Goal: Transaction & Acquisition: Purchase product/service

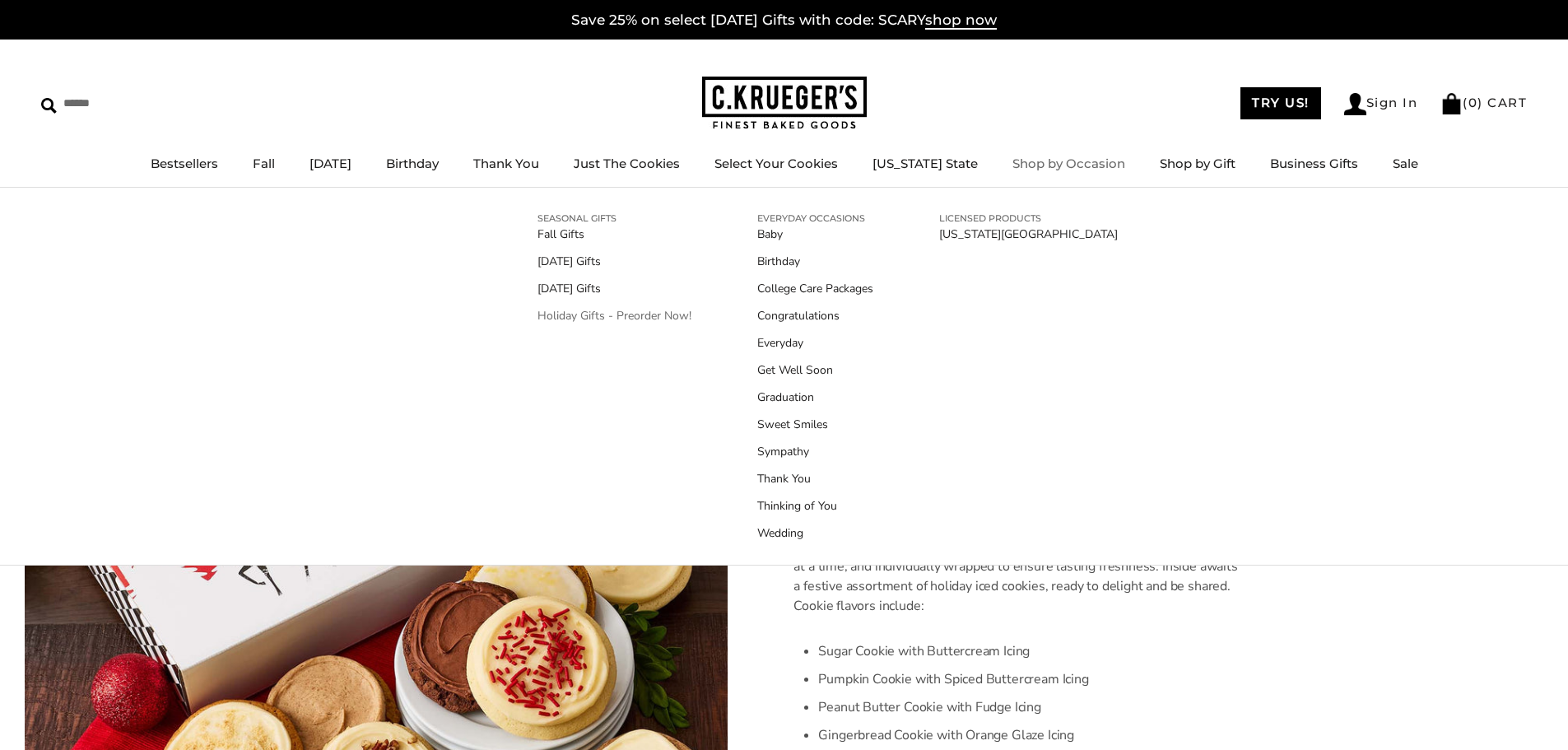
click at [619, 319] on link "Holiday Gifts - Preorder Now!" at bounding box center [615, 315] width 154 height 17
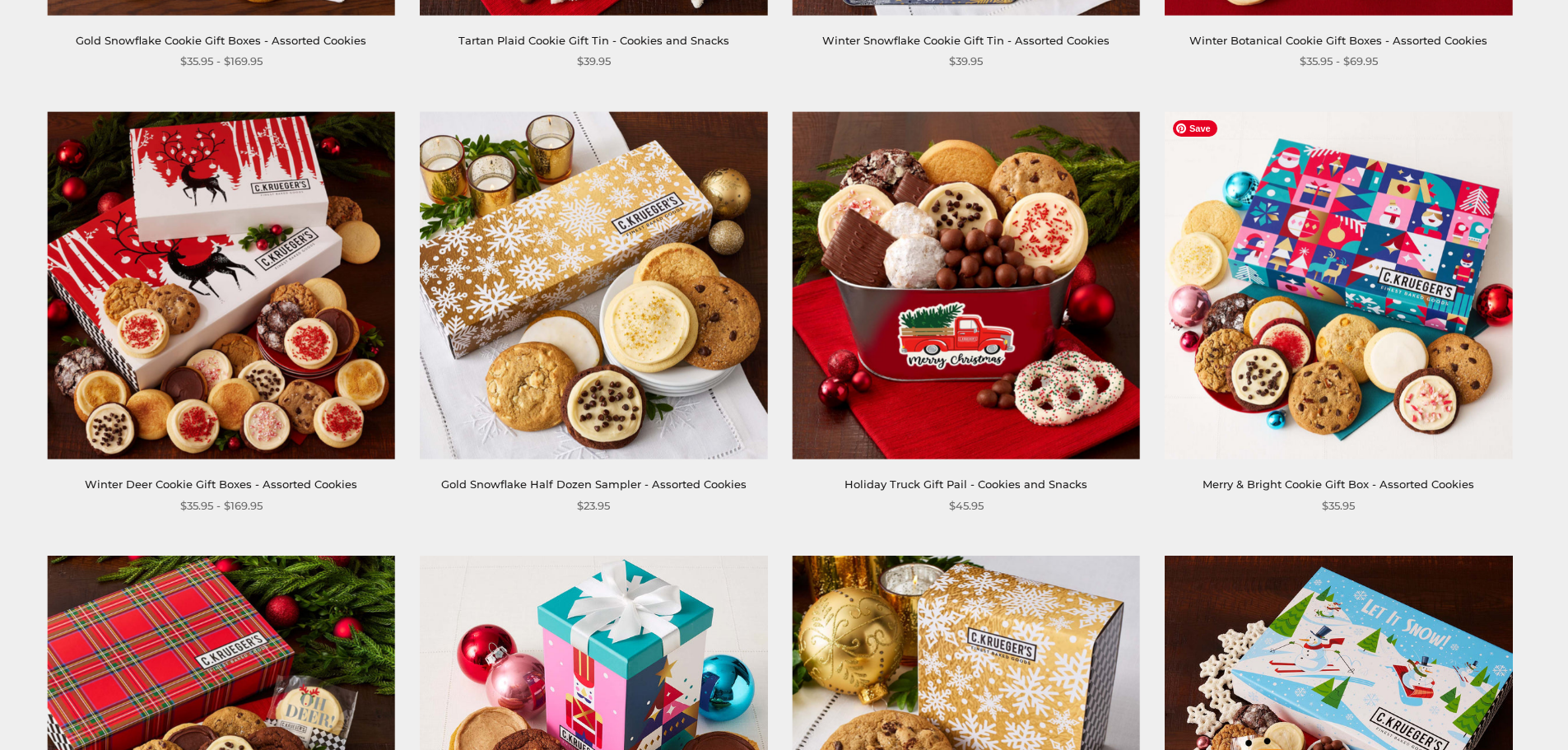
scroll to position [412, 0]
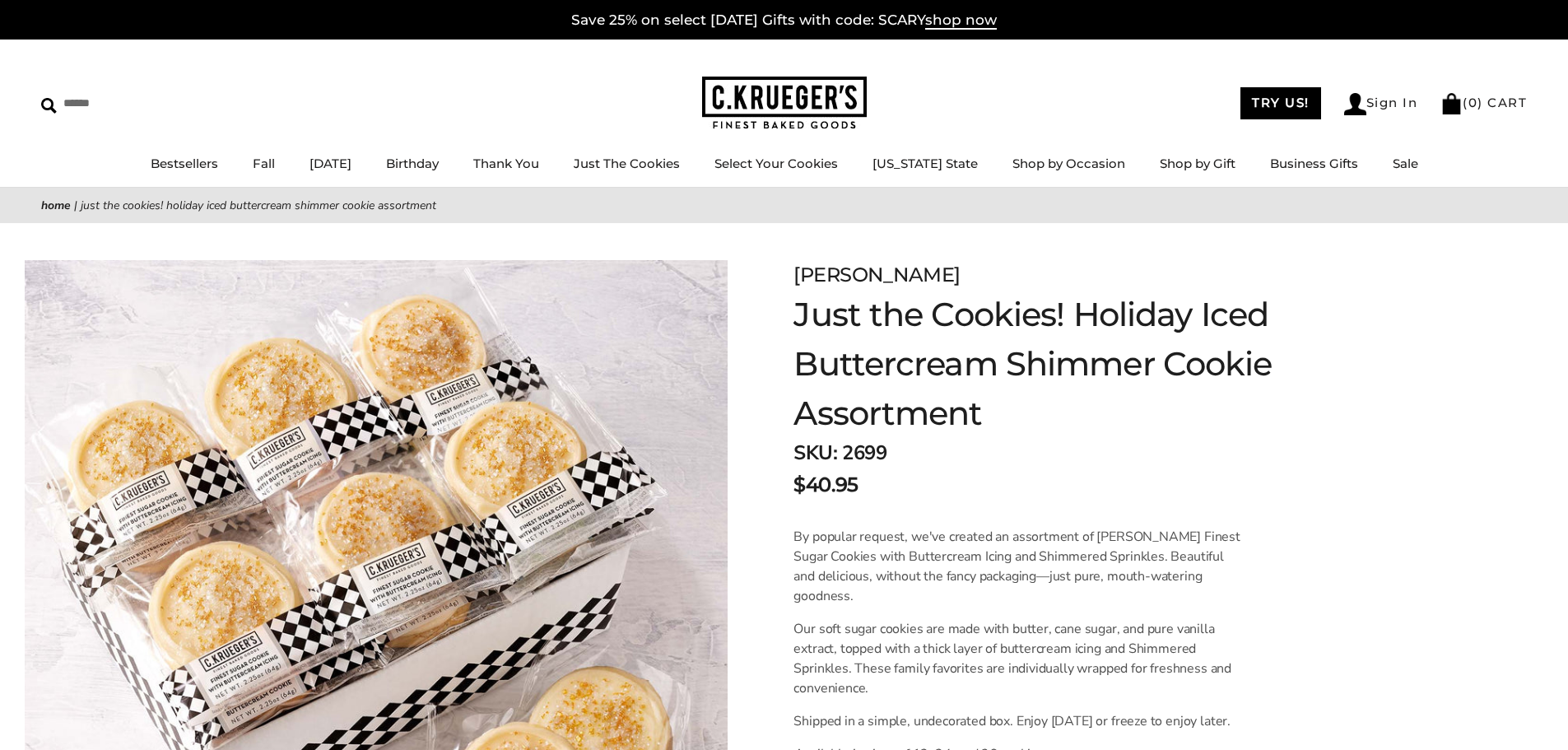
drag, startPoint x: 797, startPoint y: 273, endPoint x: 908, endPoint y: 284, distance: 111.5
click at [908, 284] on div "[PERSON_NAME]" at bounding box center [1056, 275] width 525 height 30
copy div "C.KRUEGER"
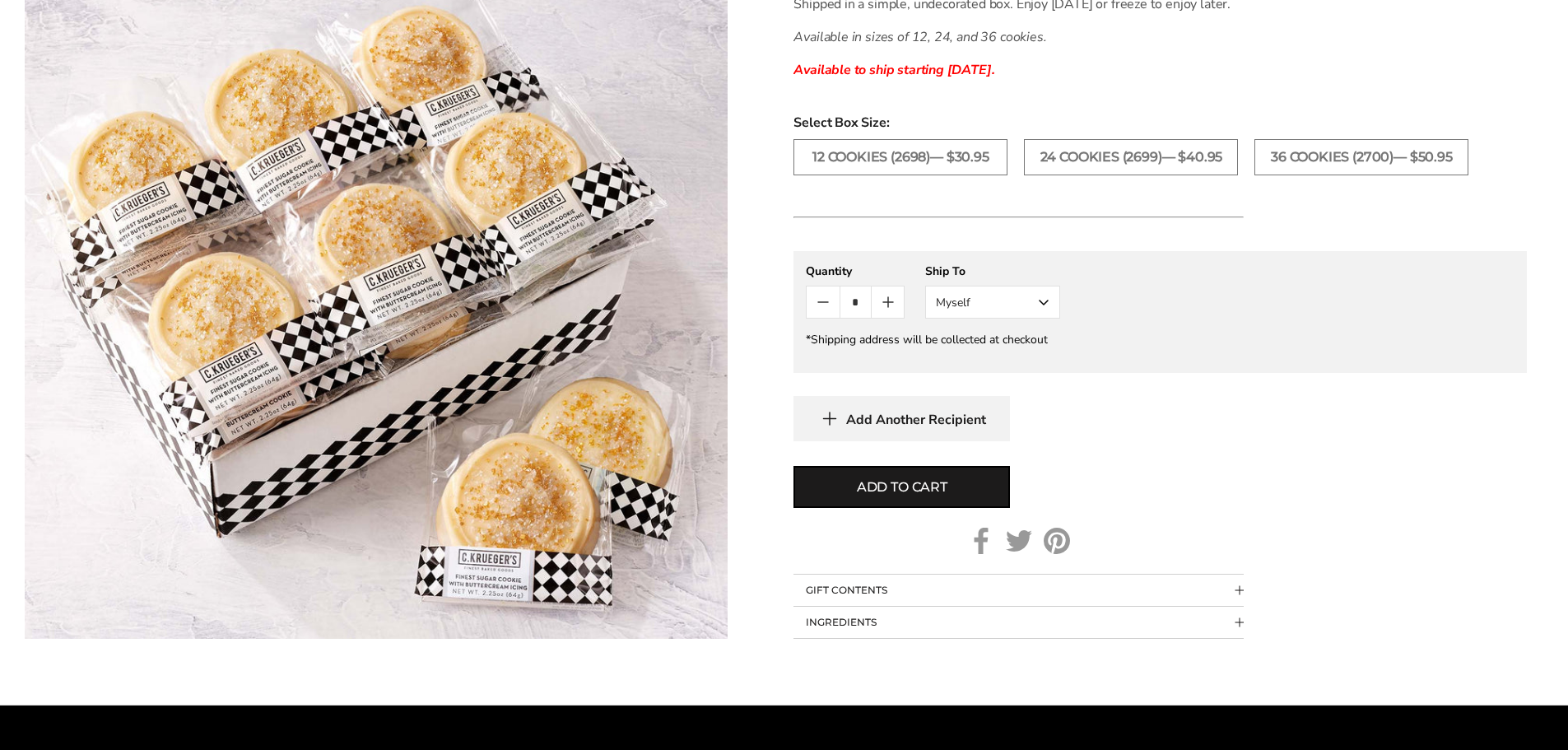
scroll to position [741, 0]
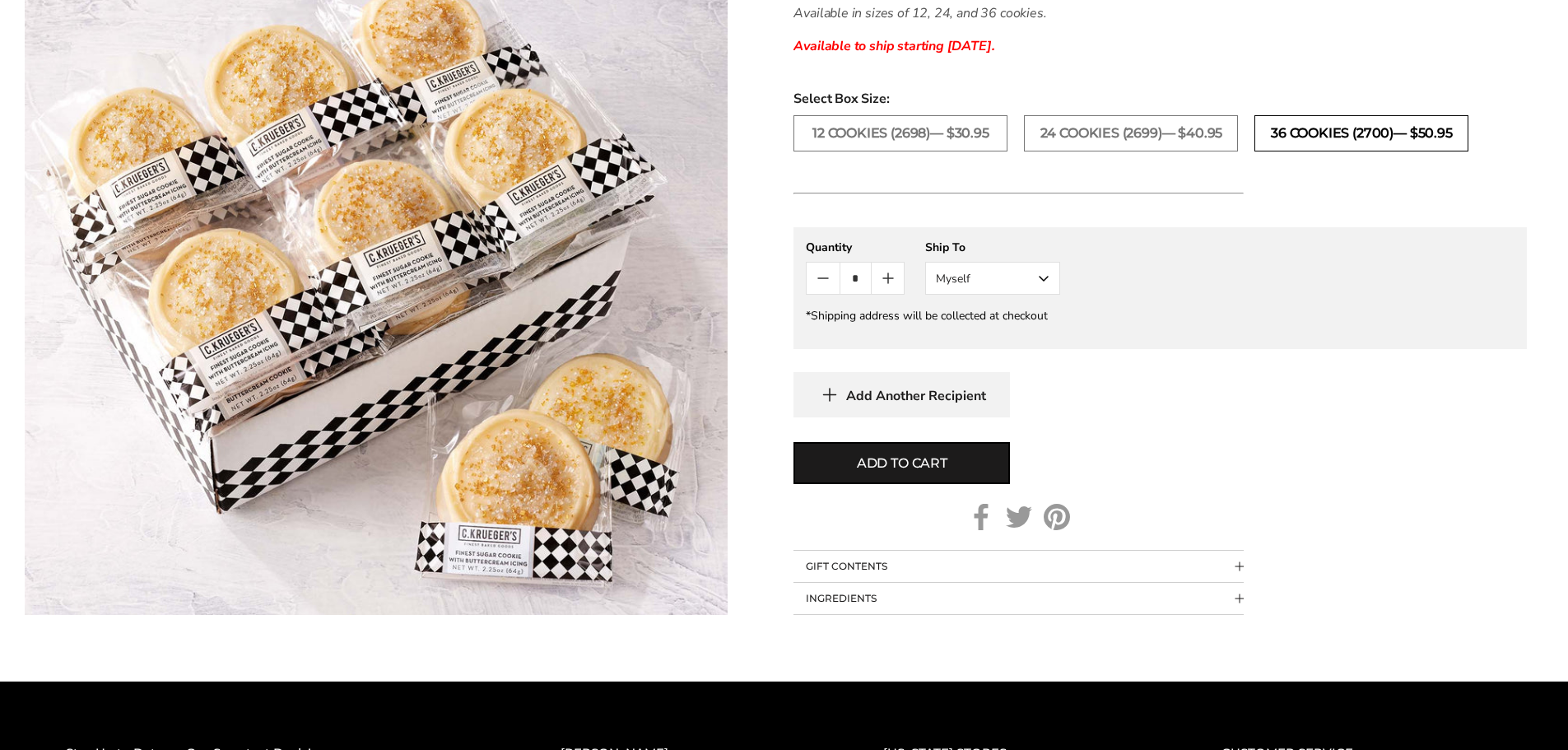
click at [1336, 138] on label "36 COOKIES (2700)— $50.95" at bounding box center [1362, 134] width 214 height 37
click at [881, 461] on span "Add to cart" at bounding box center [902, 463] width 90 height 20
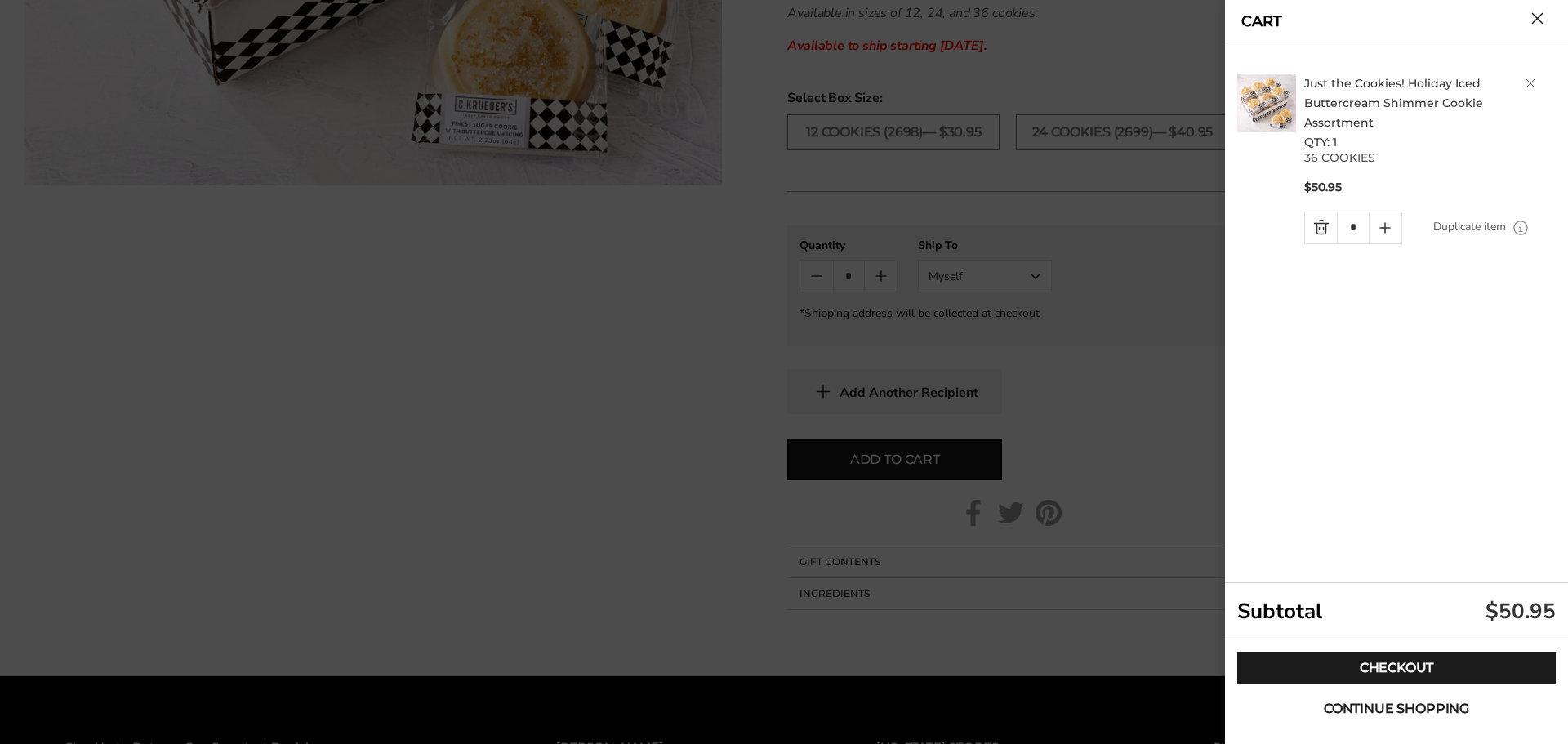
click at [1405, 706] on span "Continue shopping" at bounding box center [1396, 709] width 146 height 13
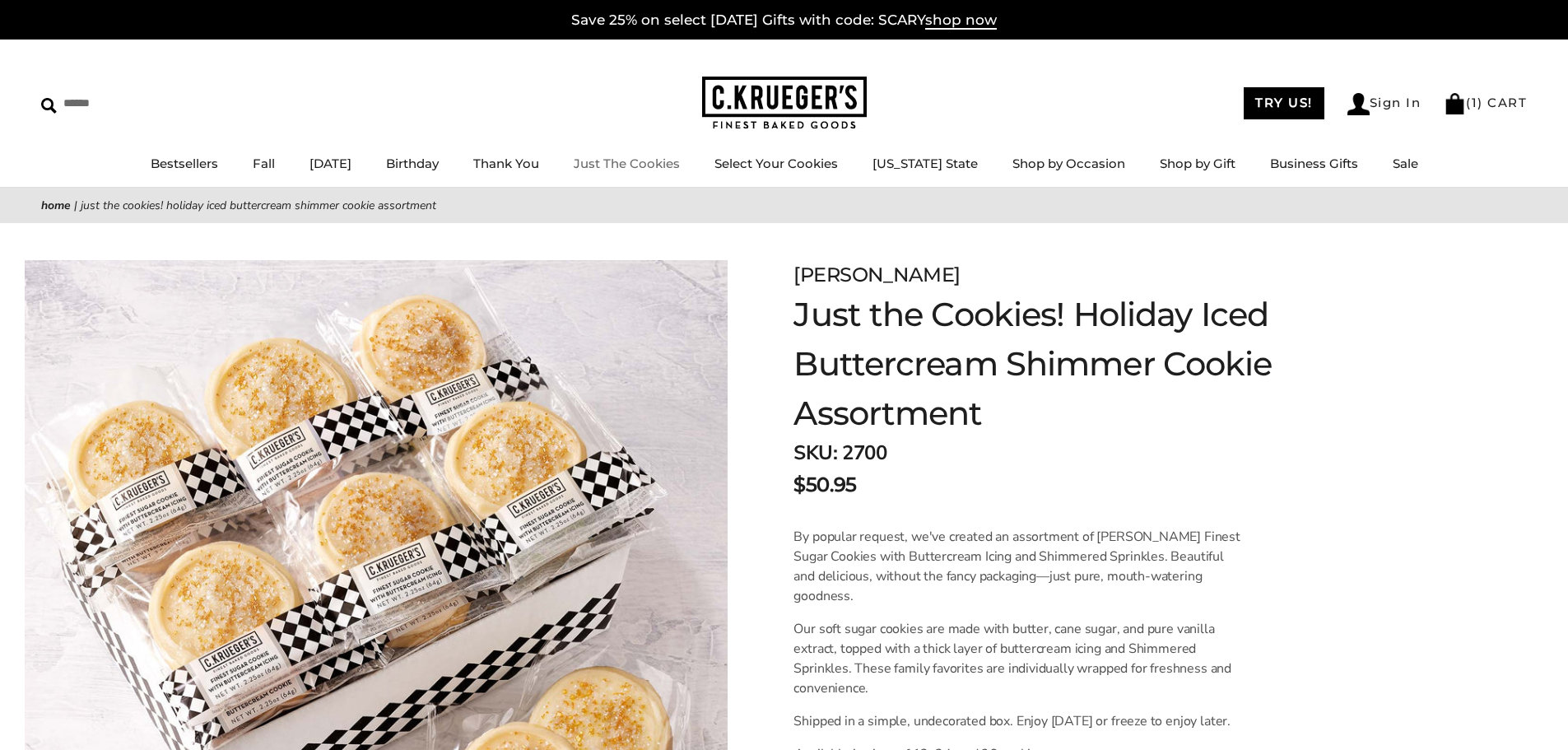
click at [661, 163] on link "Just The Cookies" at bounding box center [627, 163] width 106 height 16
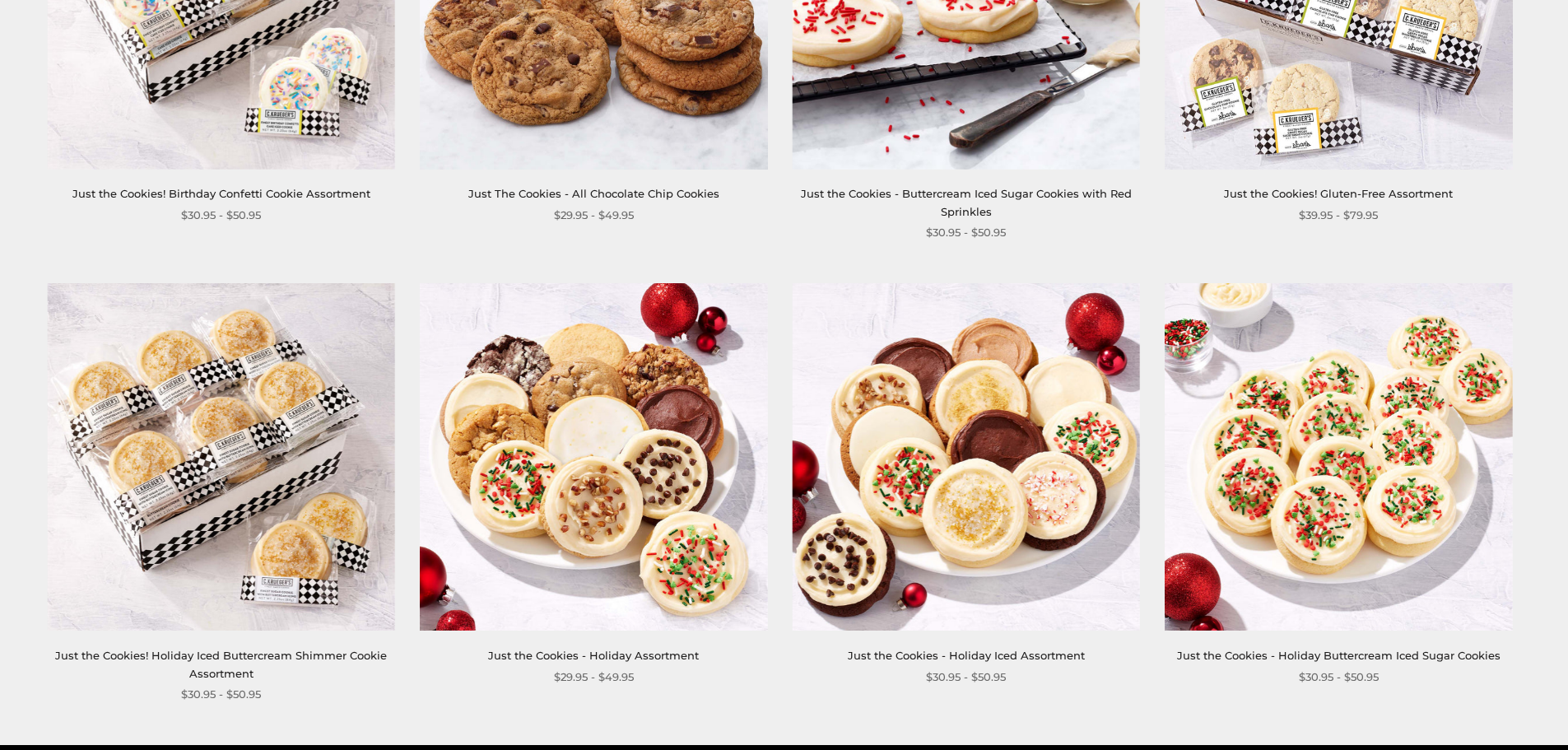
scroll to position [1894, 0]
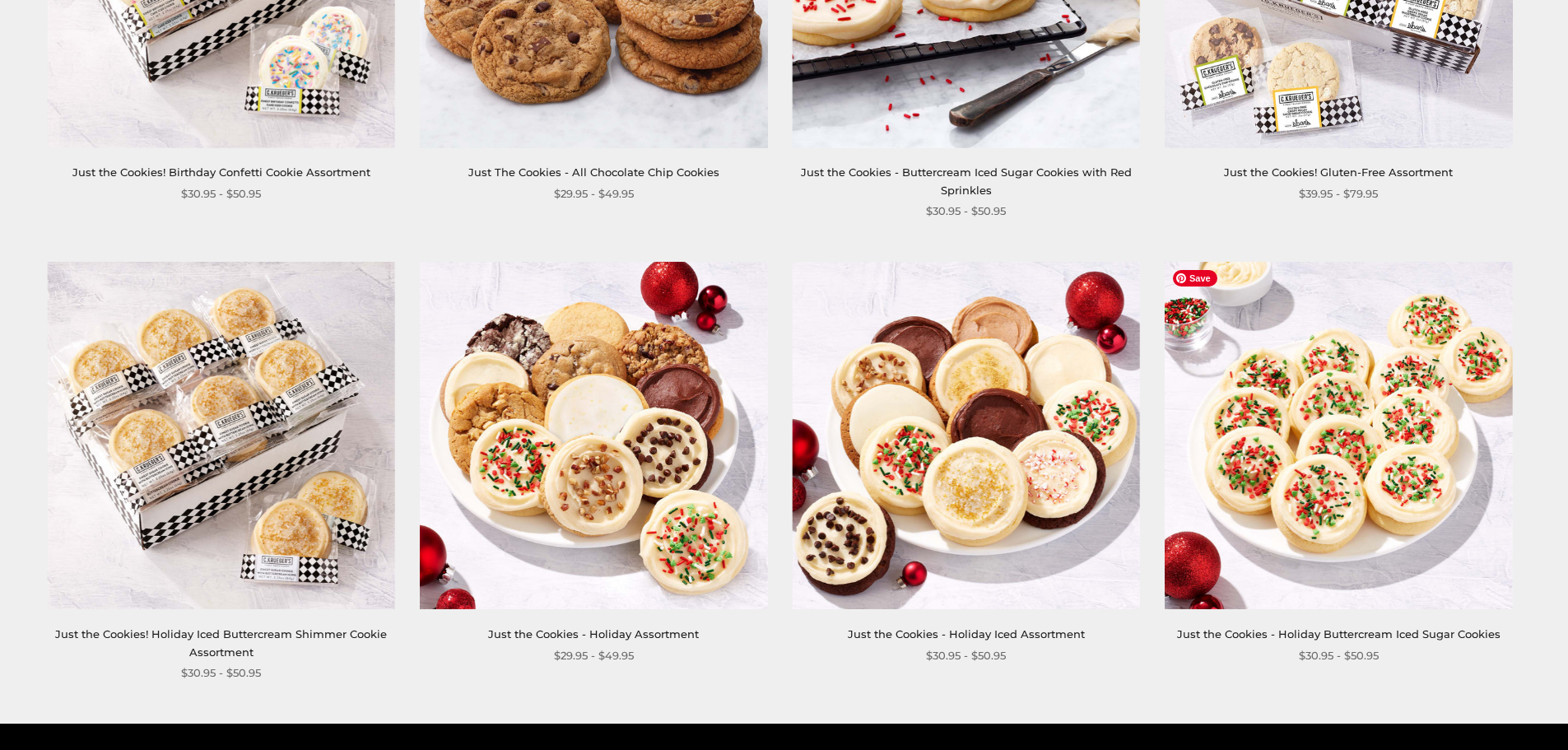
click at [1323, 438] on img at bounding box center [1339, 435] width 348 height 348
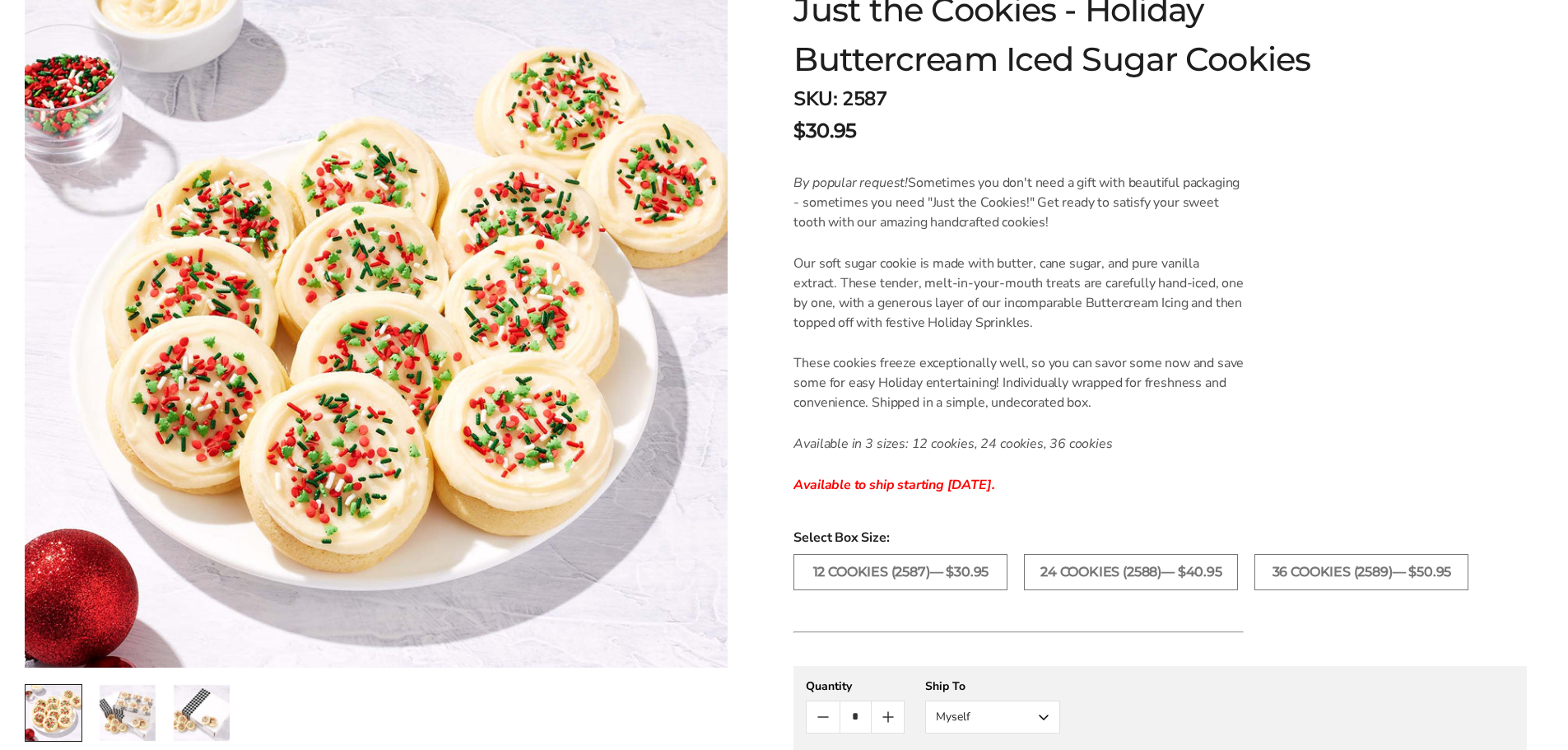
scroll to position [329, 0]
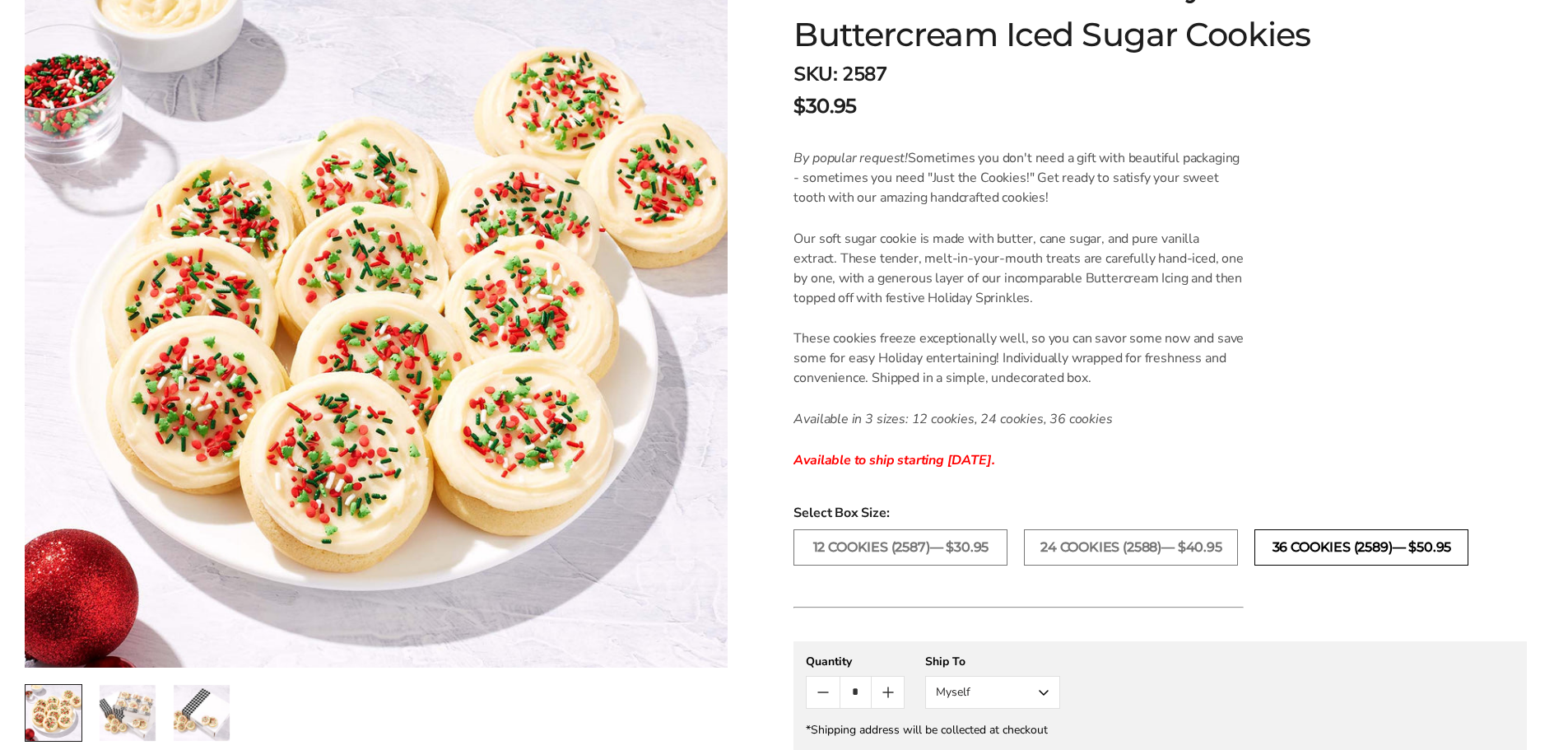
click at [1315, 546] on label "36 COOKIES (2589)— $50.95" at bounding box center [1362, 548] width 214 height 37
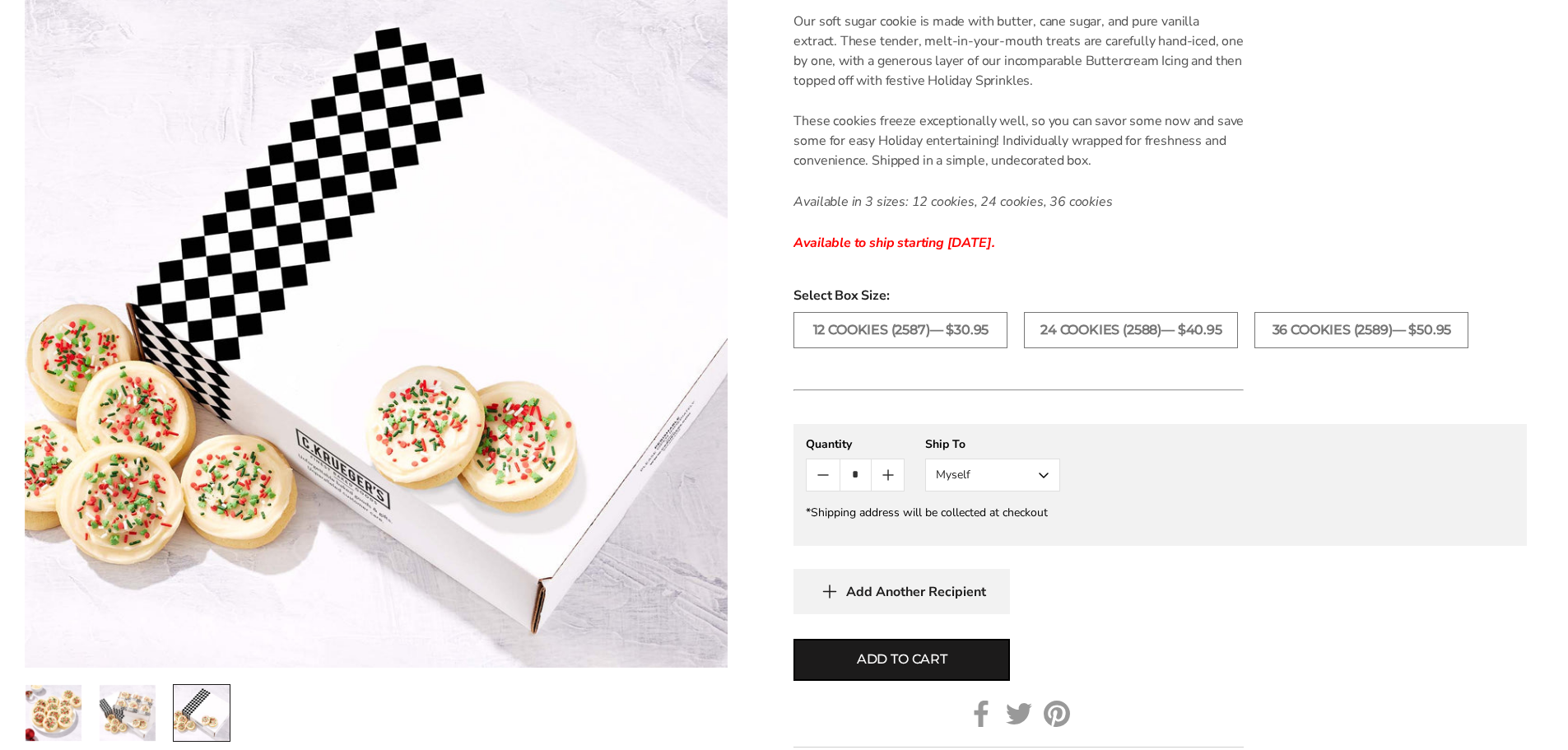
scroll to position [576, 0]
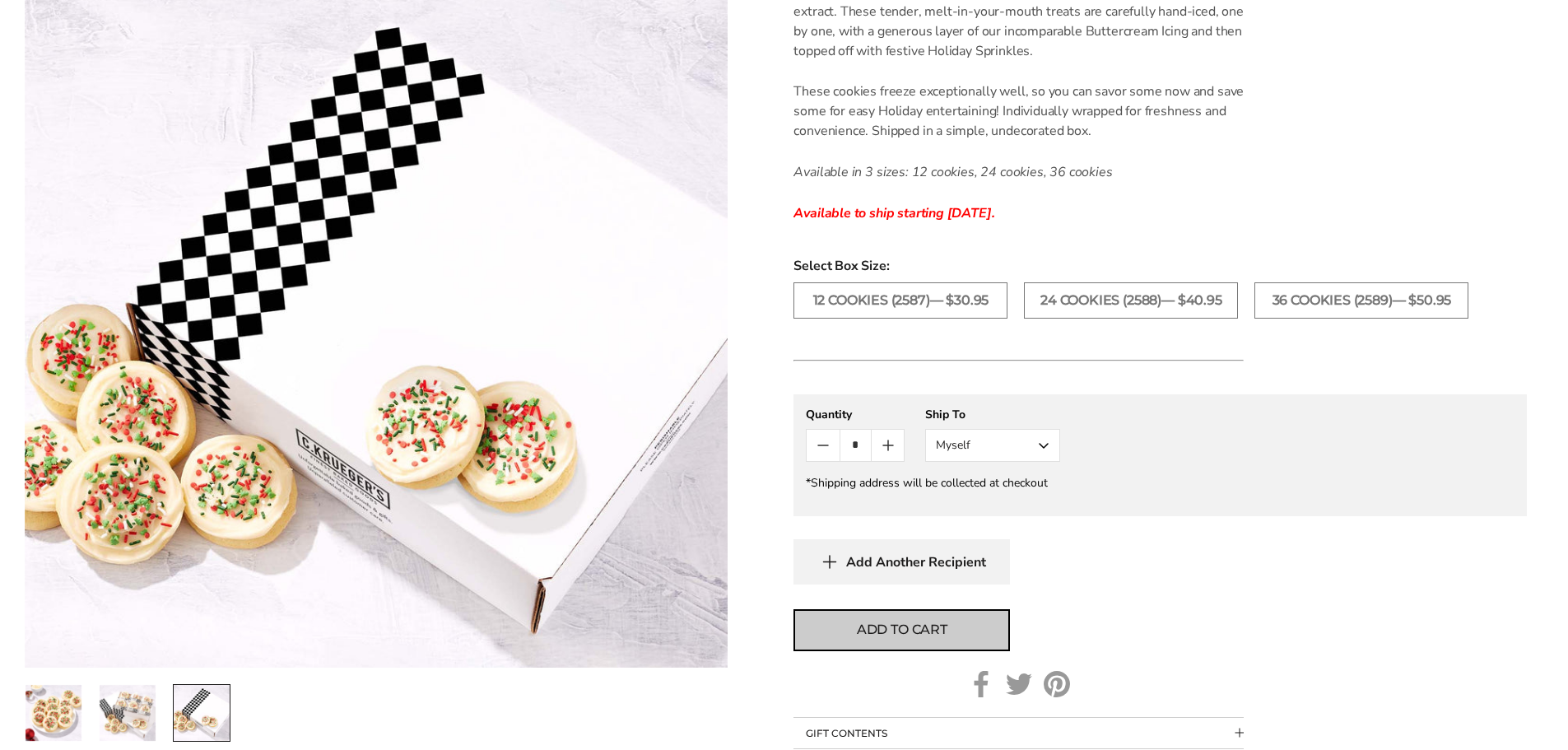
click at [904, 627] on span "Add to cart" at bounding box center [902, 629] width 90 height 20
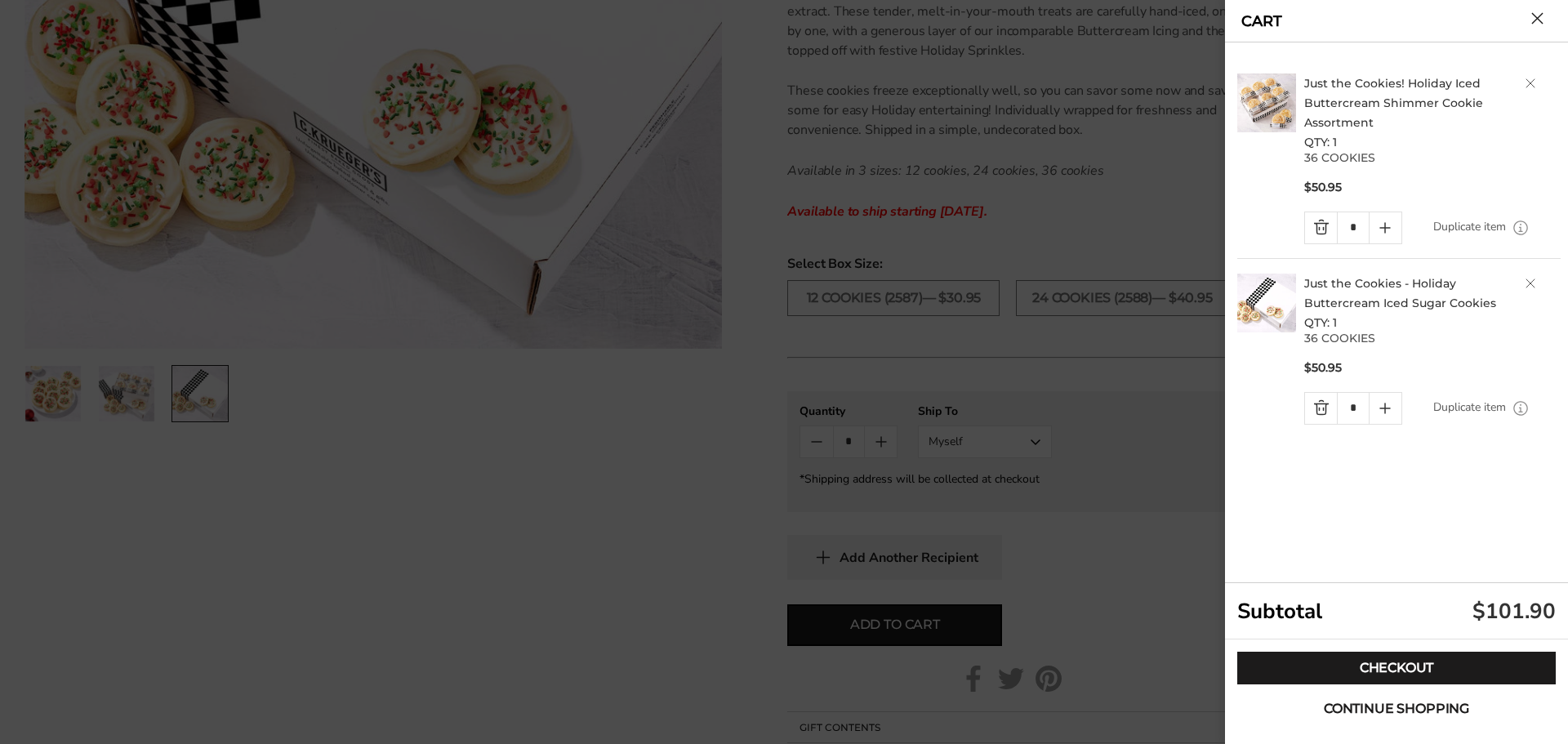
click at [1404, 705] on span "Continue shopping" at bounding box center [1396, 709] width 146 height 13
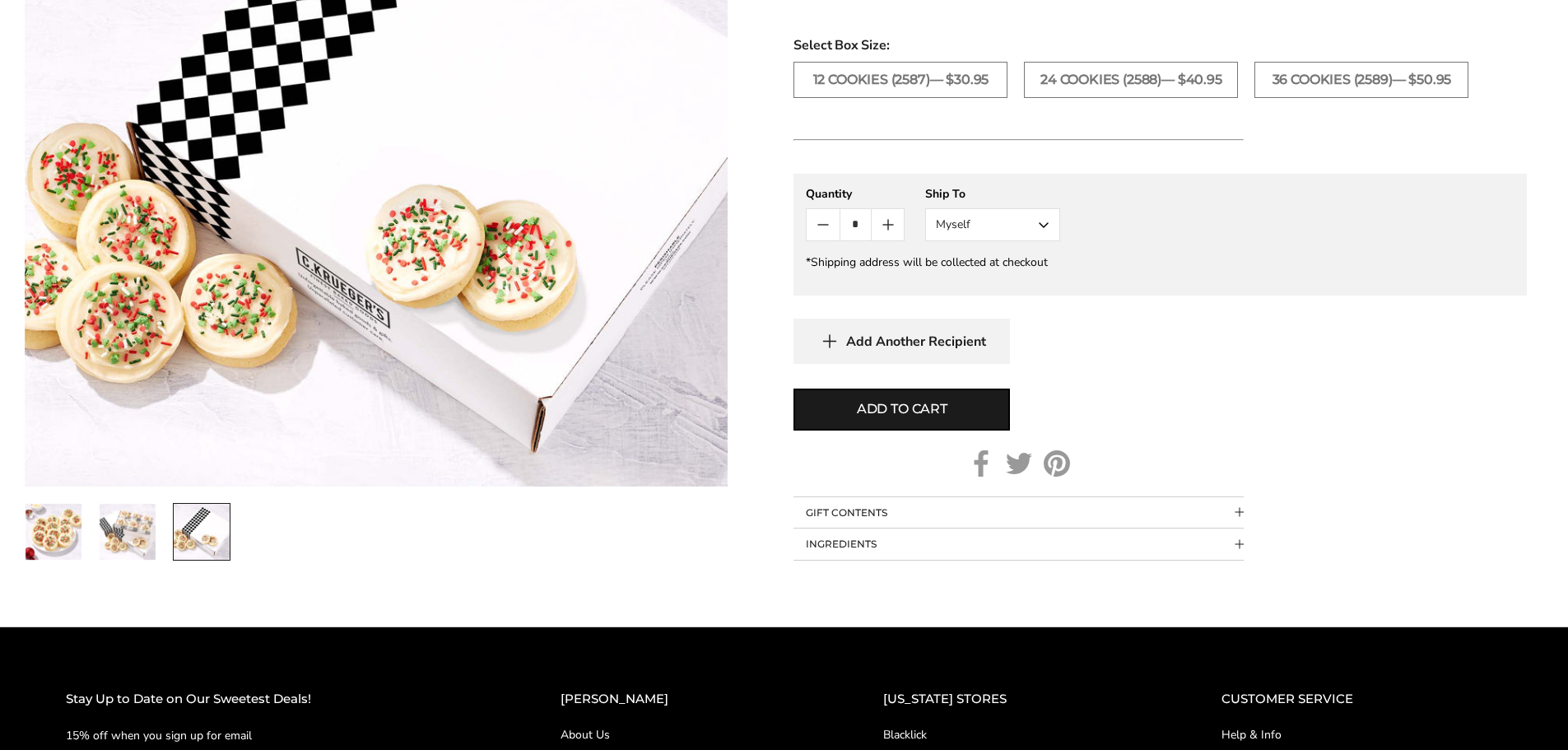
scroll to position [823, 0]
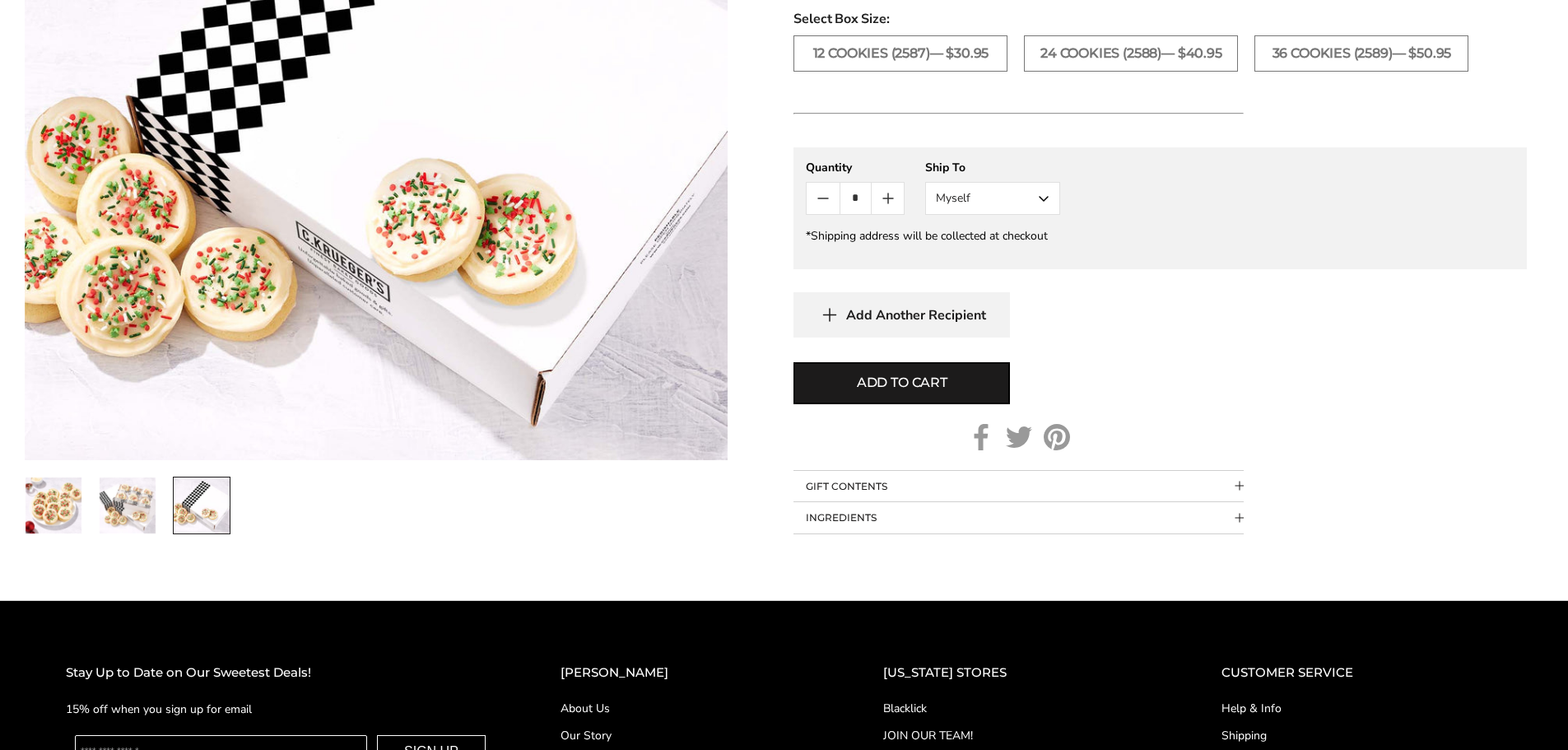
click at [55, 512] on img "1 / 3" at bounding box center [53, 505] width 56 height 56
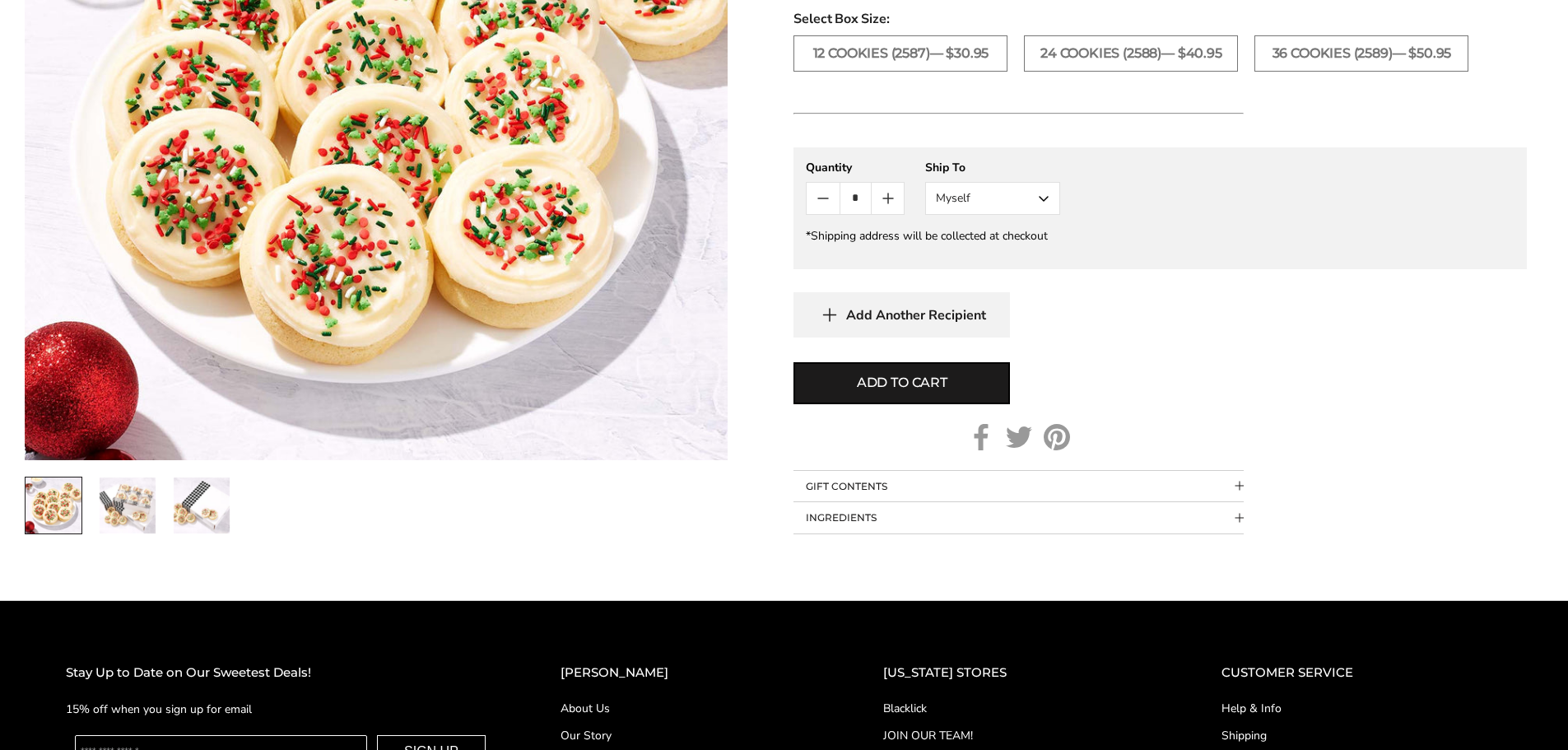
click at [328, 253] on img at bounding box center [375, 126] width 703 height 667
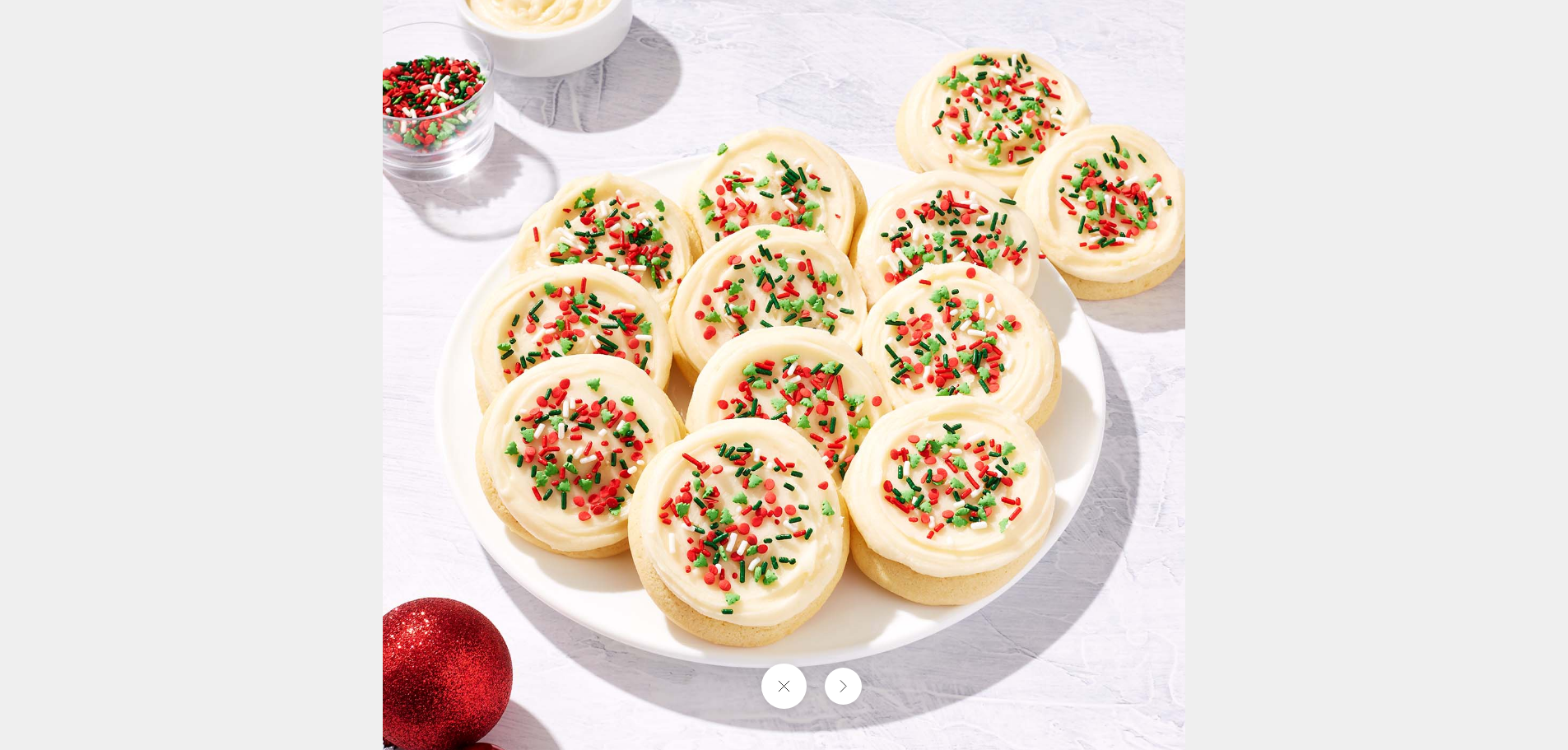
click at [701, 514] on img at bounding box center [784, 375] width 803 height 803
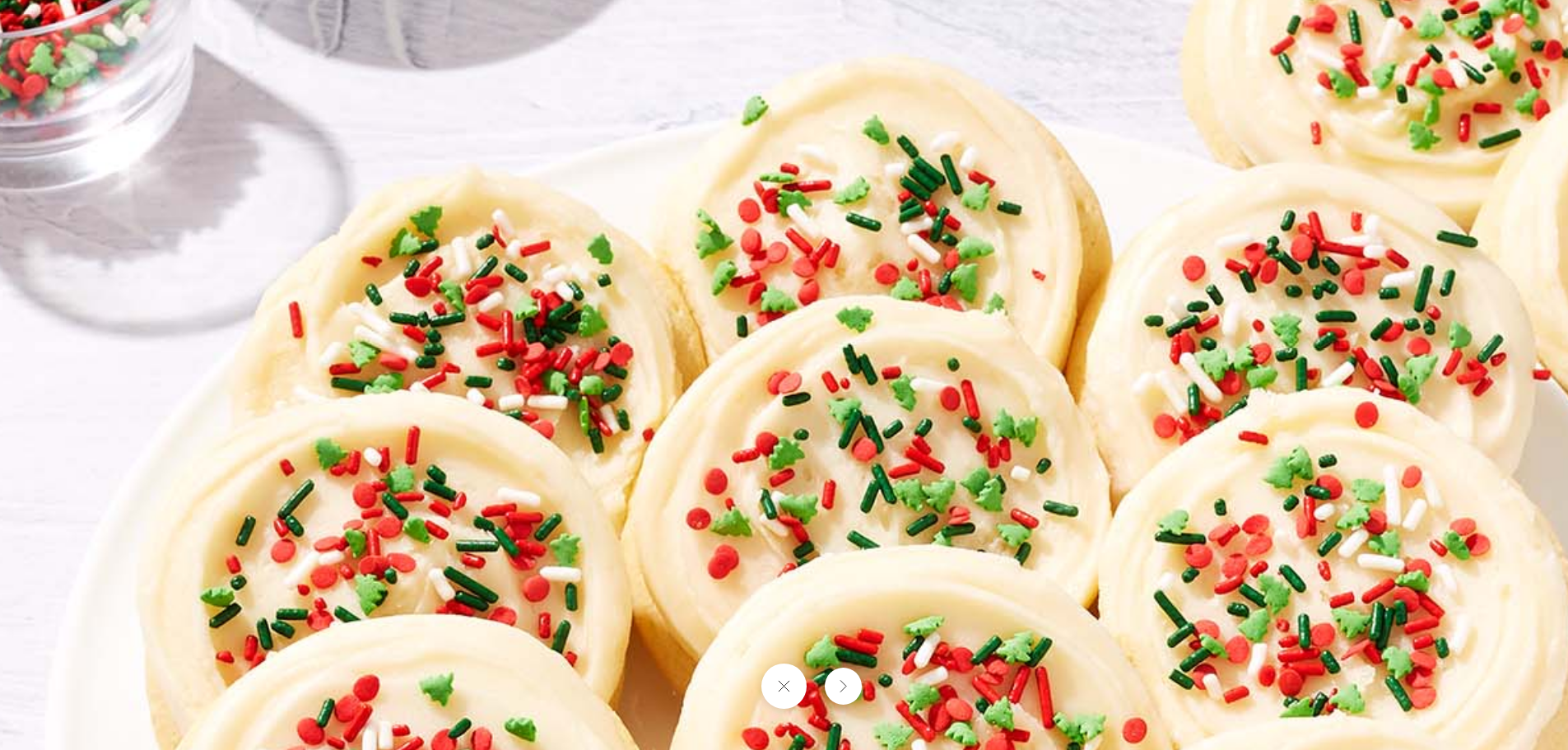
click at [966, 214] on img at bounding box center [906, 666] width 1976 height 1975
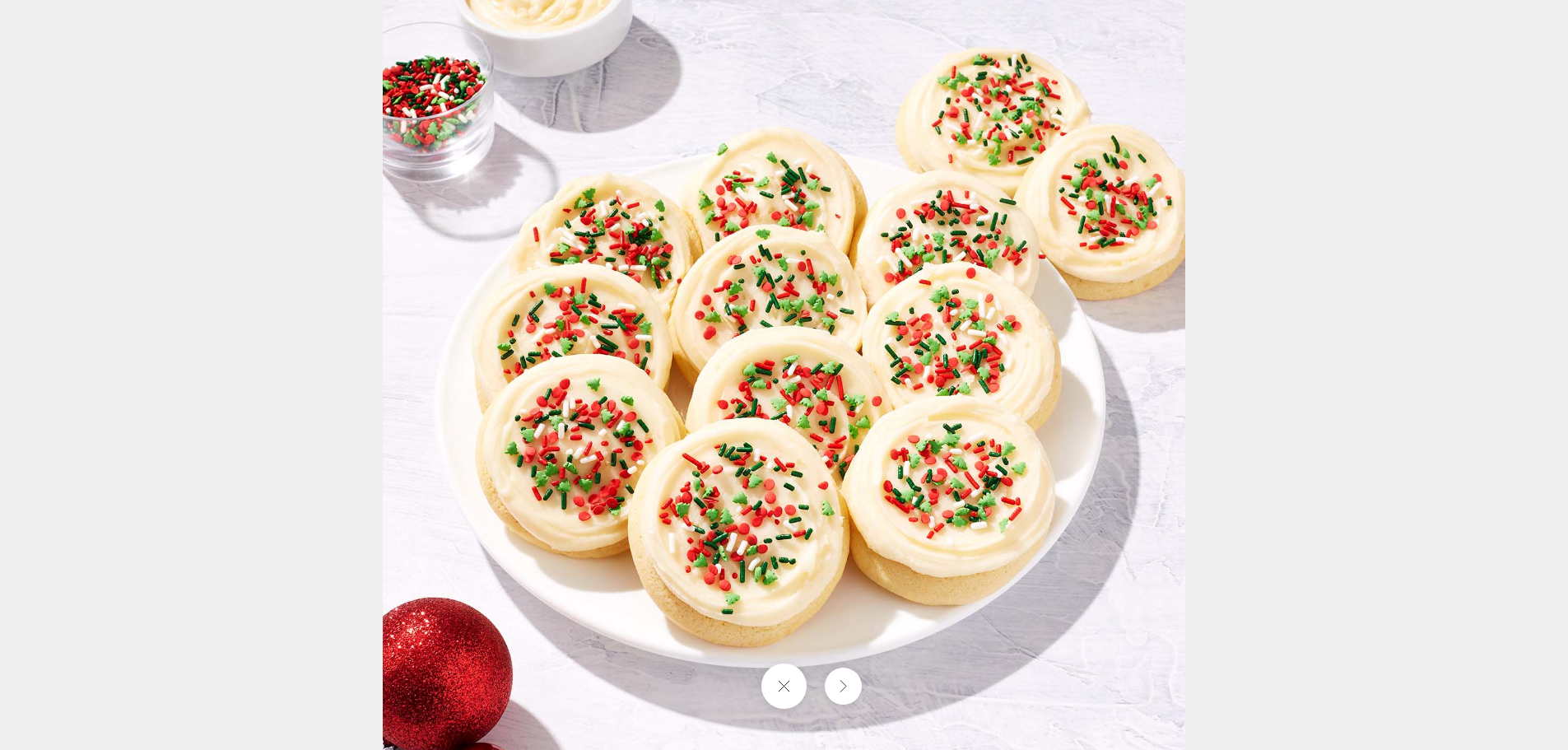
click at [784, 687] on button at bounding box center [784, 686] width 45 height 45
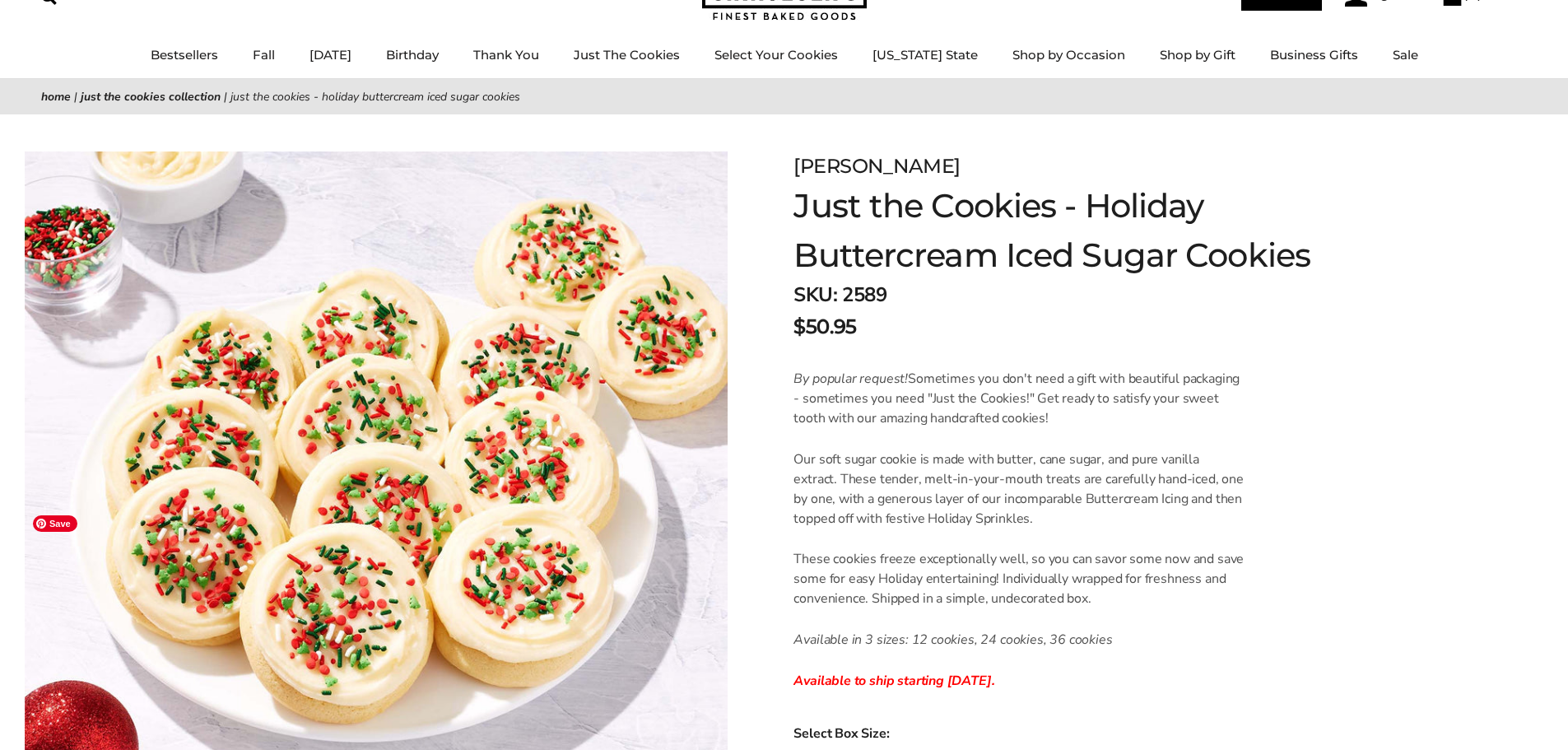
scroll to position [0, 0]
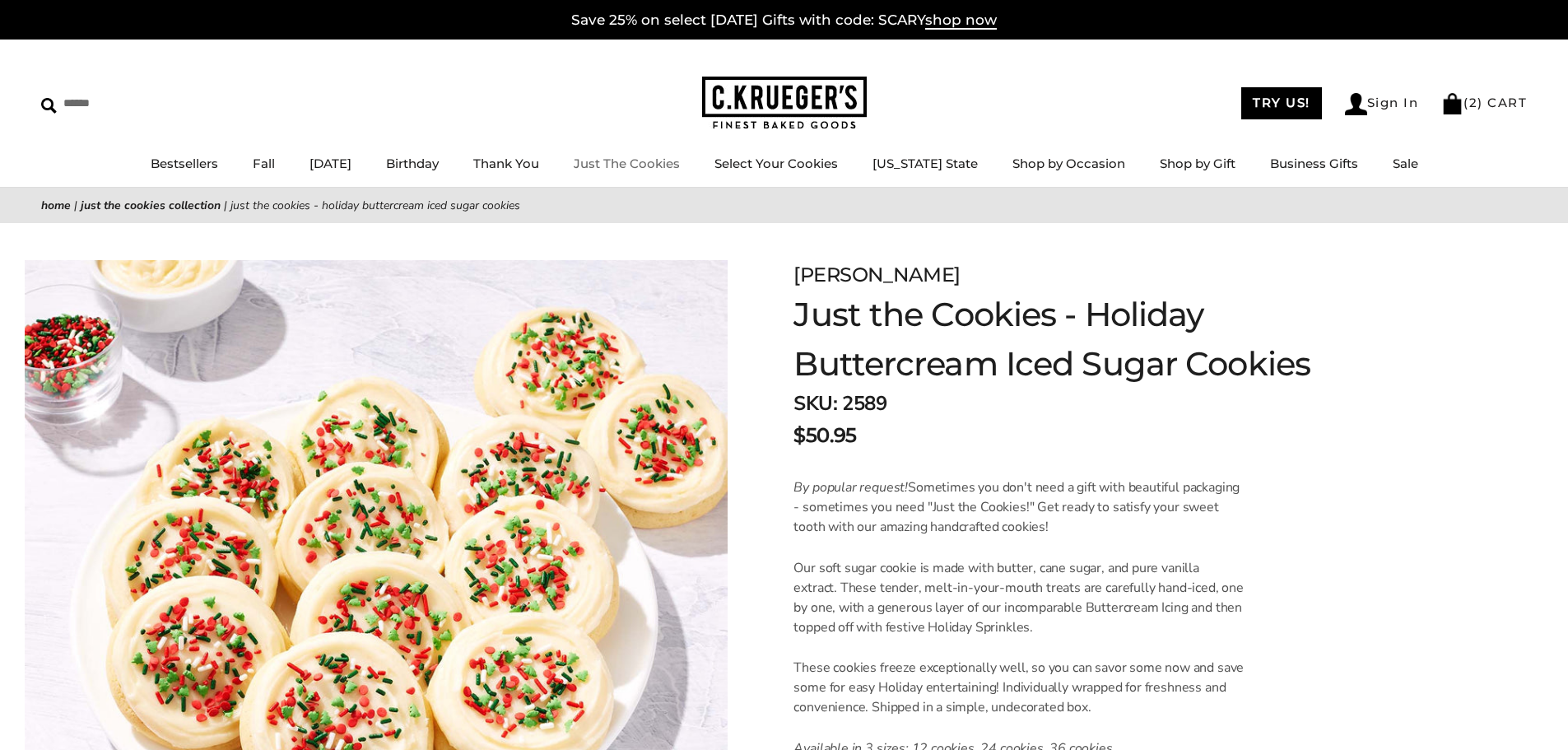
click at [655, 163] on link "Just The Cookies" at bounding box center [627, 163] width 106 height 16
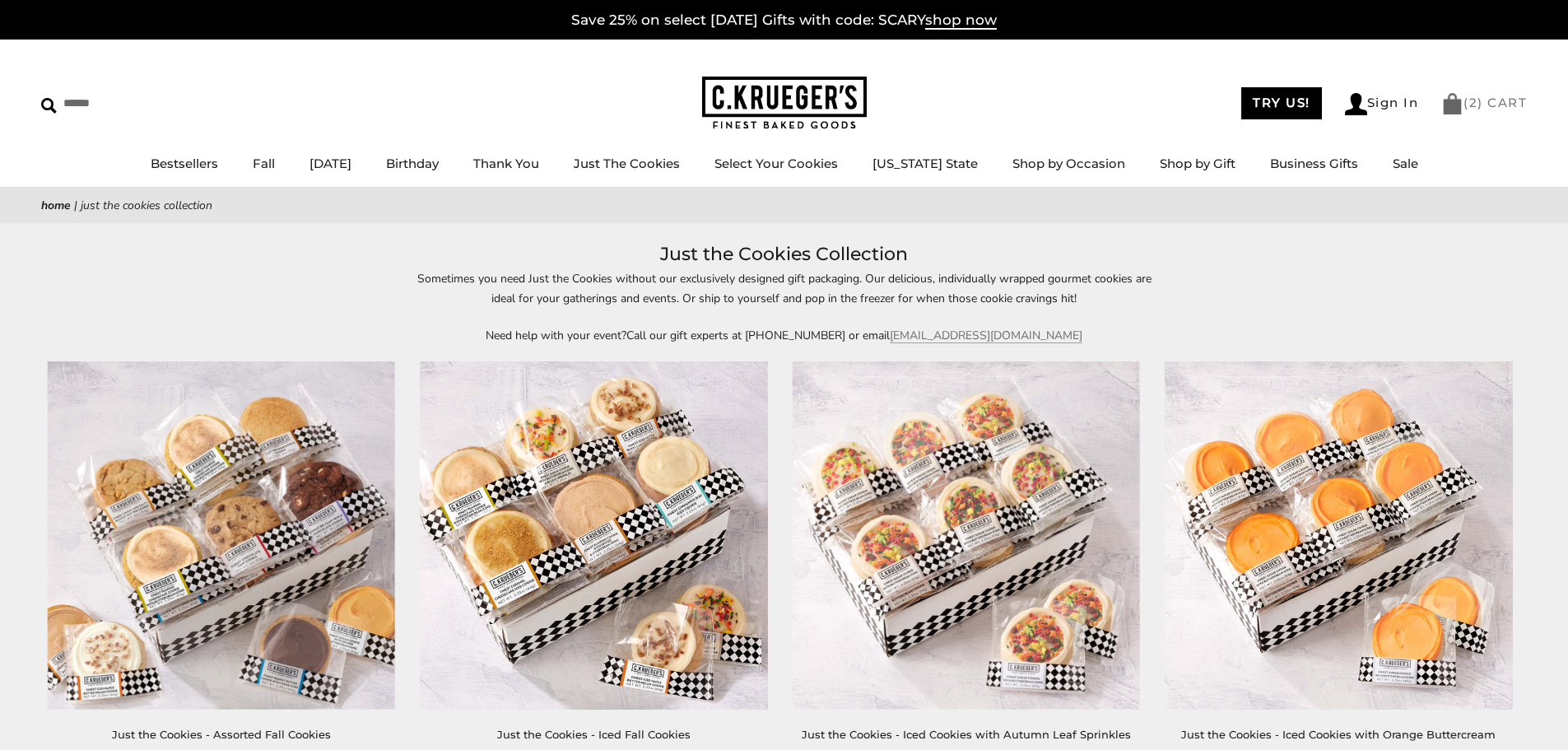
click at [1450, 103] on img at bounding box center [1453, 103] width 23 height 22
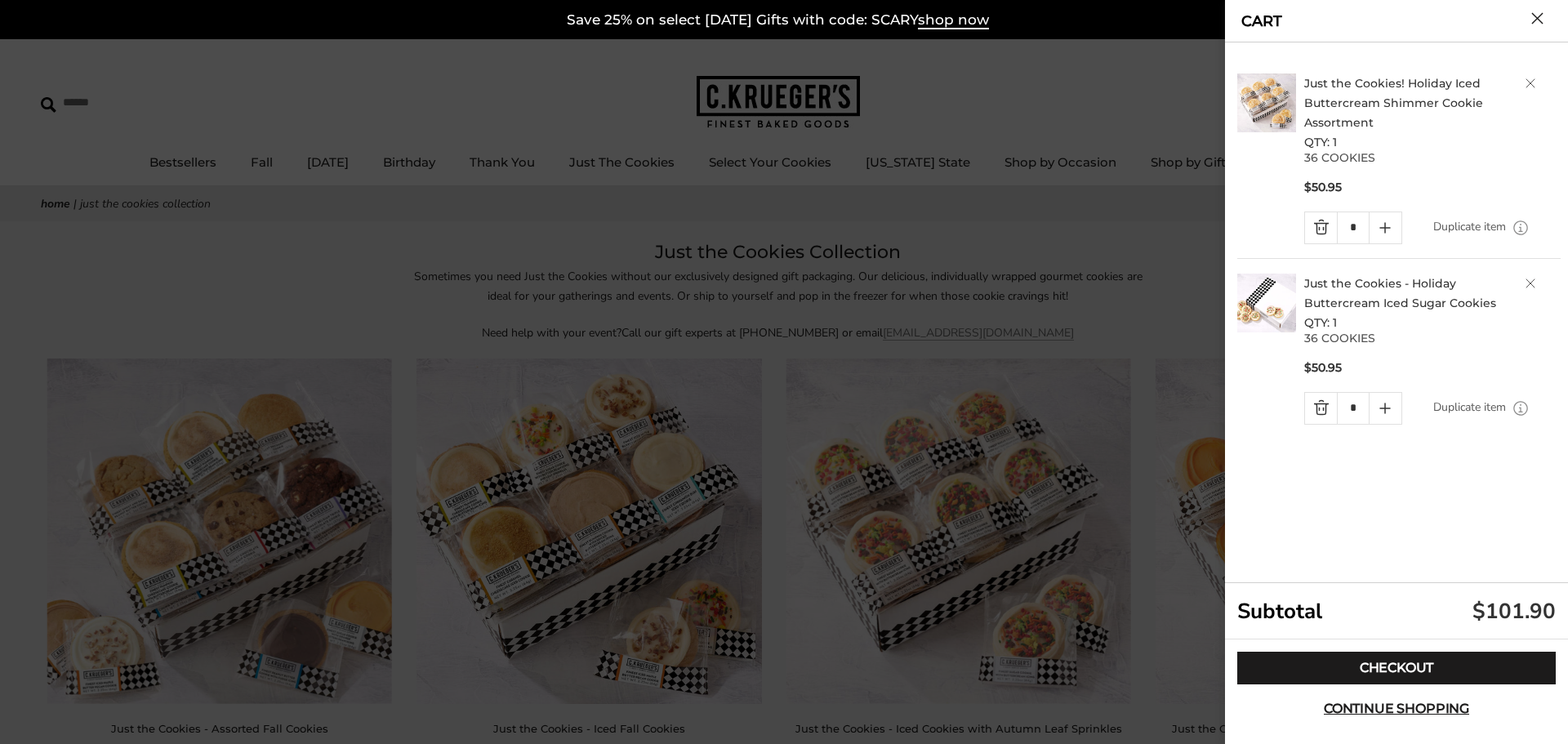
click at [1312, 228] on link "Quantity minus button" at bounding box center [1321, 228] width 32 height 31
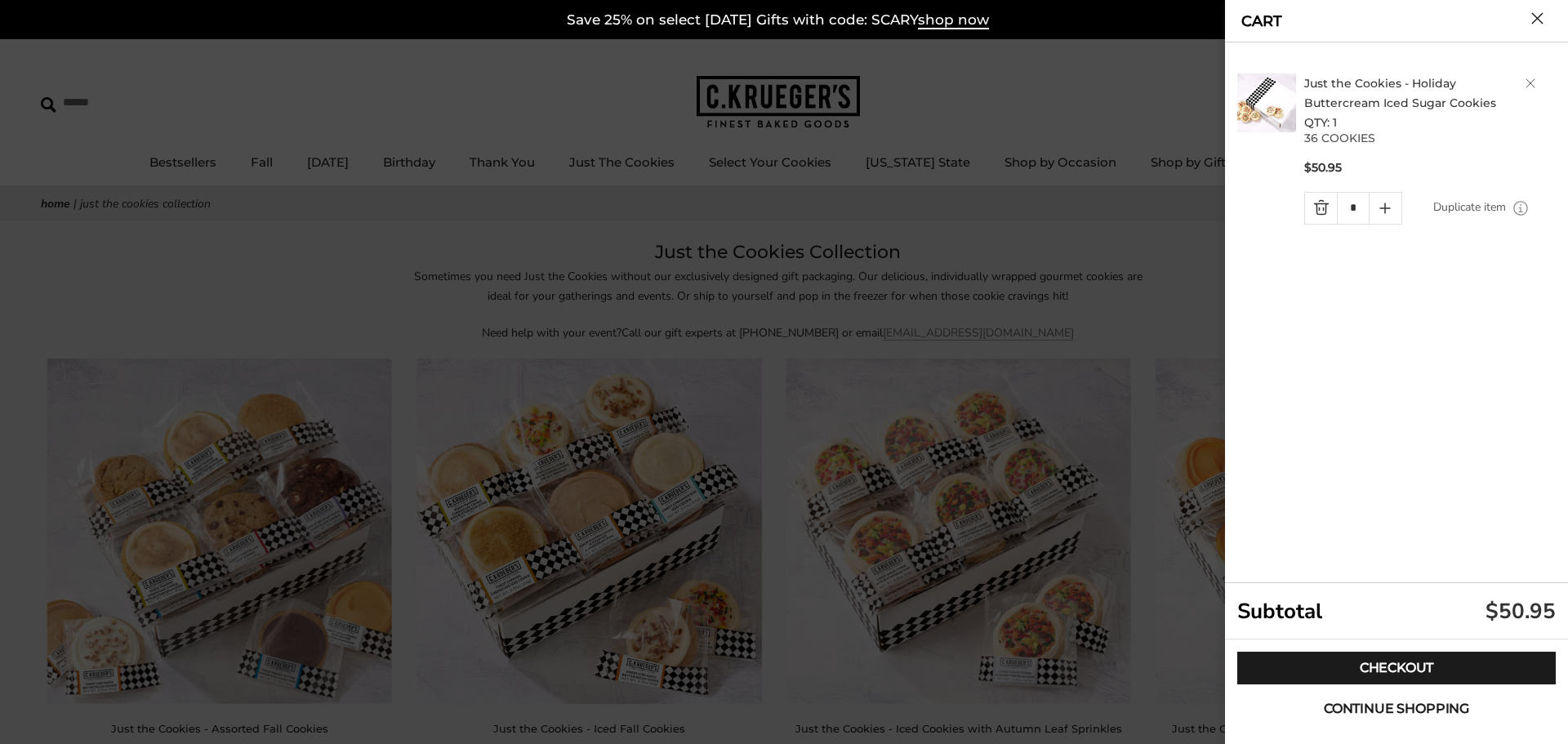
click at [1360, 704] on span "Continue shopping" at bounding box center [1396, 709] width 146 height 13
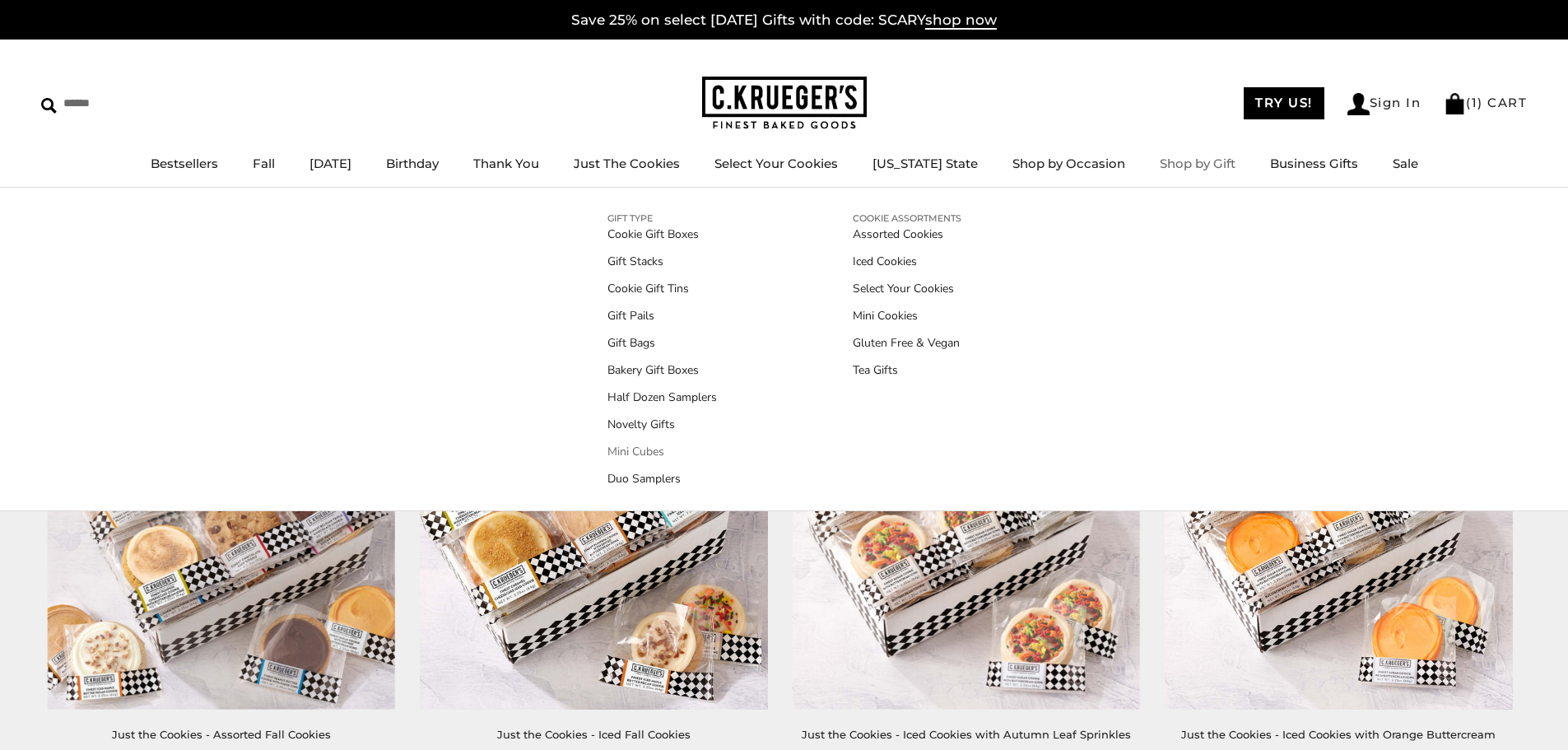
click at [641, 448] on link "Mini Cubes" at bounding box center [662, 452] width 110 height 17
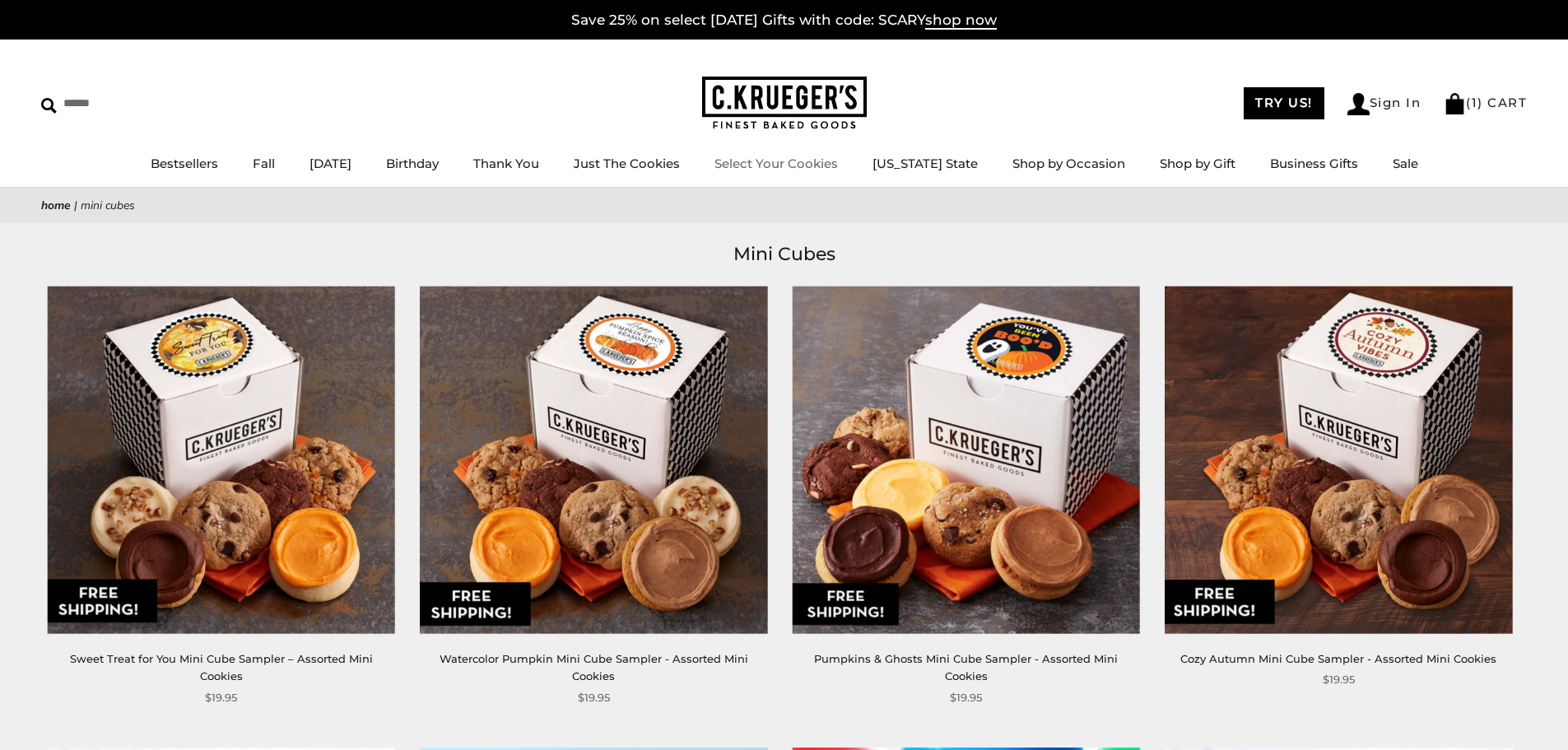
click at [785, 166] on link "Select Your Cookies" at bounding box center [776, 163] width 123 height 16
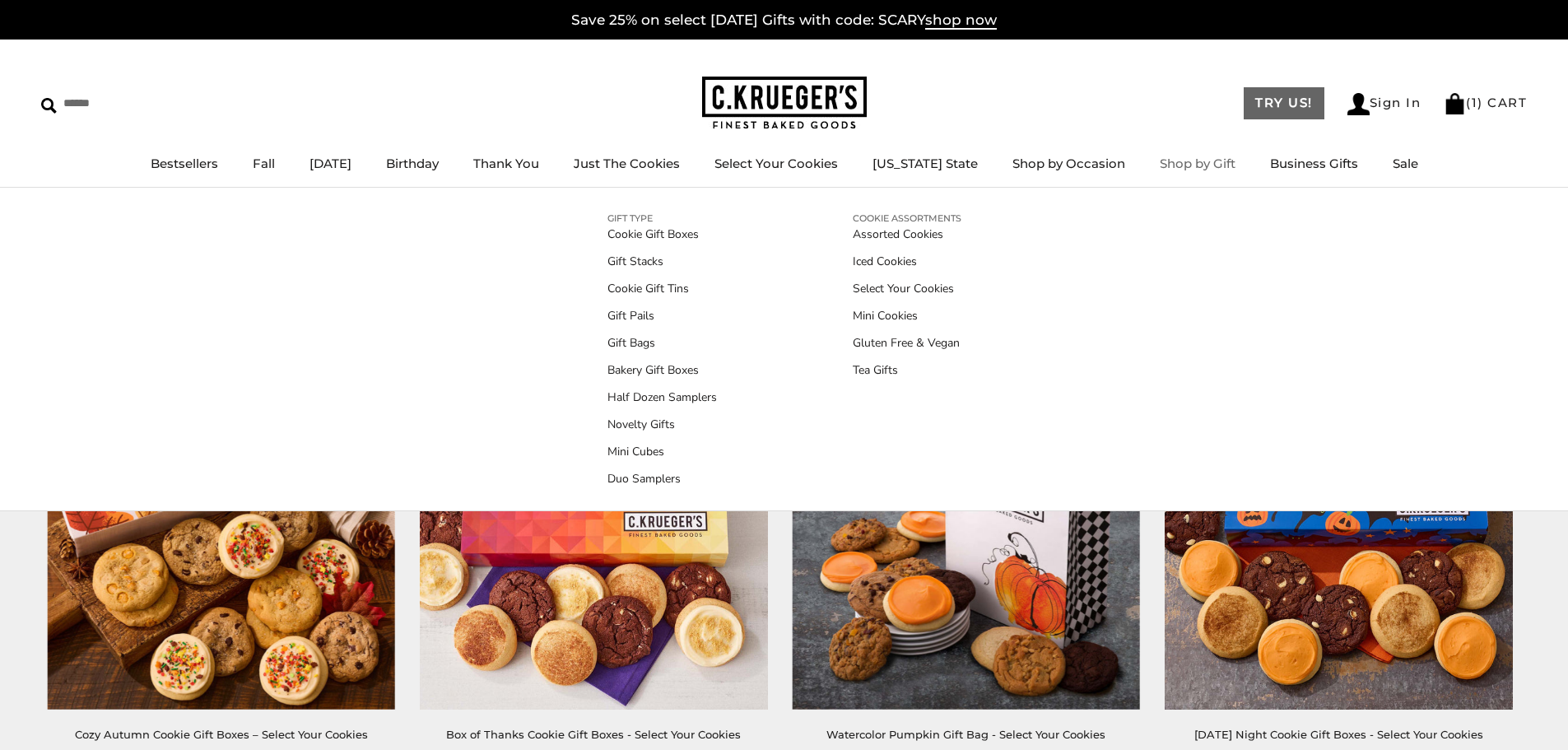
click at [1278, 105] on link "TRY US!" at bounding box center [1284, 103] width 81 height 32
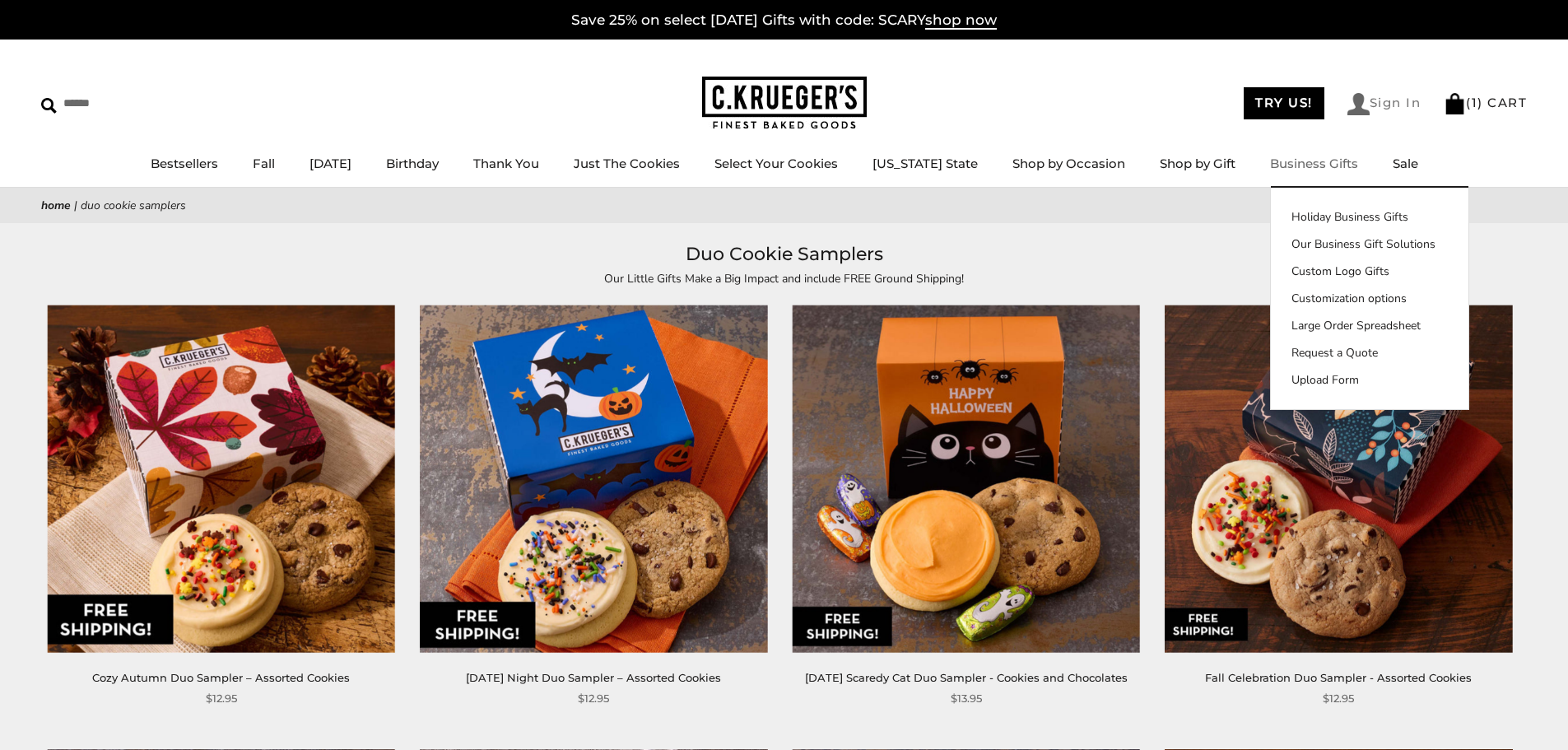
click at [1382, 102] on link "Sign In" at bounding box center [1385, 104] width 74 height 23
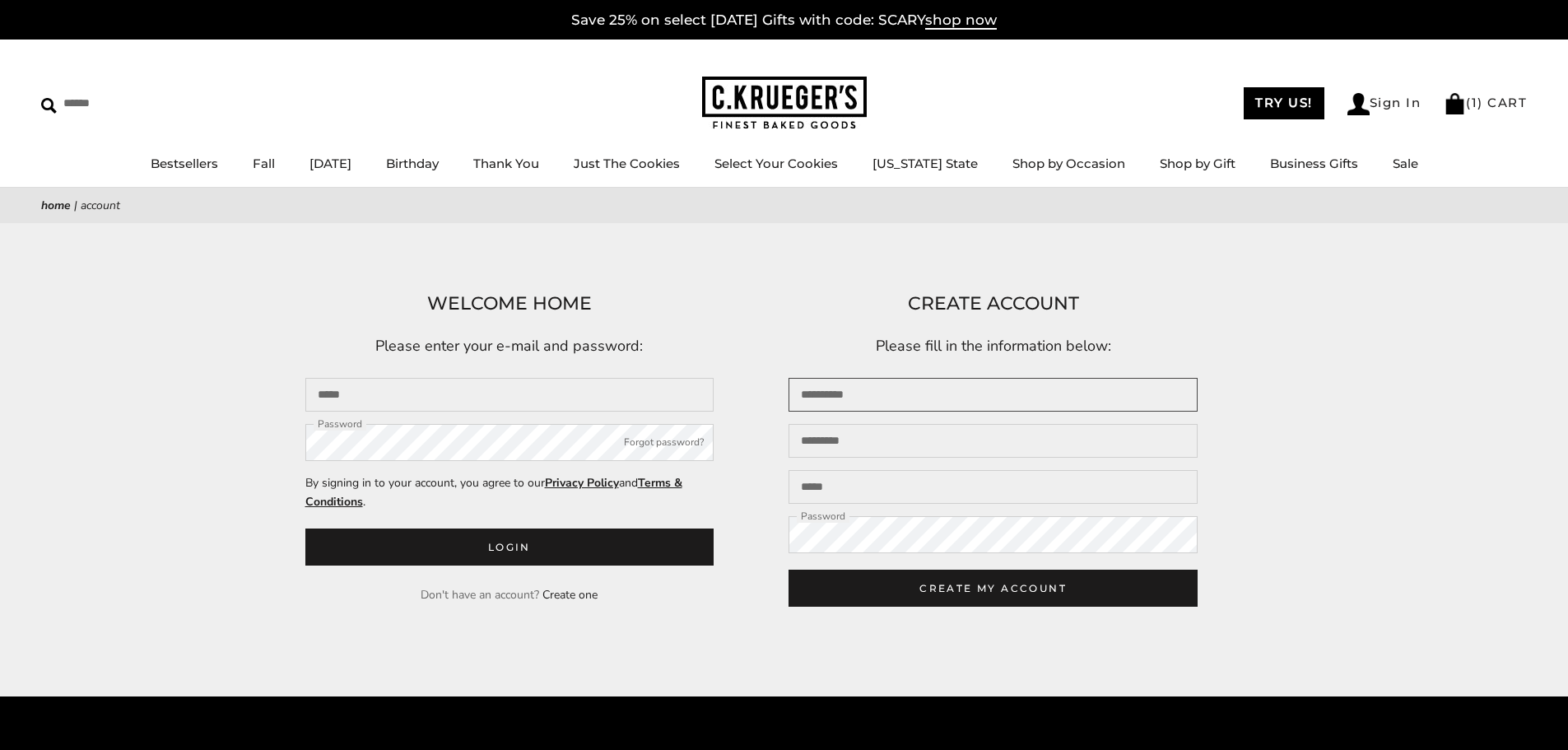
click at [847, 398] on input "First name" at bounding box center [993, 395] width 409 height 34
drag, startPoint x: 878, startPoint y: 389, endPoint x: 896, endPoint y: 398, distance: 20.1
click at [878, 389] on input "First name" at bounding box center [993, 395] width 409 height 34
click at [837, 397] on input "First name" at bounding box center [993, 395] width 409 height 34
type input "******"
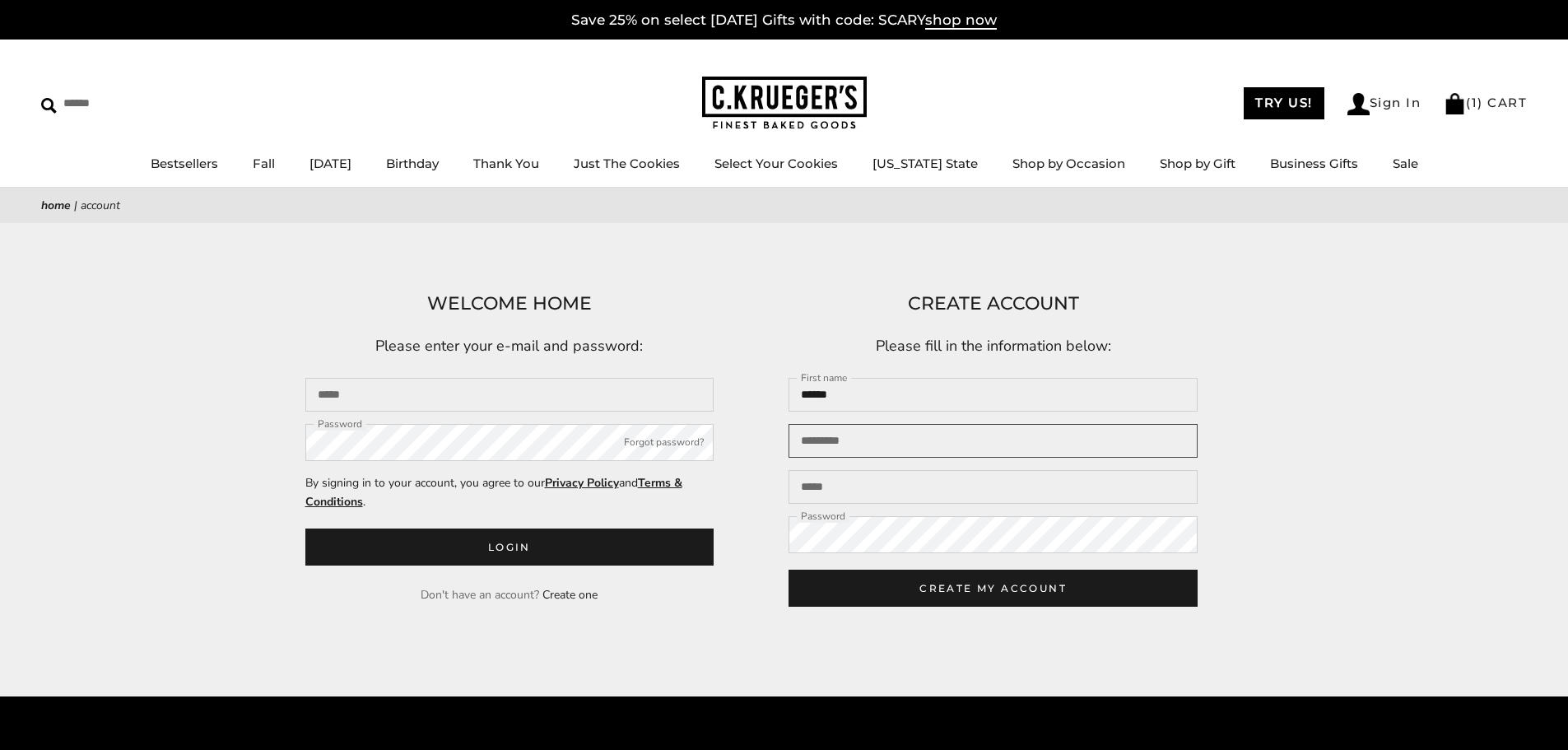
type input "******"
type input "**********"
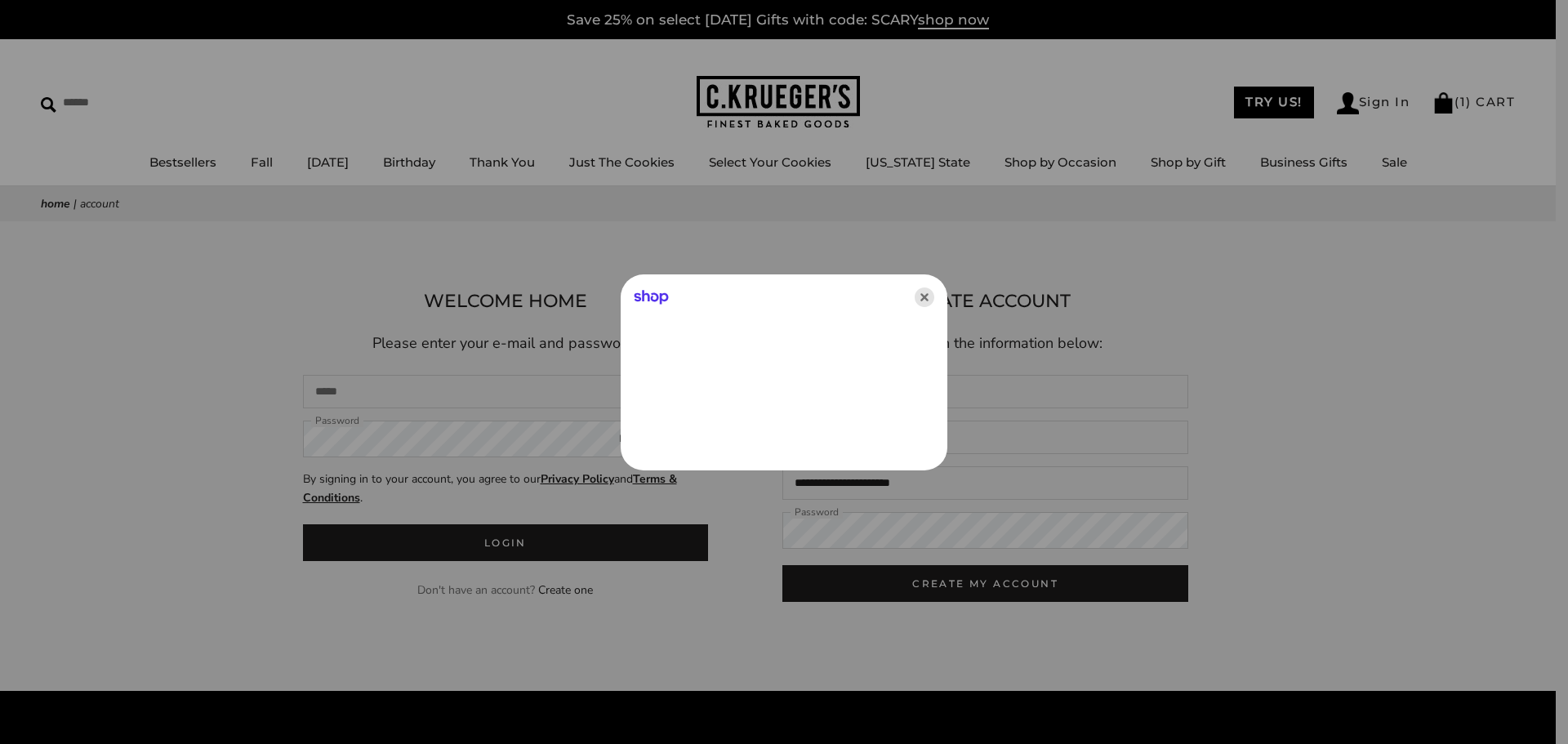
click at [923, 297] on icon "Close" at bounding box center [924, 297] width 20 height 20
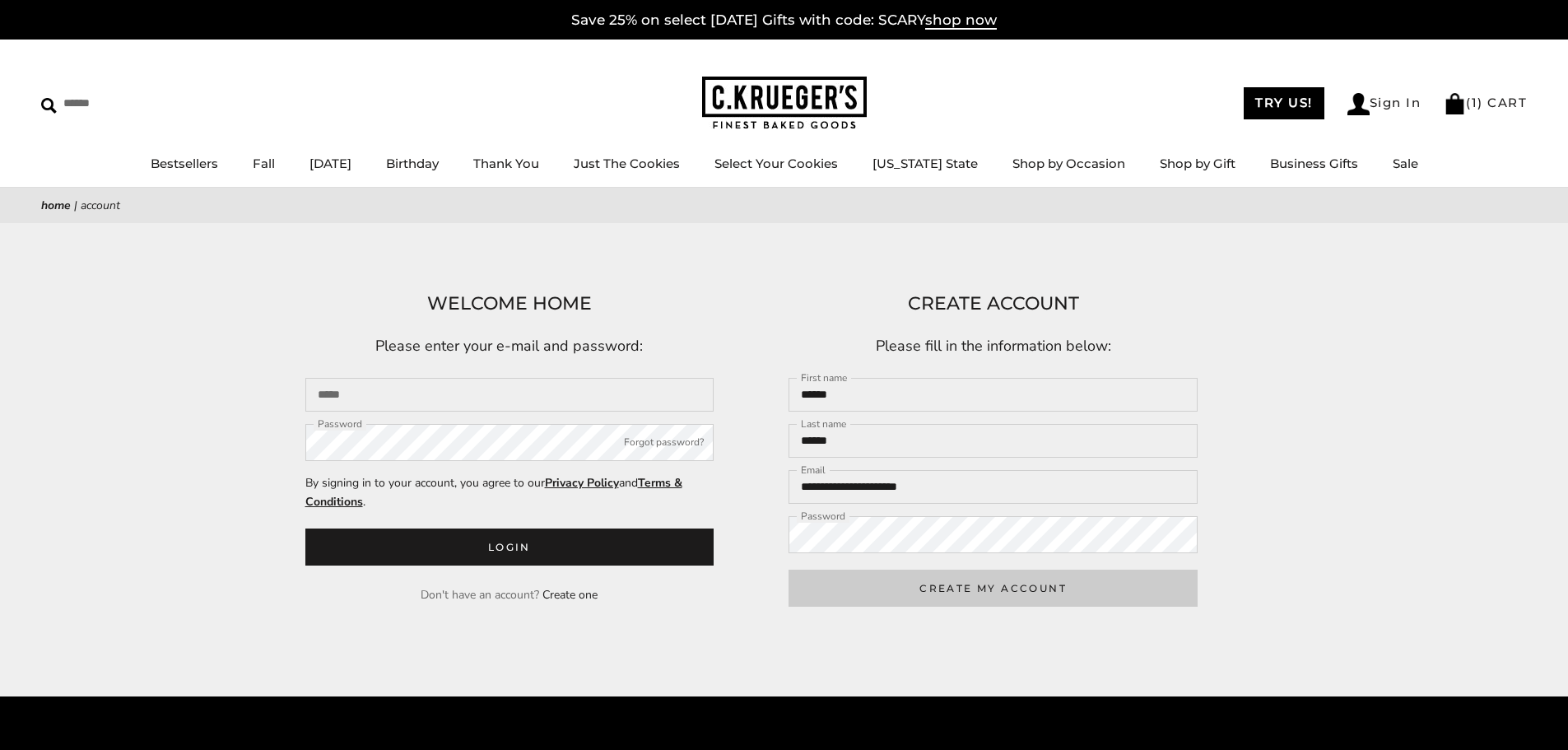
click at [987, 591] on button "CREATE MY ACCOUNT" at bounding box center [993, 587] width 409 height 37
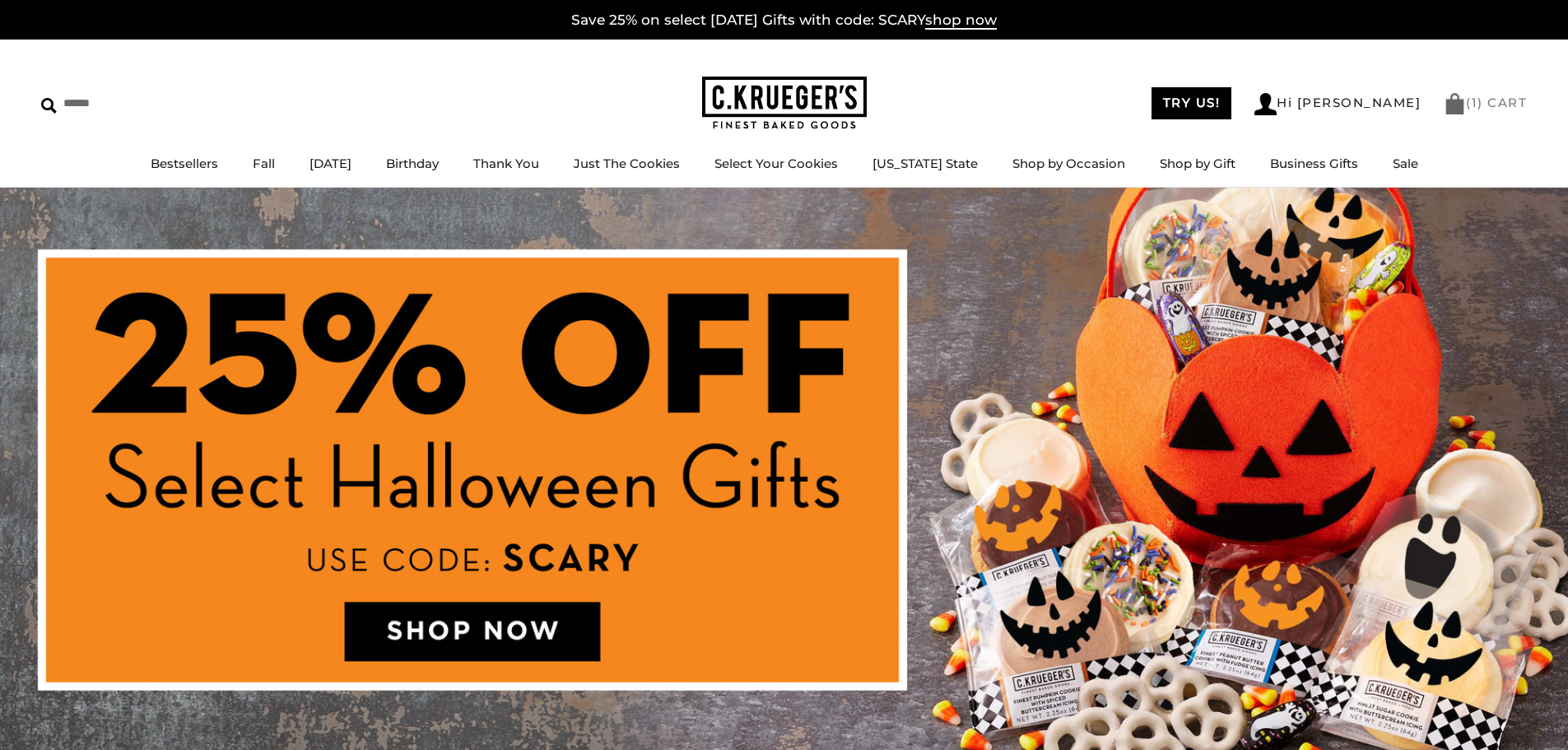
click at [1463, 106] on link "( 1 ) CART" at bounding box center [1485, 103] width 83 height 16
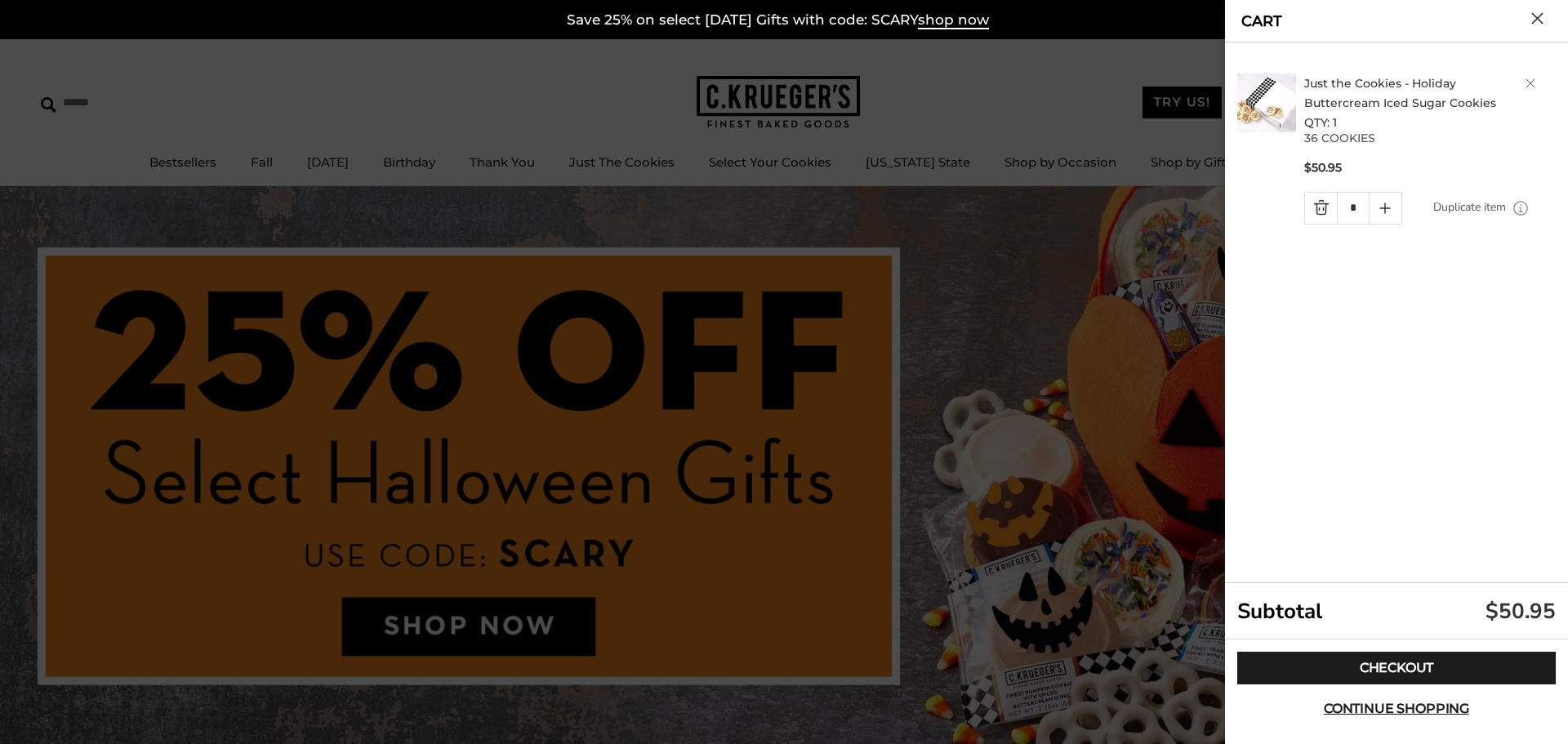
click at [1337, 84] on link "Just the Cookies - Holiday Buttercream Iced Sugar Cookies" at bounding box center [1400, 93] width 192 height 34
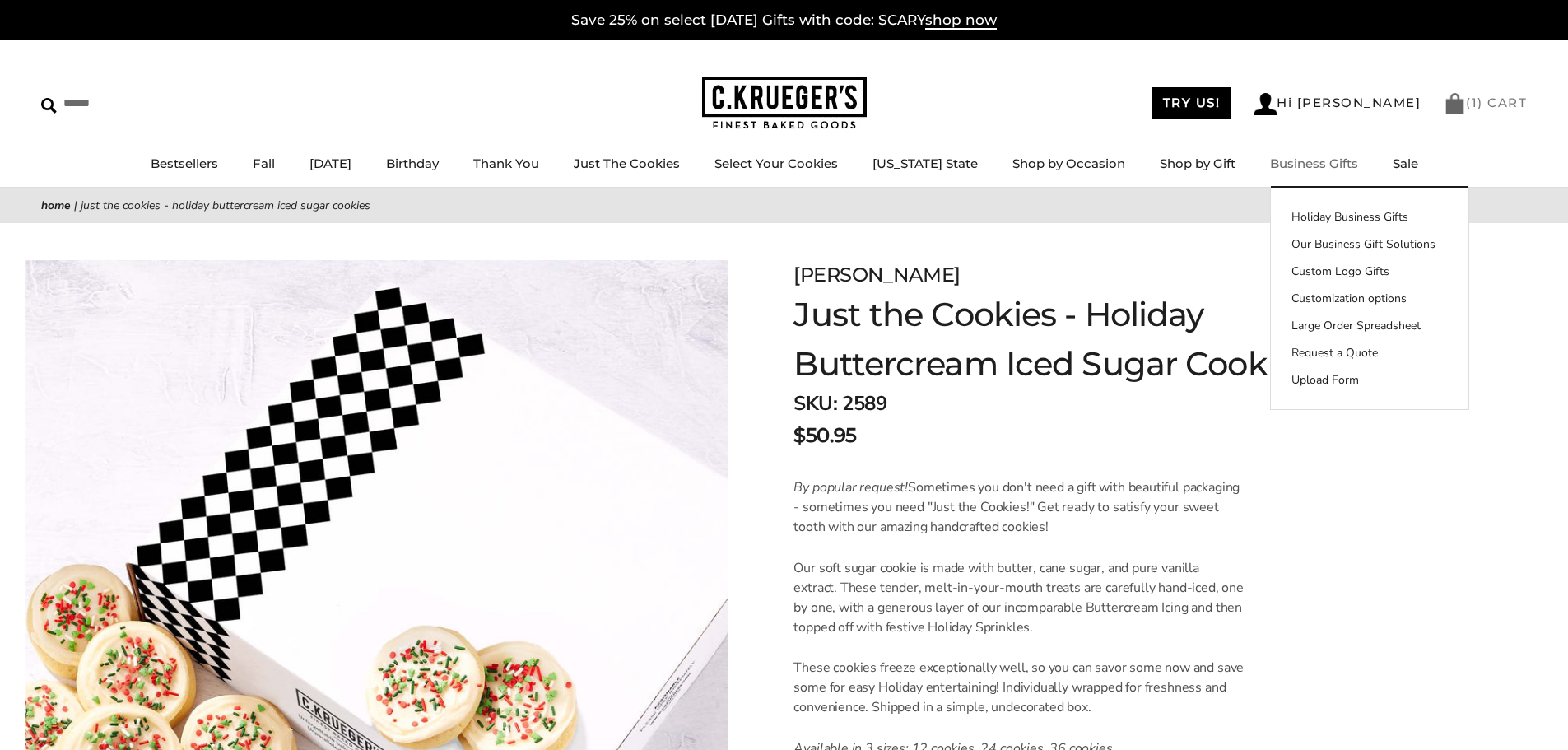
click at [1502, 102] on link "( 1 ) CART" at bounding box center [1485, 103] width 83 height 16
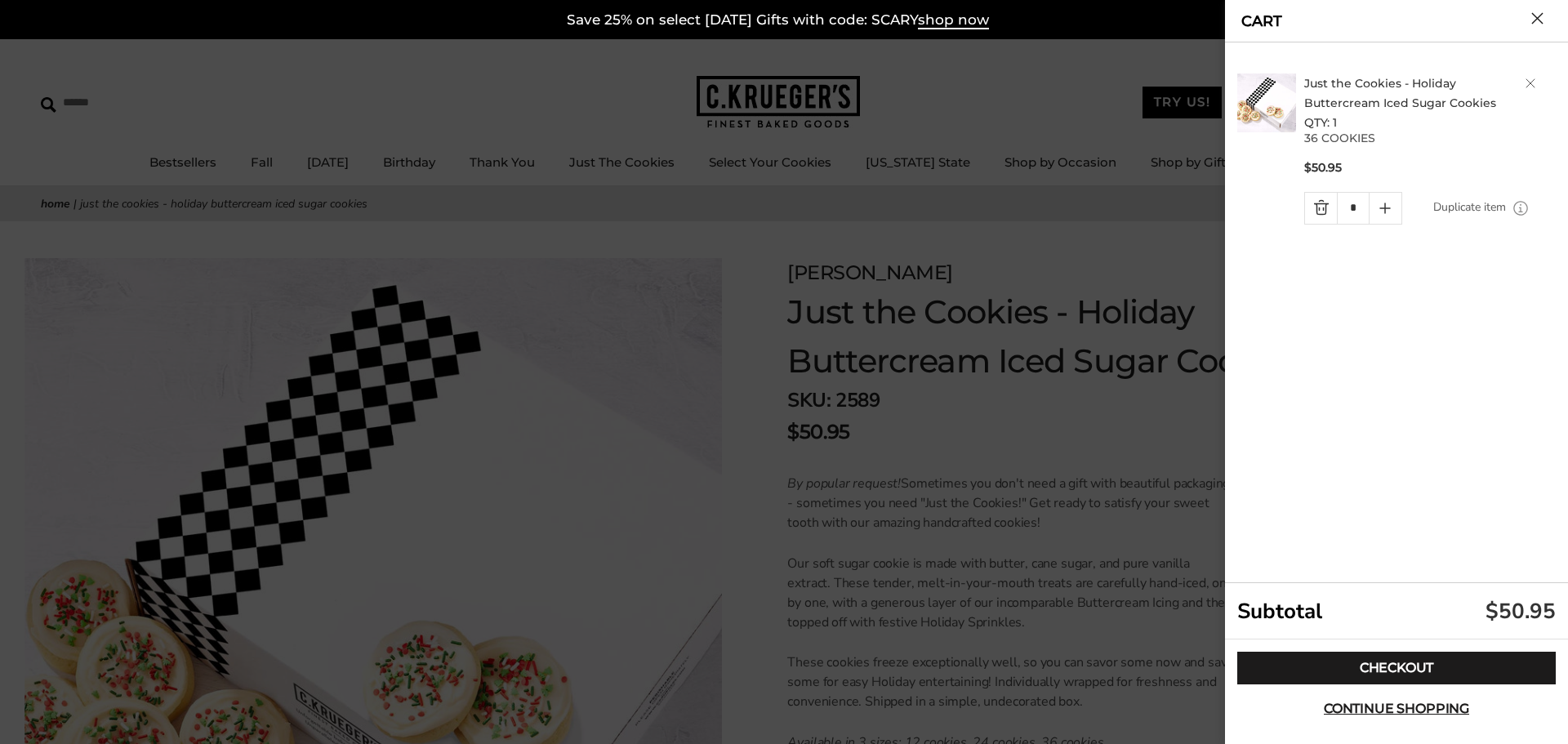
click at [1538, 15] on button "Close cart" at bounding box center [1537, 18] width 12 height 12
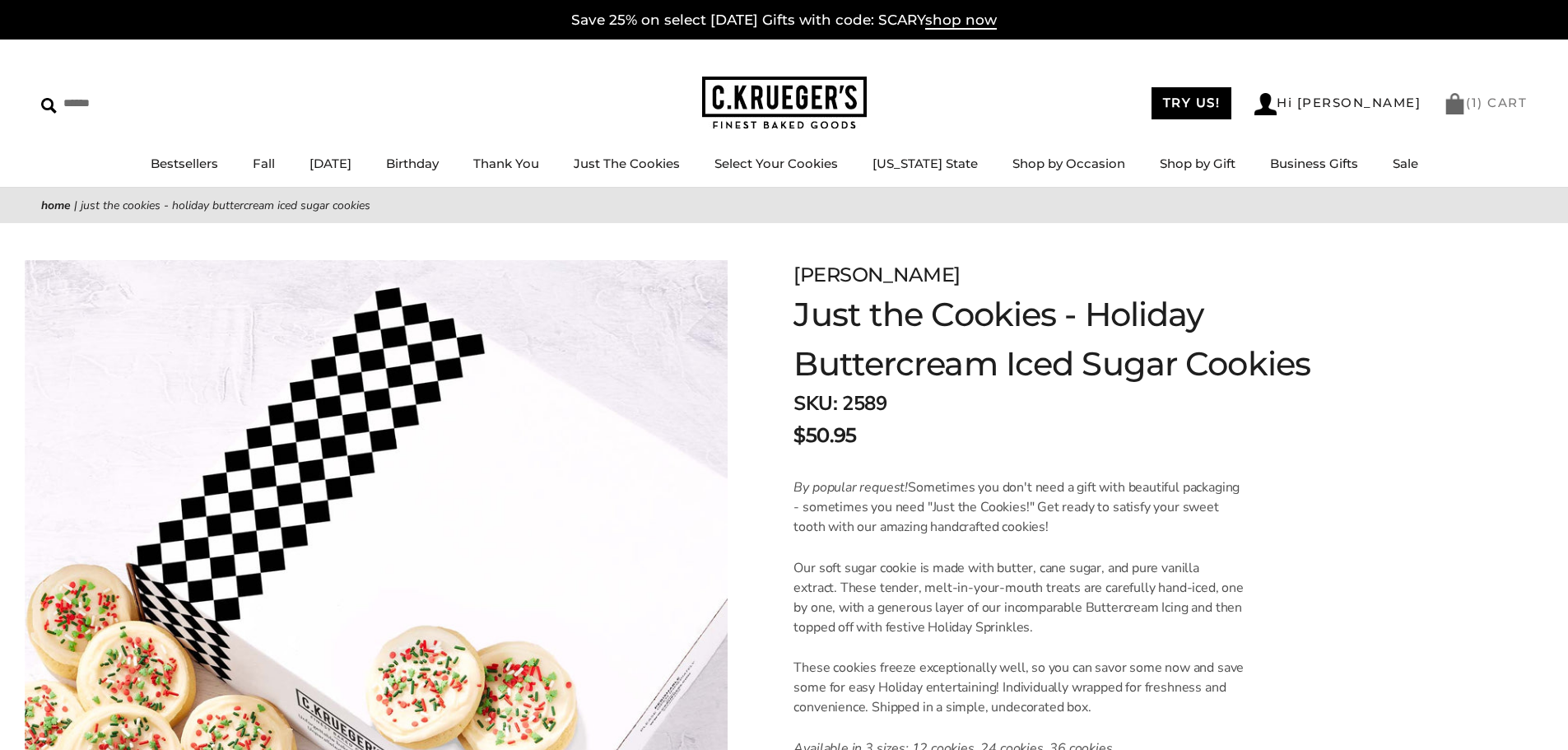
click at [1491, 103] on link "( 1 ) CART" at bounding box center [1485, 103] width 83 height 16
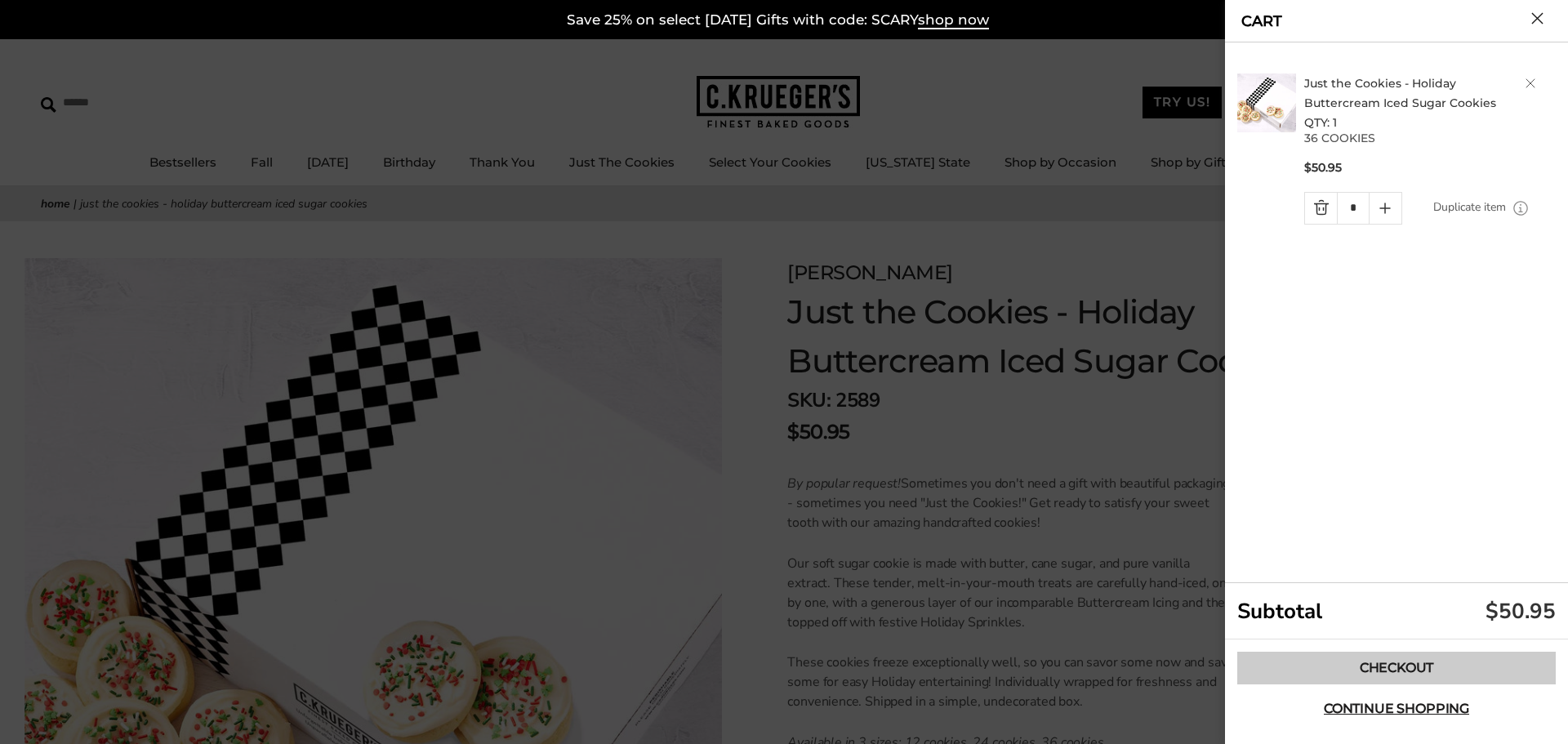
click at [1408, 679] on link "Checkout" at bounding box center [1396, 668] width 318 height 33
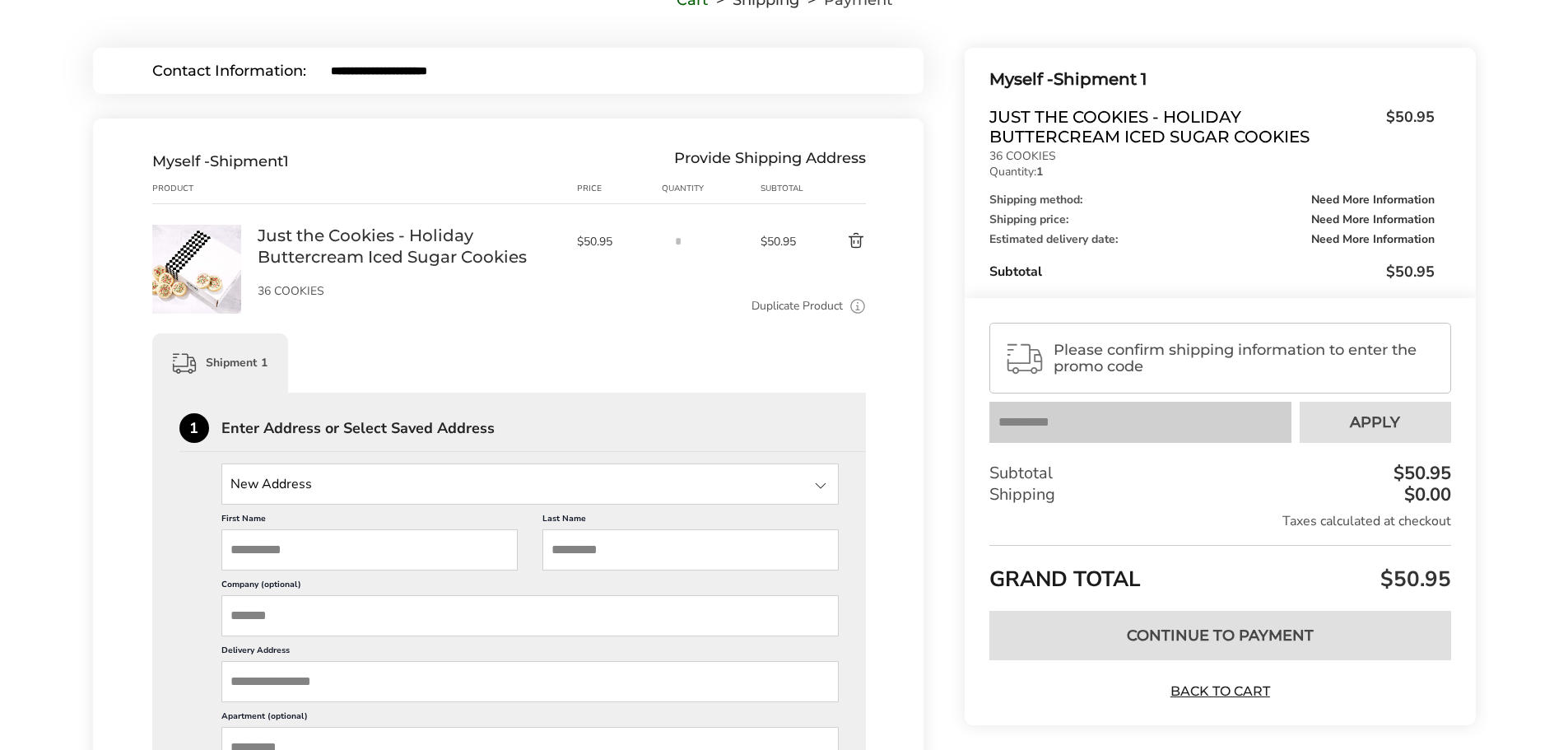
scroll to position [164, 0]
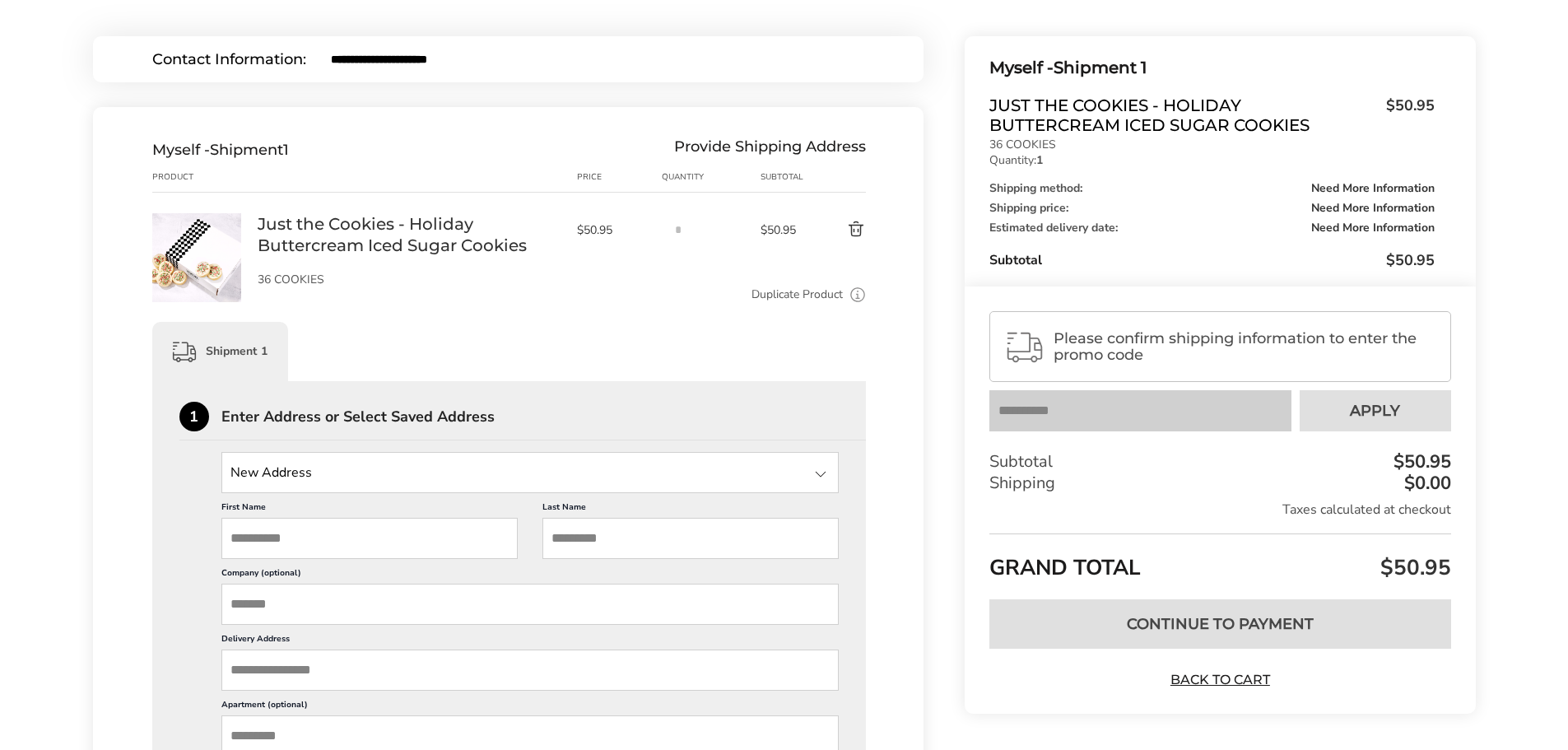
click at [281, 465] on input "State" at bounding box center [530, 472] width 618 height 41
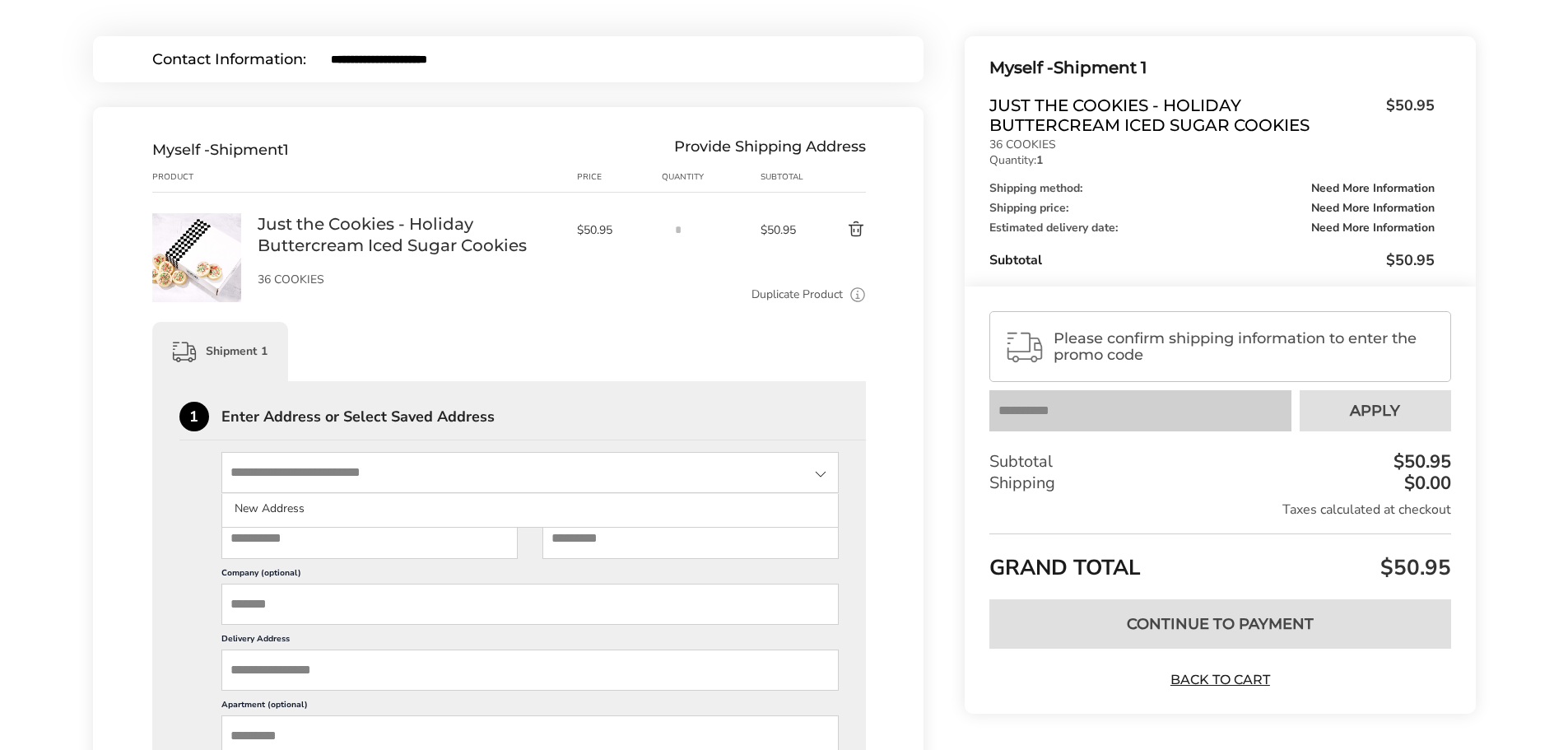
type input "**********"
type input "******"
type input "**********"
type input "*******"
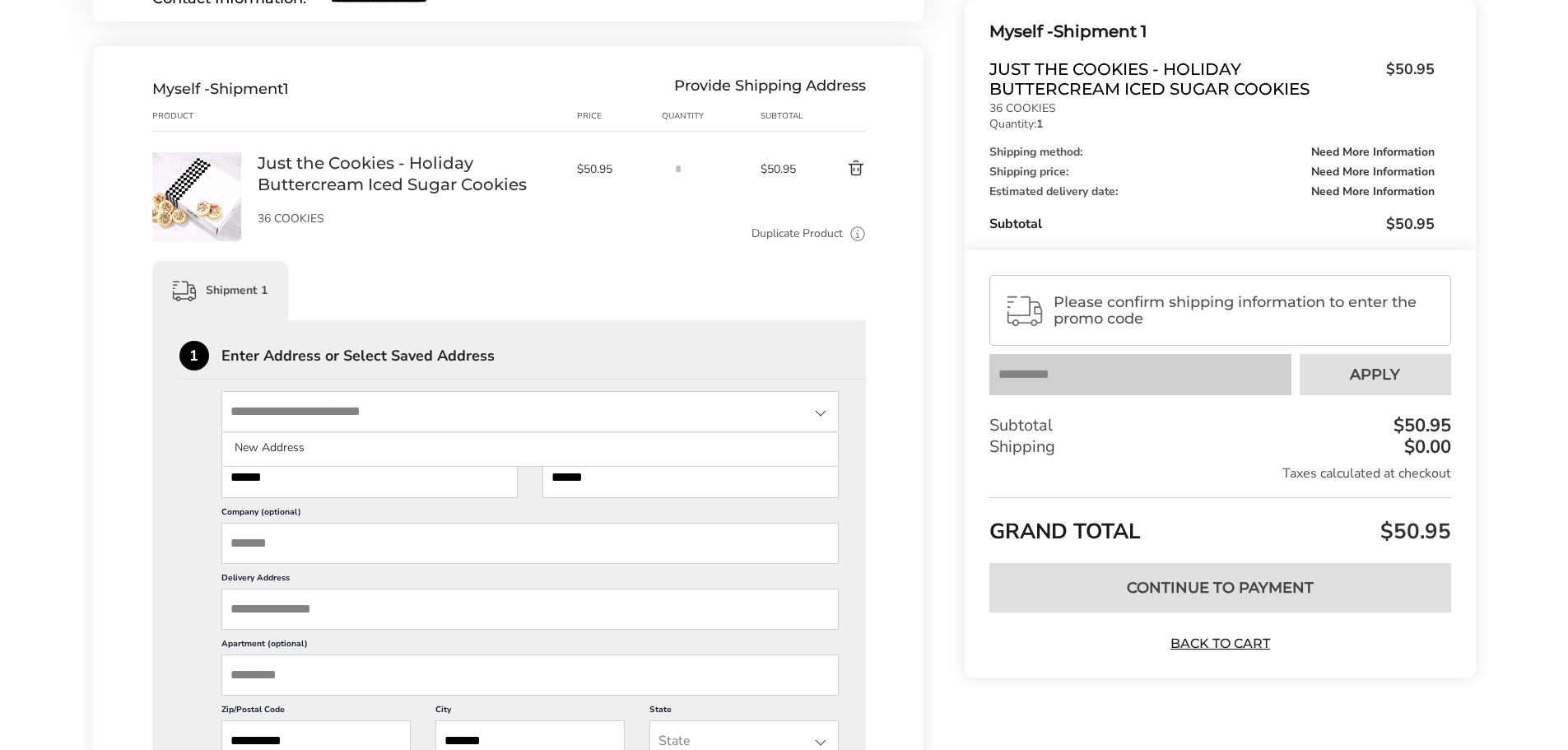
scroll to position [329, 0]
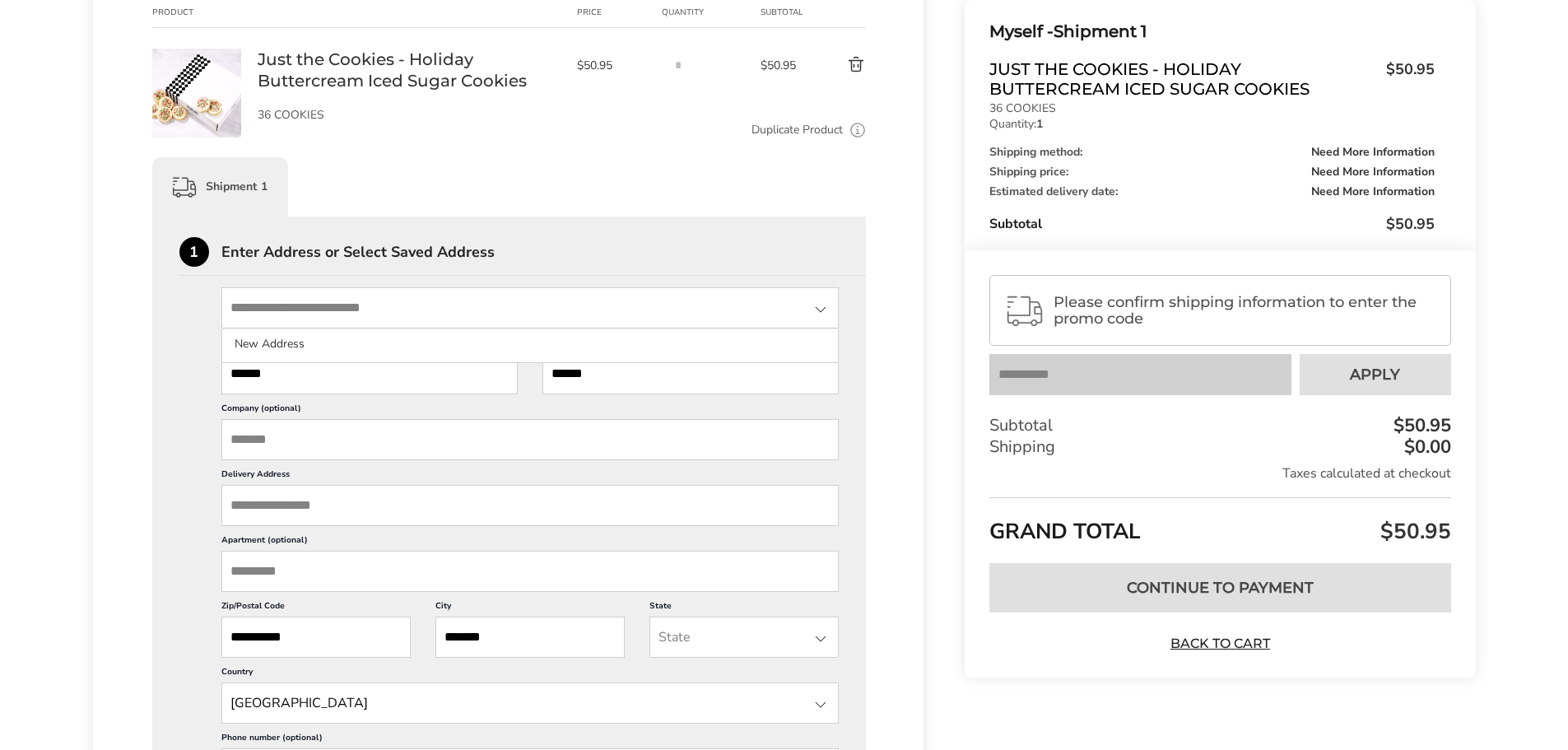
click at [336, 506] on input "Delivery Address" at bounding box center [530, 505] width 618 height 41
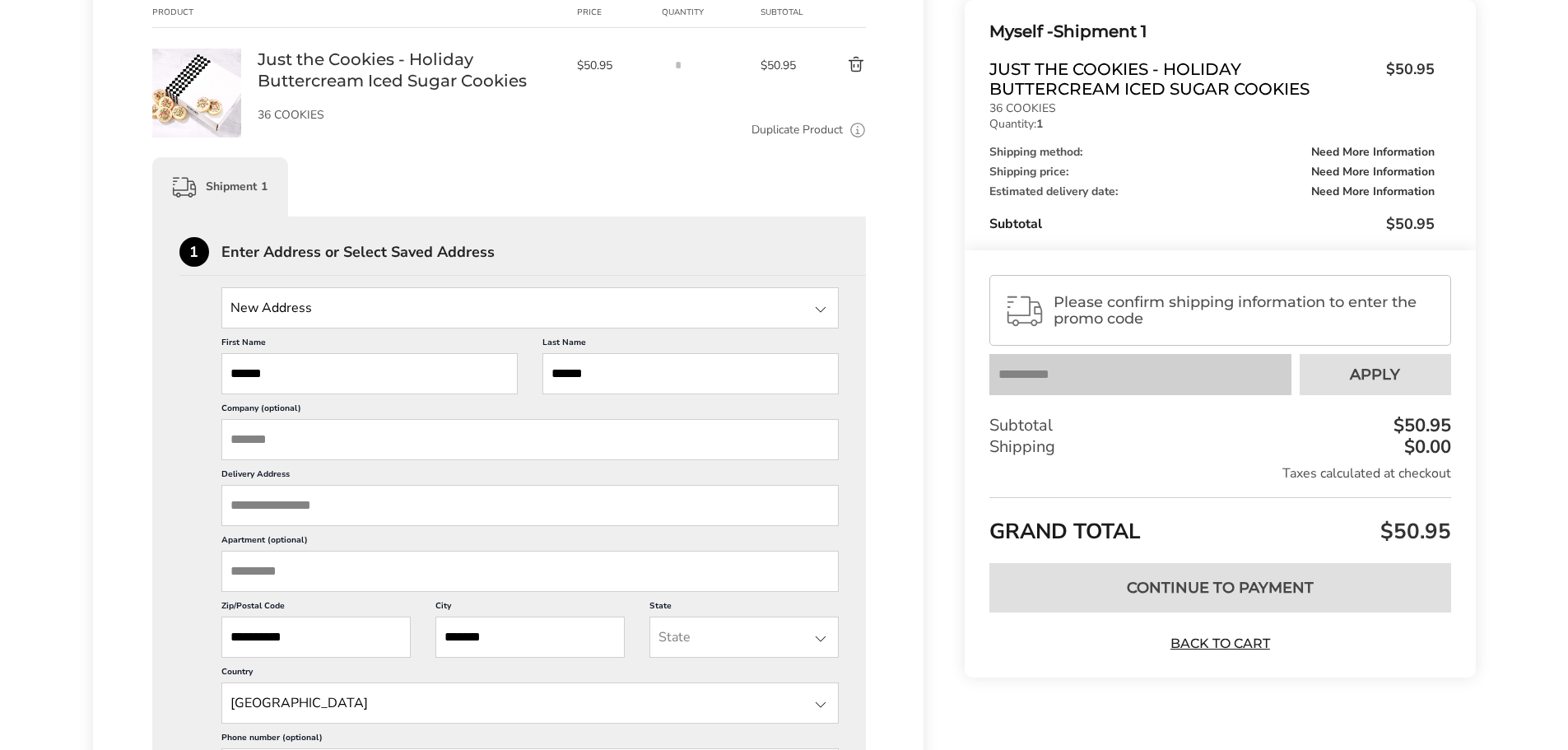
click at [336, 506] on input "Delivery Address" at bounding box center [530, 505] width 618 height 41
click at [276, 503] on input "Delivery Address" at bounding box center [530, 505] width 618 height 41
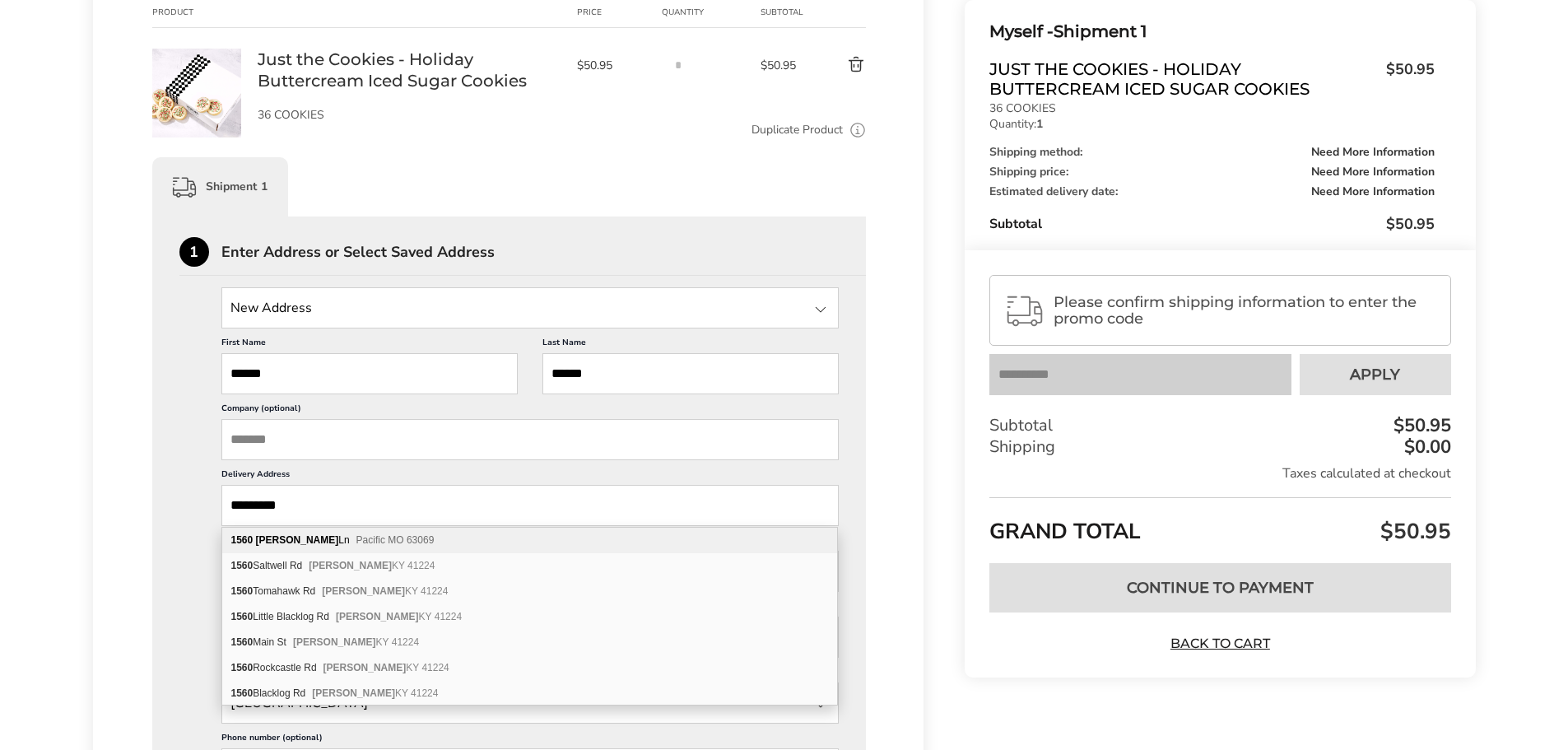
click at [356, 544] on span "Pacific MO 63069" at bounding box center [395, 540] width 78 height 11
type input "**********"
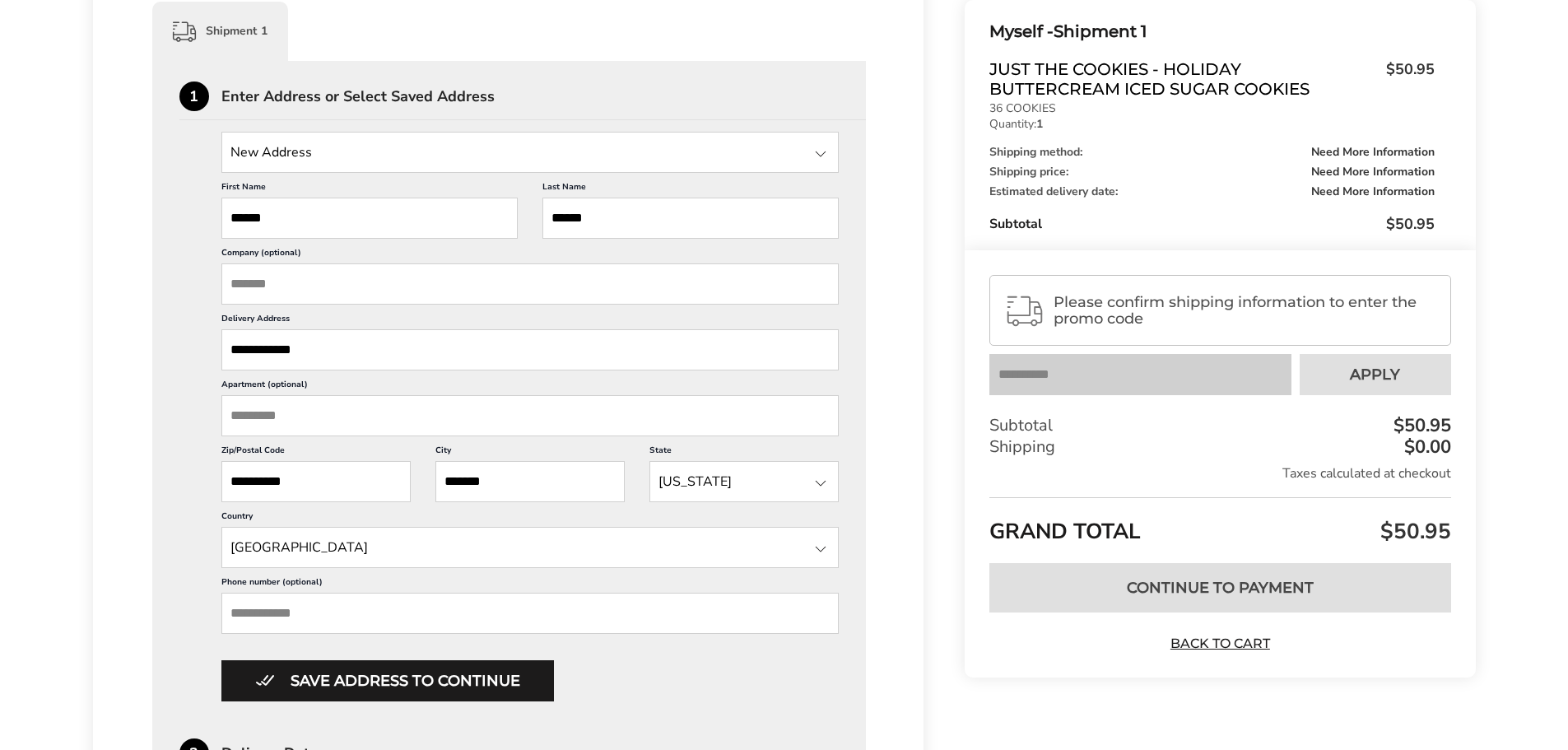
scroll to position [494, 0]
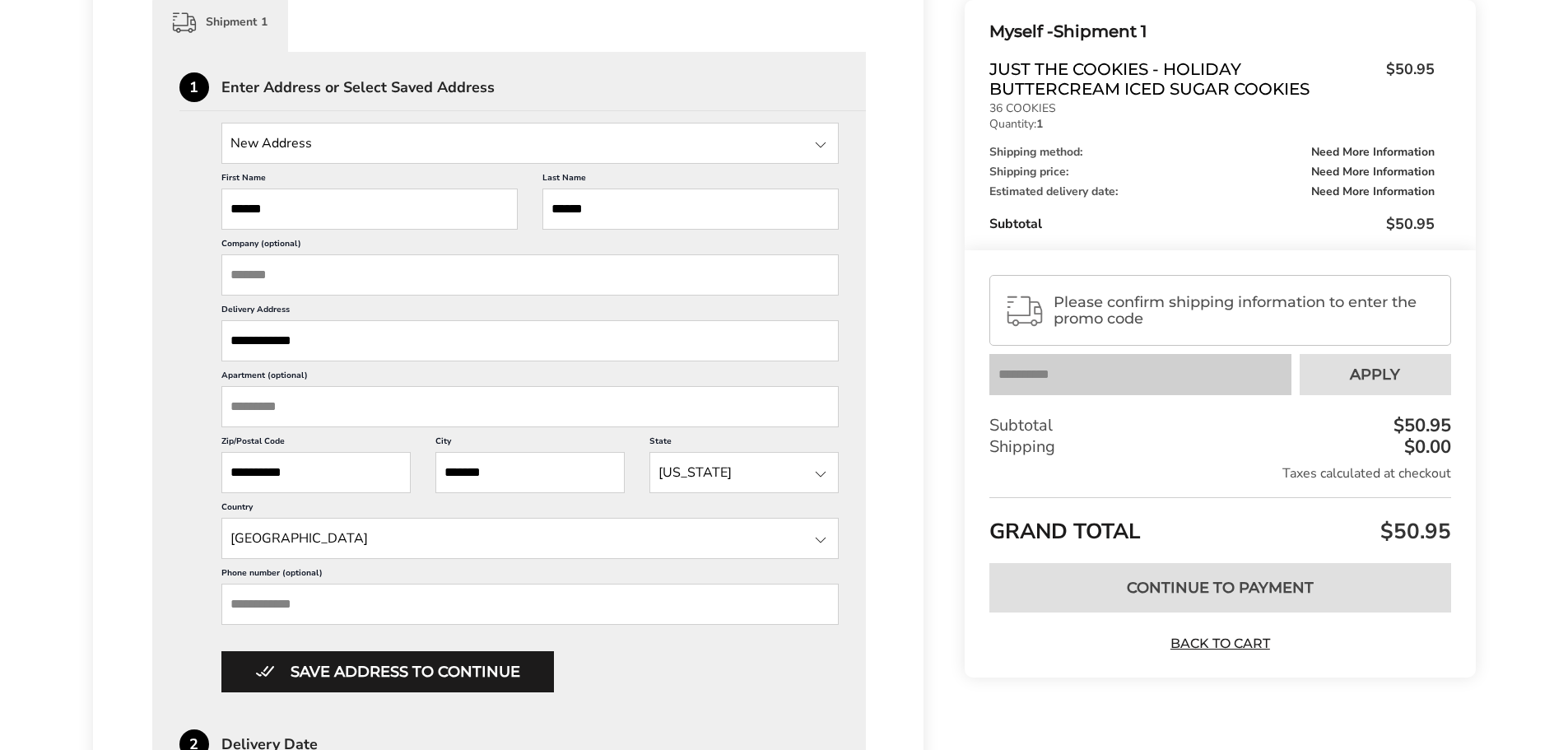
click at [342, 604] on input "Phone number (optional)" at bounding box center [530, 604] width 618 height 41
type input "**********"
click at [500, 611] on input "**********" at bounding box center [530, 604] width 618 height 41
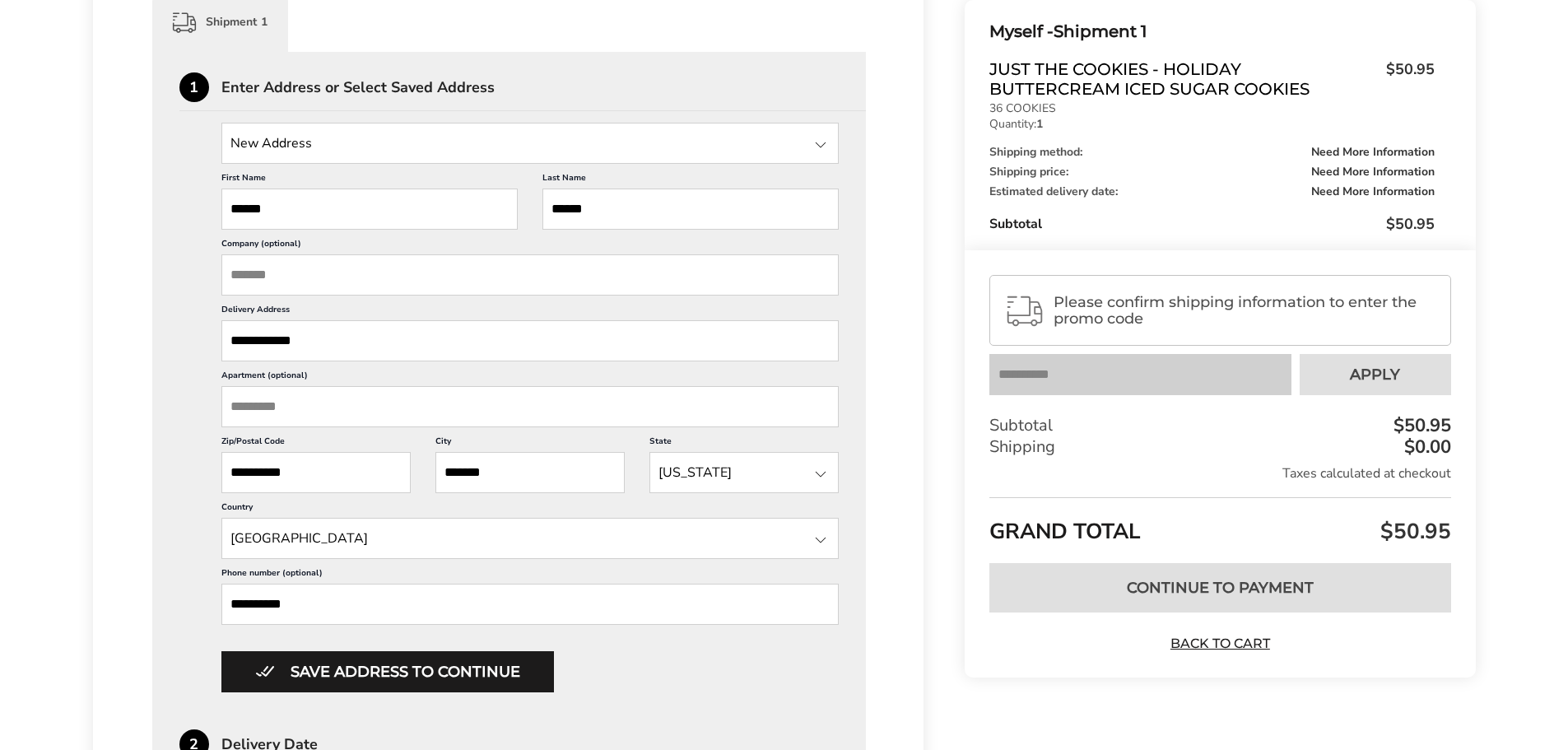
click at [459, 670] on button "Save address to continue" at bounding box center [388, 671] width 333 height 41
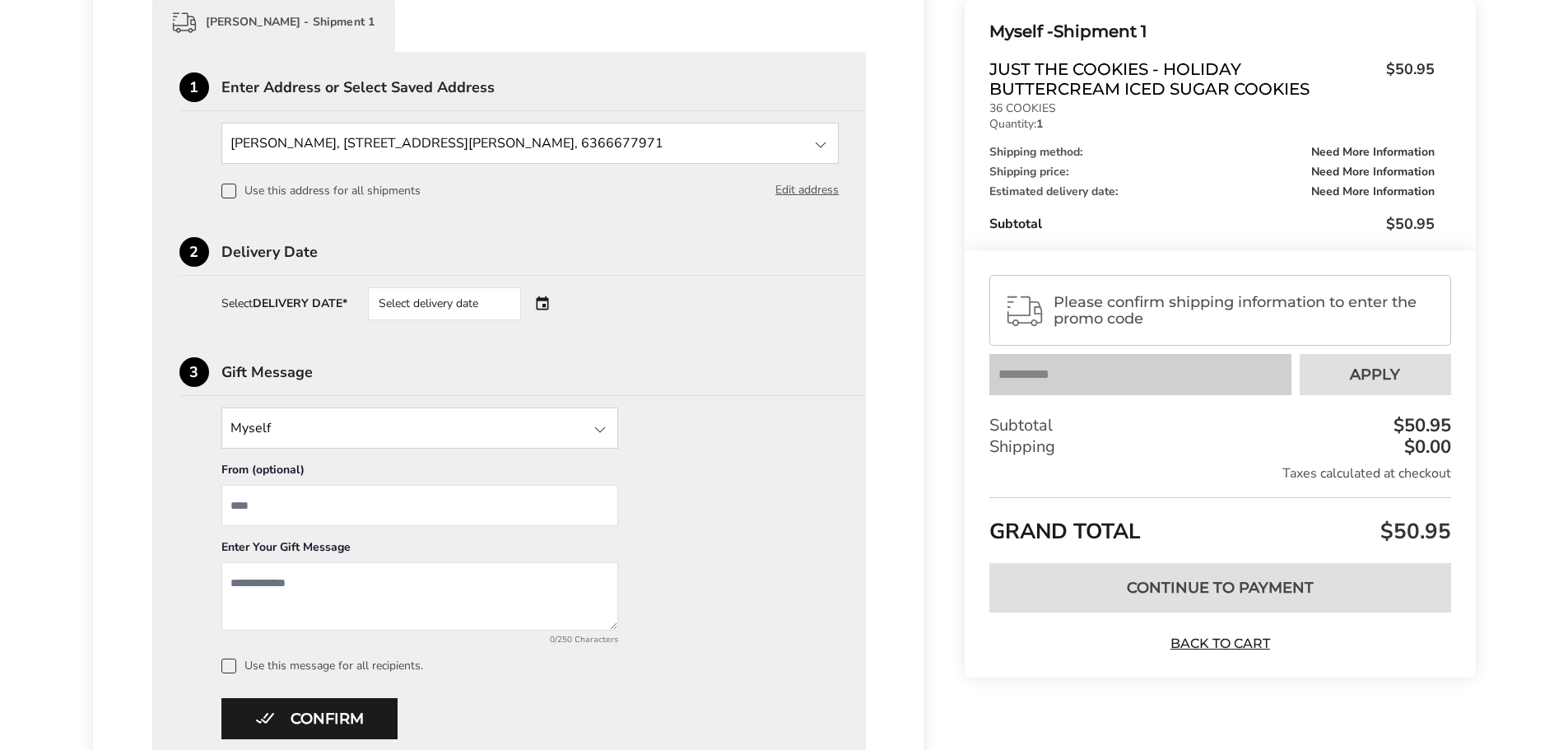
click at [547, 304] on div "Select delivery date" at bounding box center [467, 304] width 199 height 33
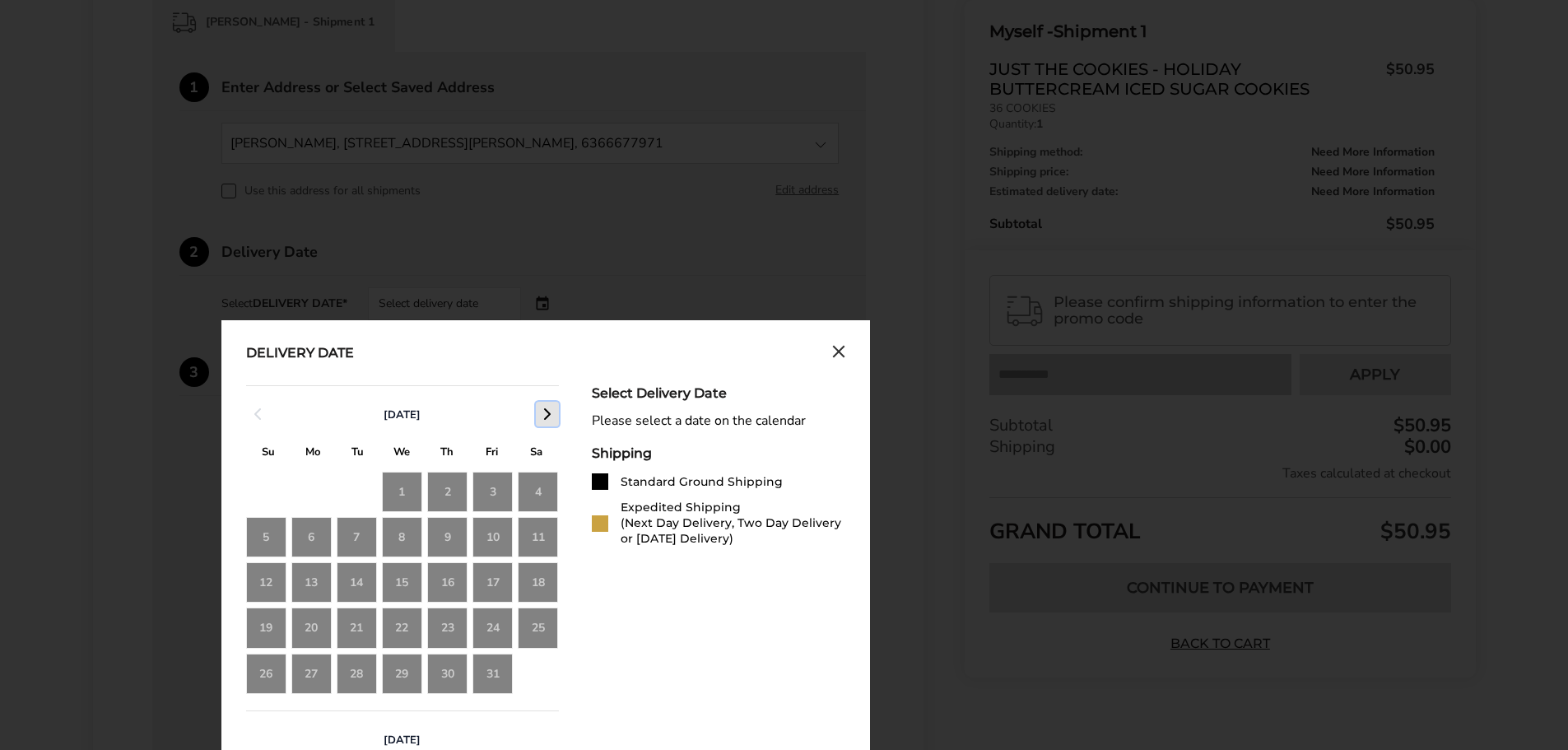
click at [546, 409] on icon "button" at bounding box center [548, 414] width 20 height 20
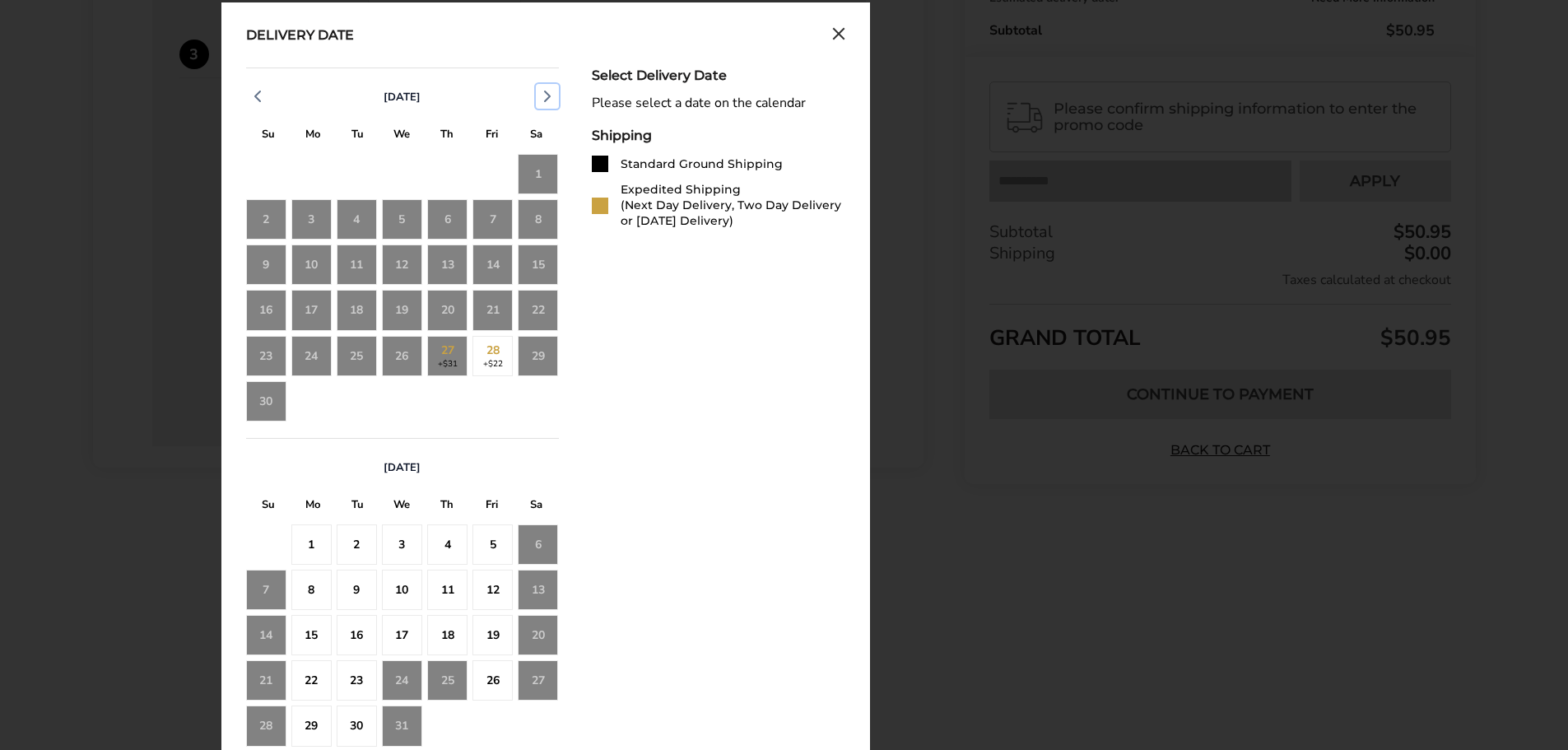
scroll to position [823, 0]
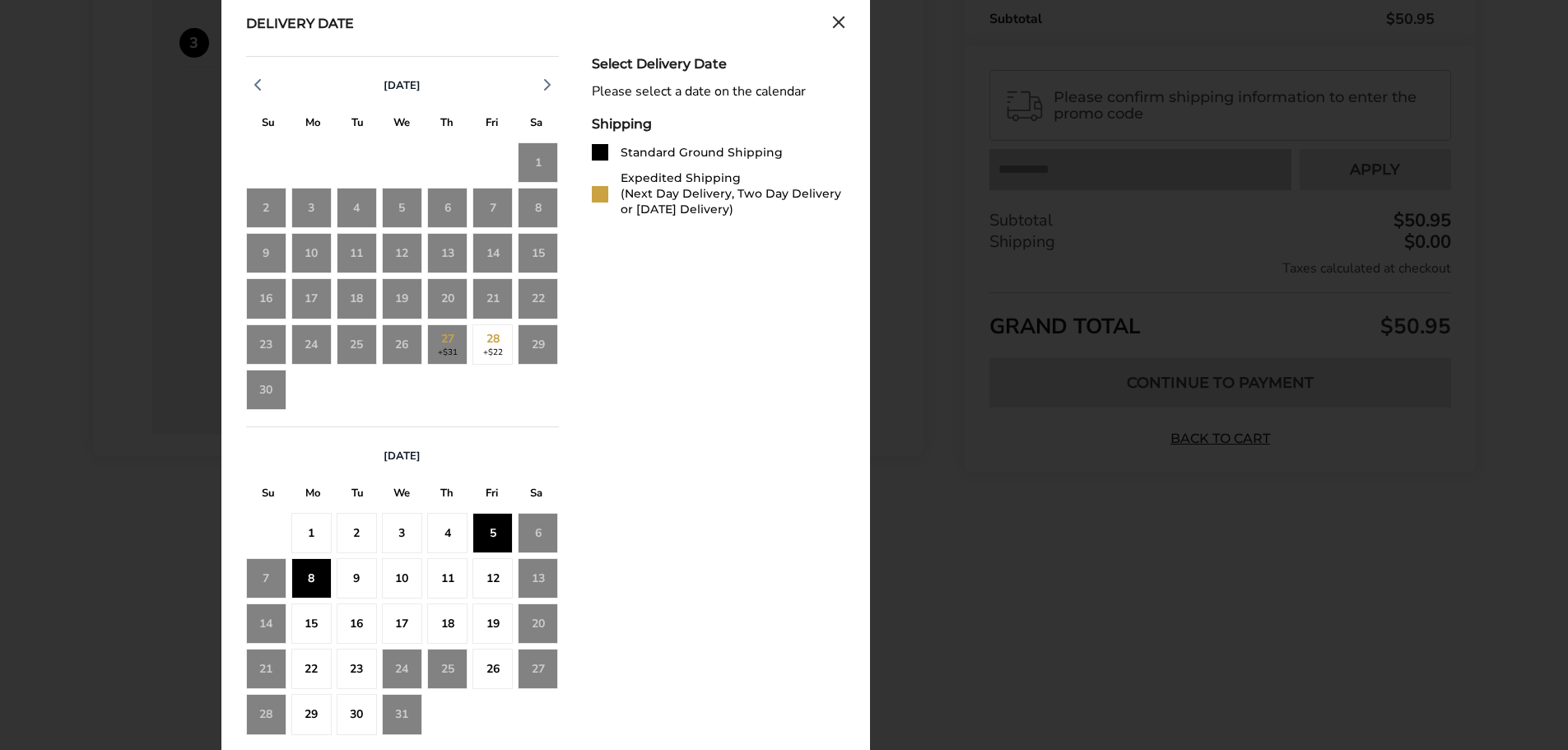
click at [301, 581] on div "8" at bounding box center [311, 578] width 40 height 40
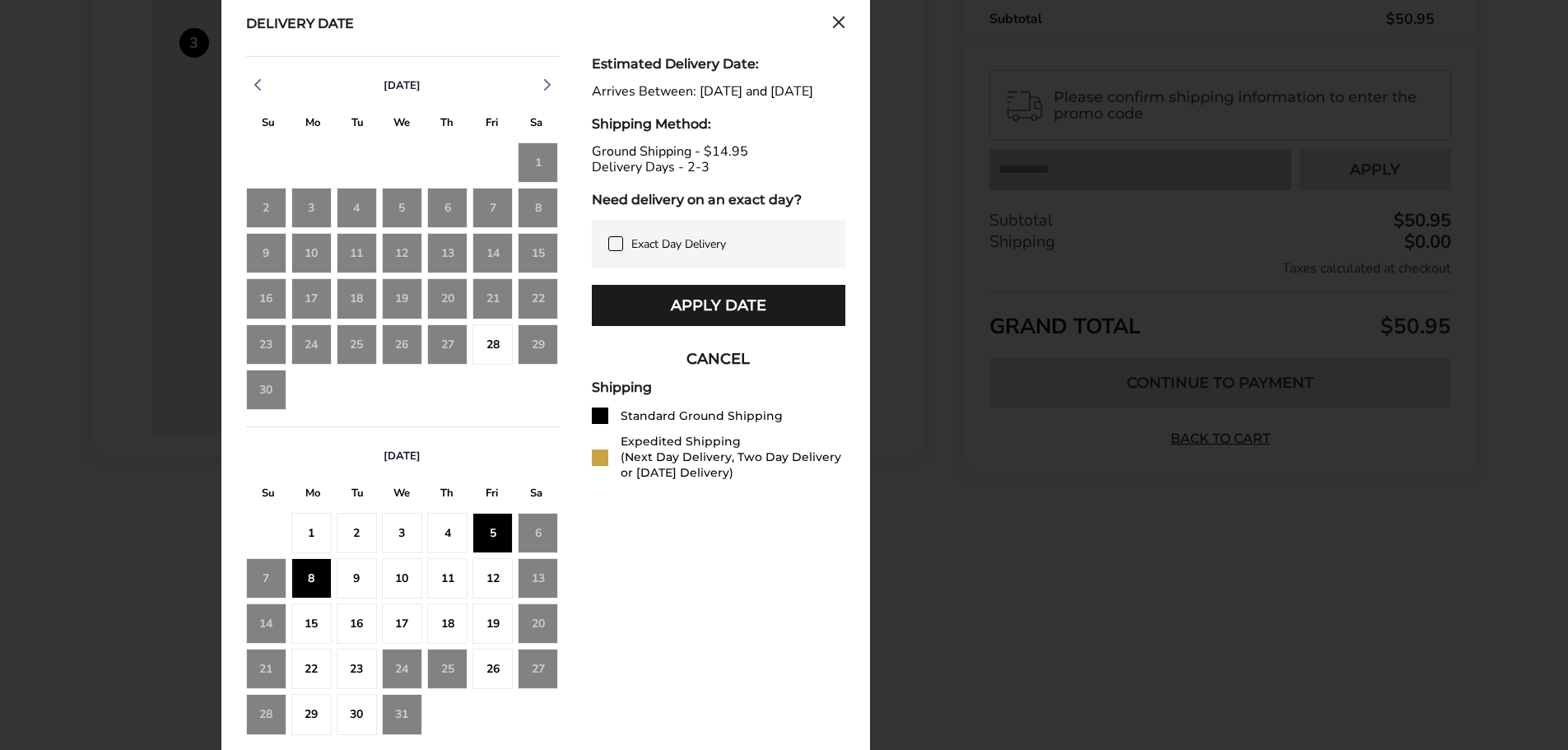
click at [442, 537] on div "4" at bounding box center [448, 533] width 40 height 40
click at [482, 534] on div "5" at bounding box center [493, 533] width 40 height 40
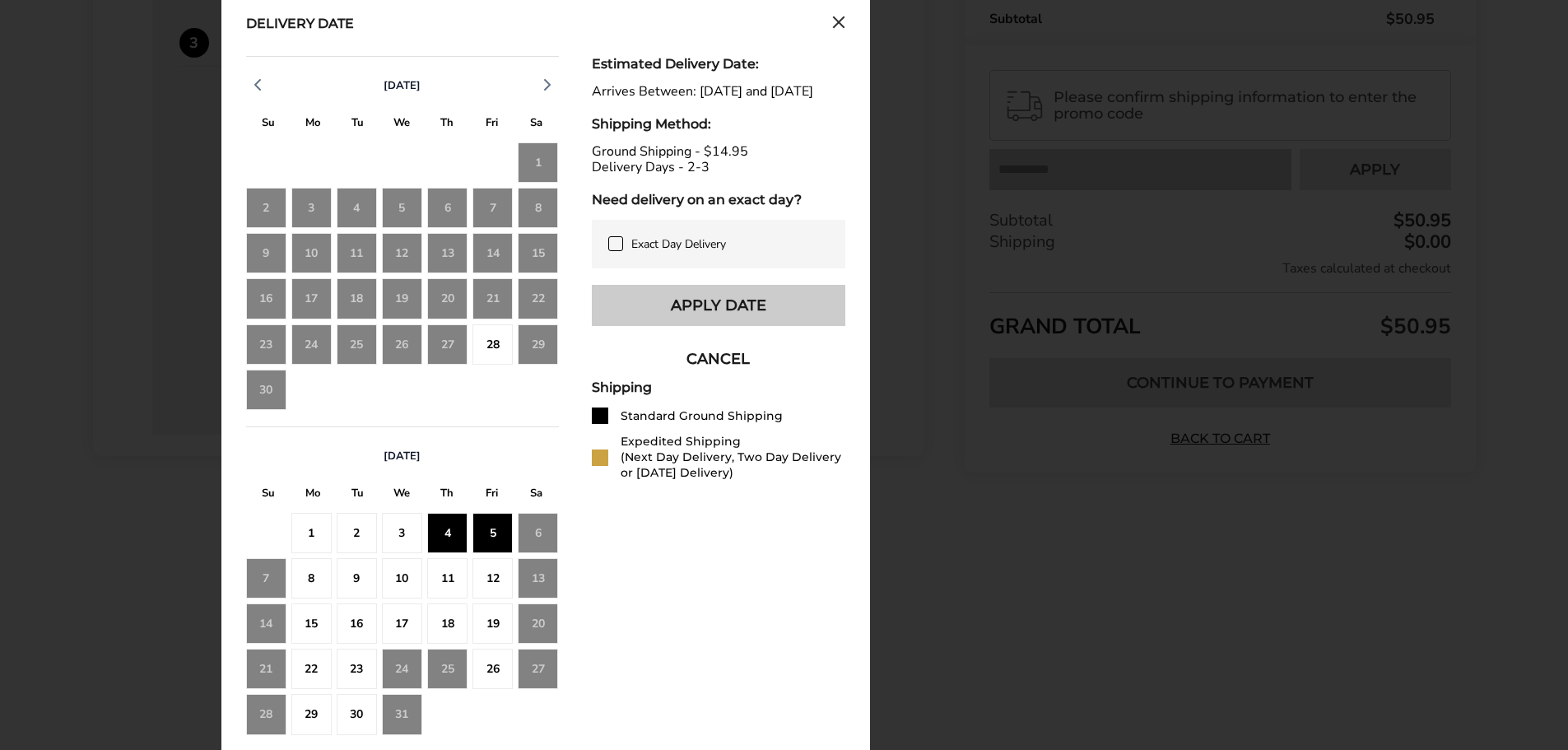
click at [726, 322] on button "Apply Date" at bounding box center [719, 305] width 254 height 41
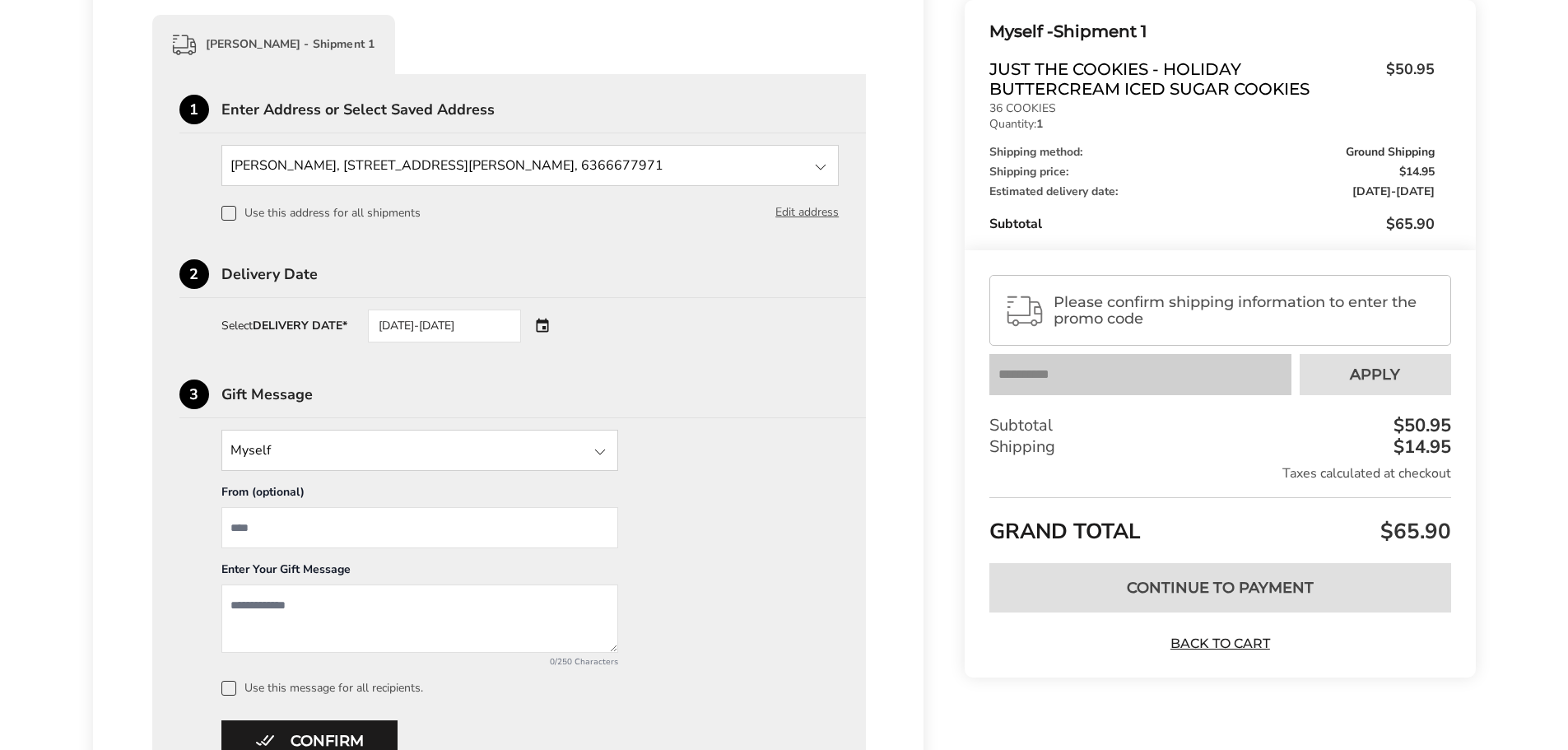
scroll to position [554, 0]
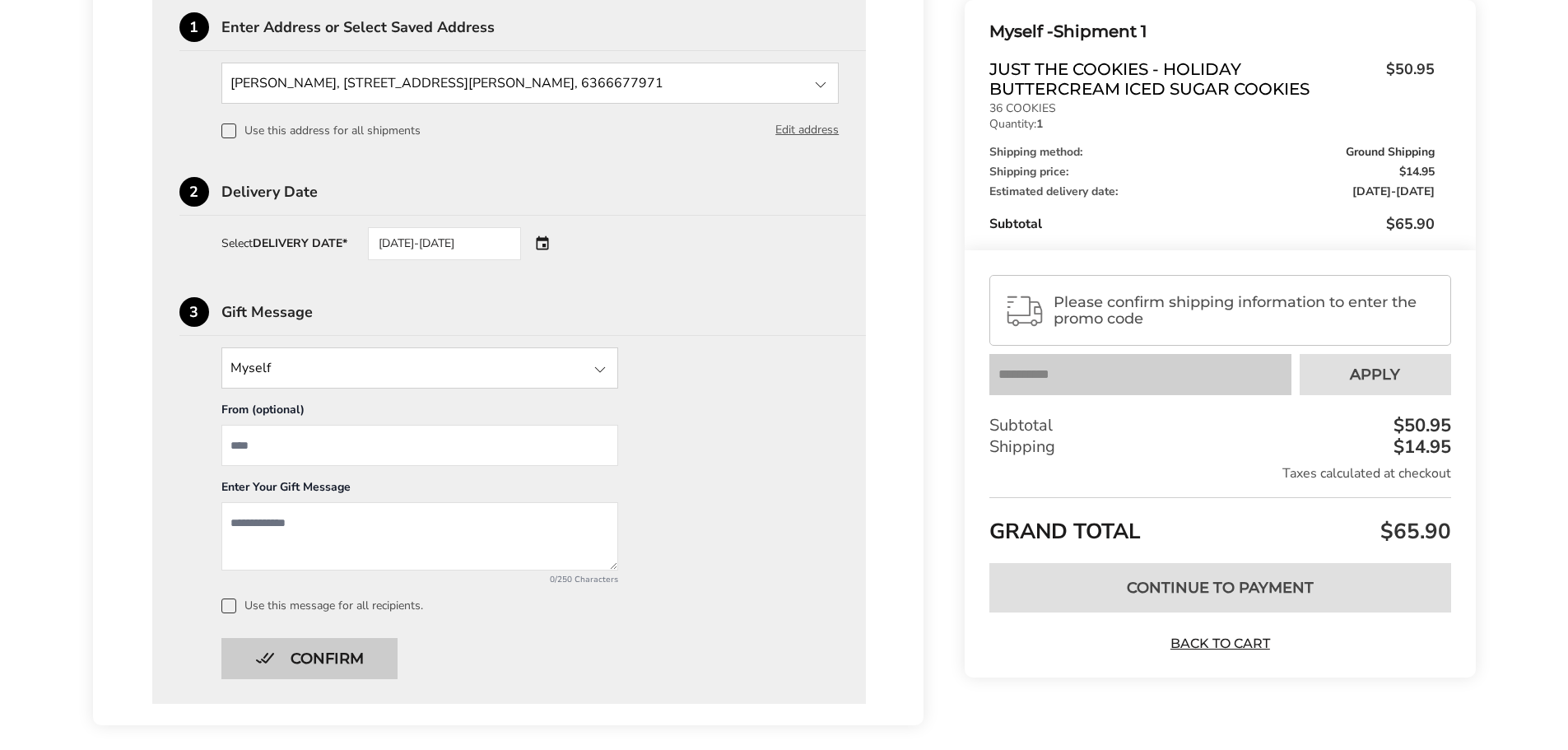
click at [317, 665] on button "Confirm" at bounding box center [309, 658] width 176 height 41
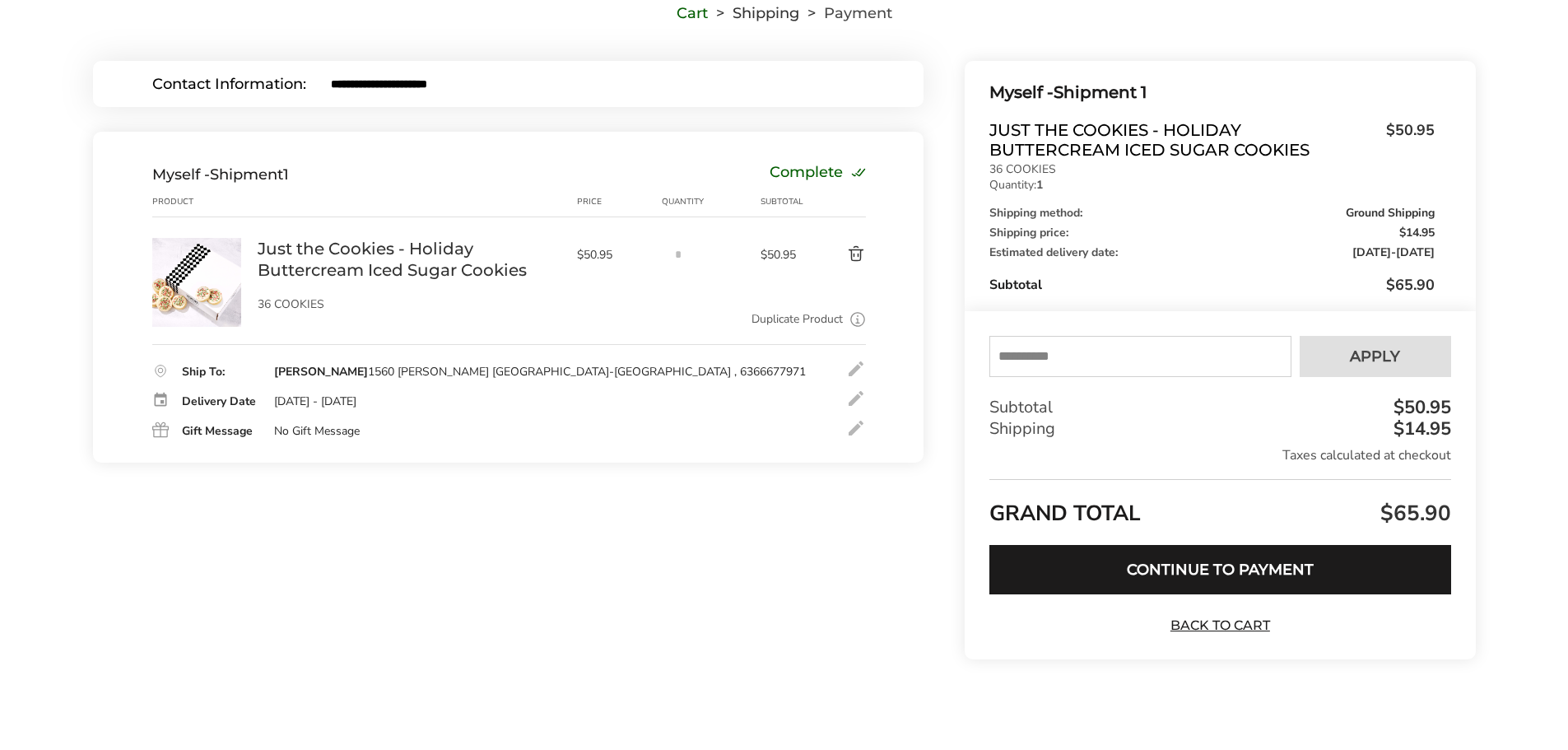
scroll to position [140, 0]
click at [1033, 360] on input "text" at bounding box center [1140, 355] width 302 height 41
type input "******"
click at [1391, 351] on span "Apply" at bounding box center [1375, 356] width 50 height 15
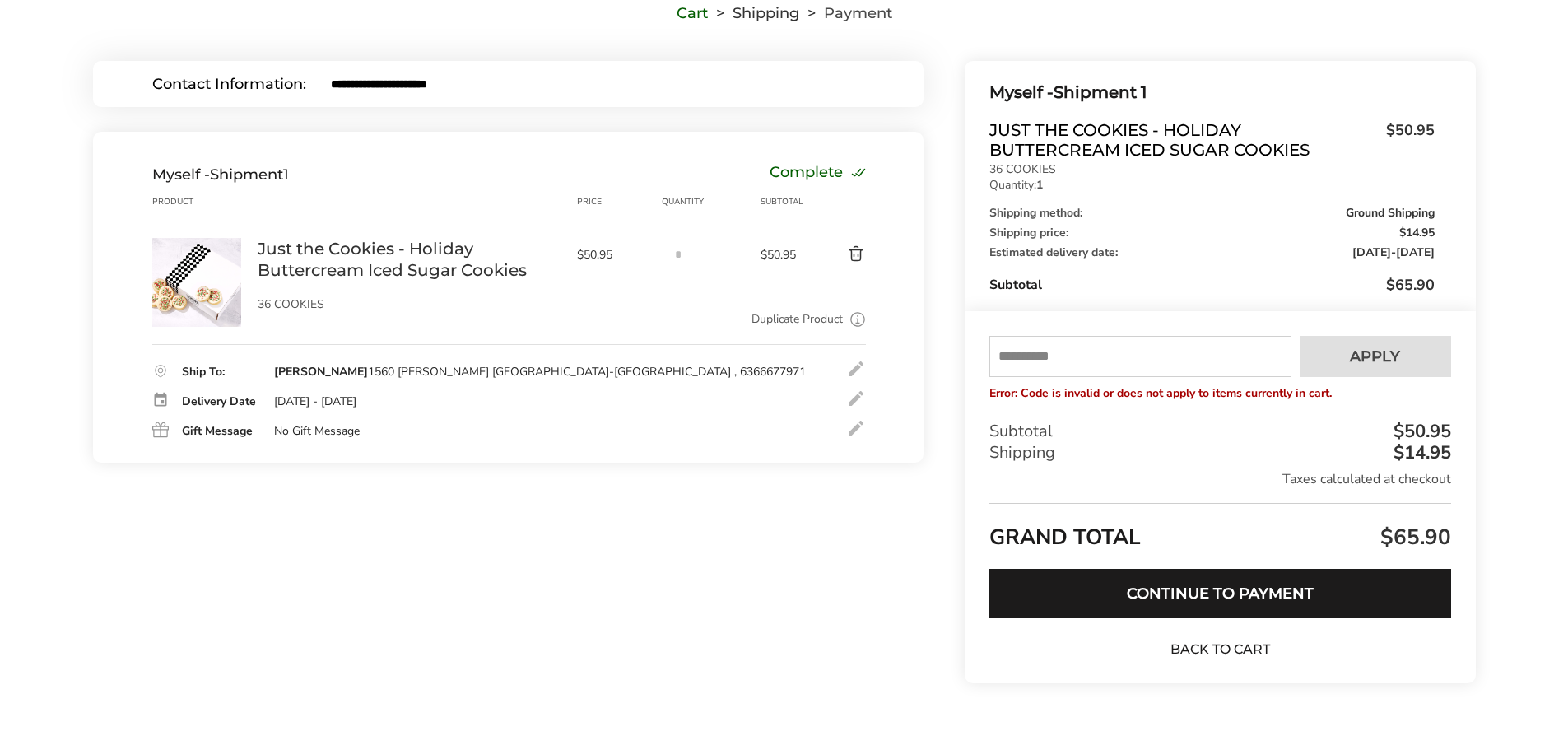
click at [1094, 361] on input "text" at bounding box center [1140, 355] width 302 height 41
type input "******"
click at [1405, 353] on button "Apply" at bounding box center [1376, 355] width 151 height 41
click at [1042, 352] on input "text" at bounding box center [1140, 355] width 302 height 41
type input "*******"
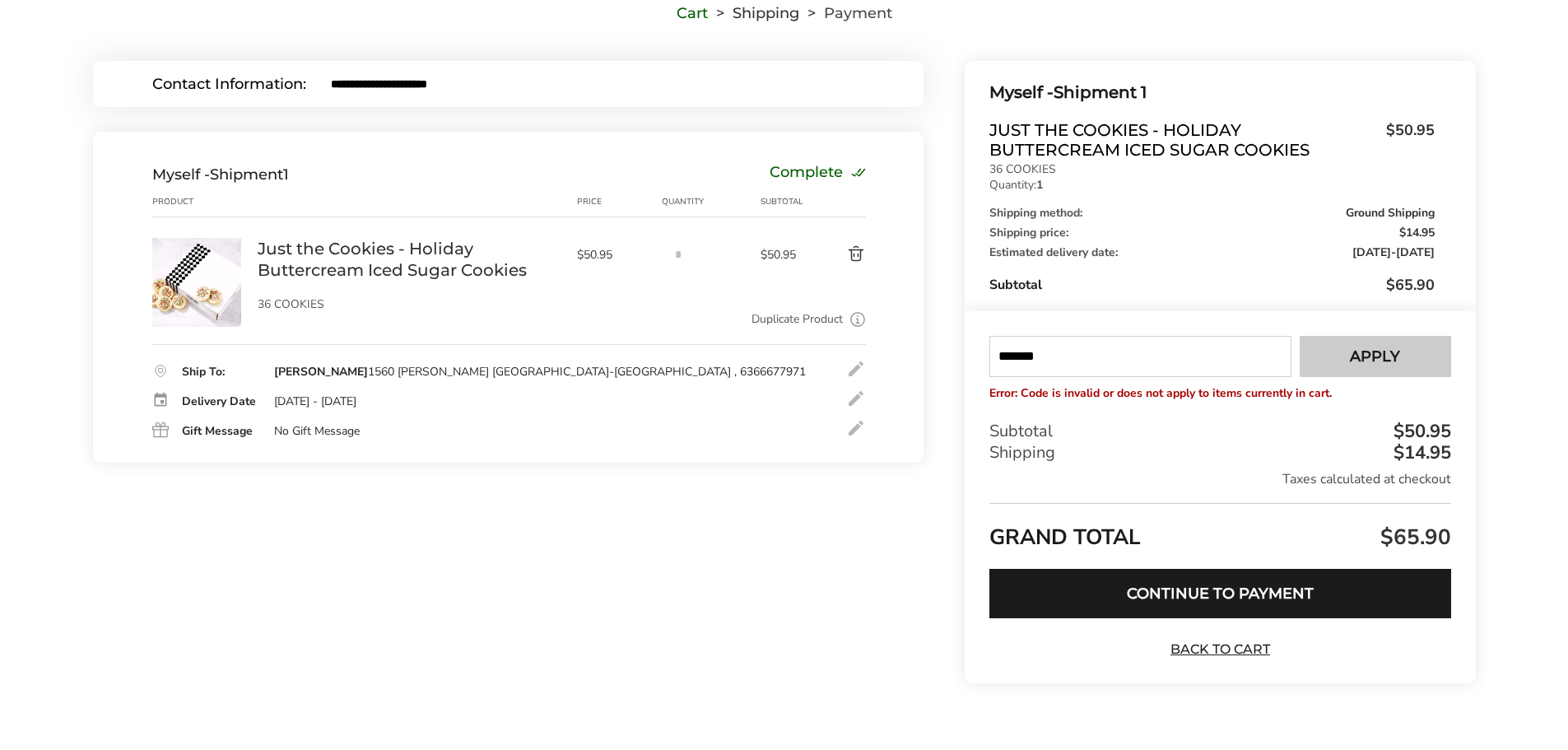
click at [1359, 360] on span "Apply" at bounding box center [1375, 356] width 50 height 15
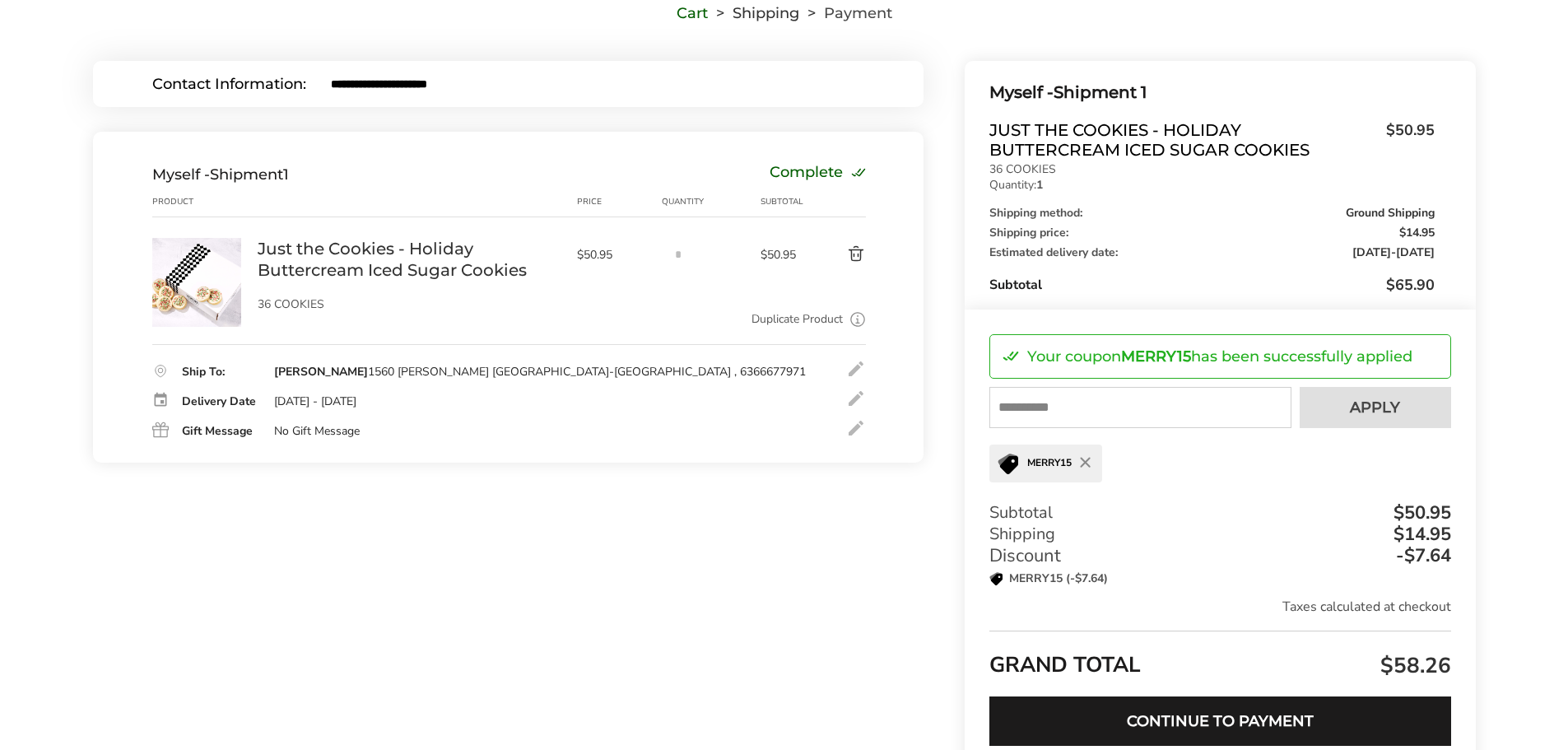
click at [1066, 409] on input "text" at bounding box center [1140, 407] width 302 height 41
type input "*********"
click at [1392, 405] on span "Apply" at bounding box center [1375, 407] width 50 height 15
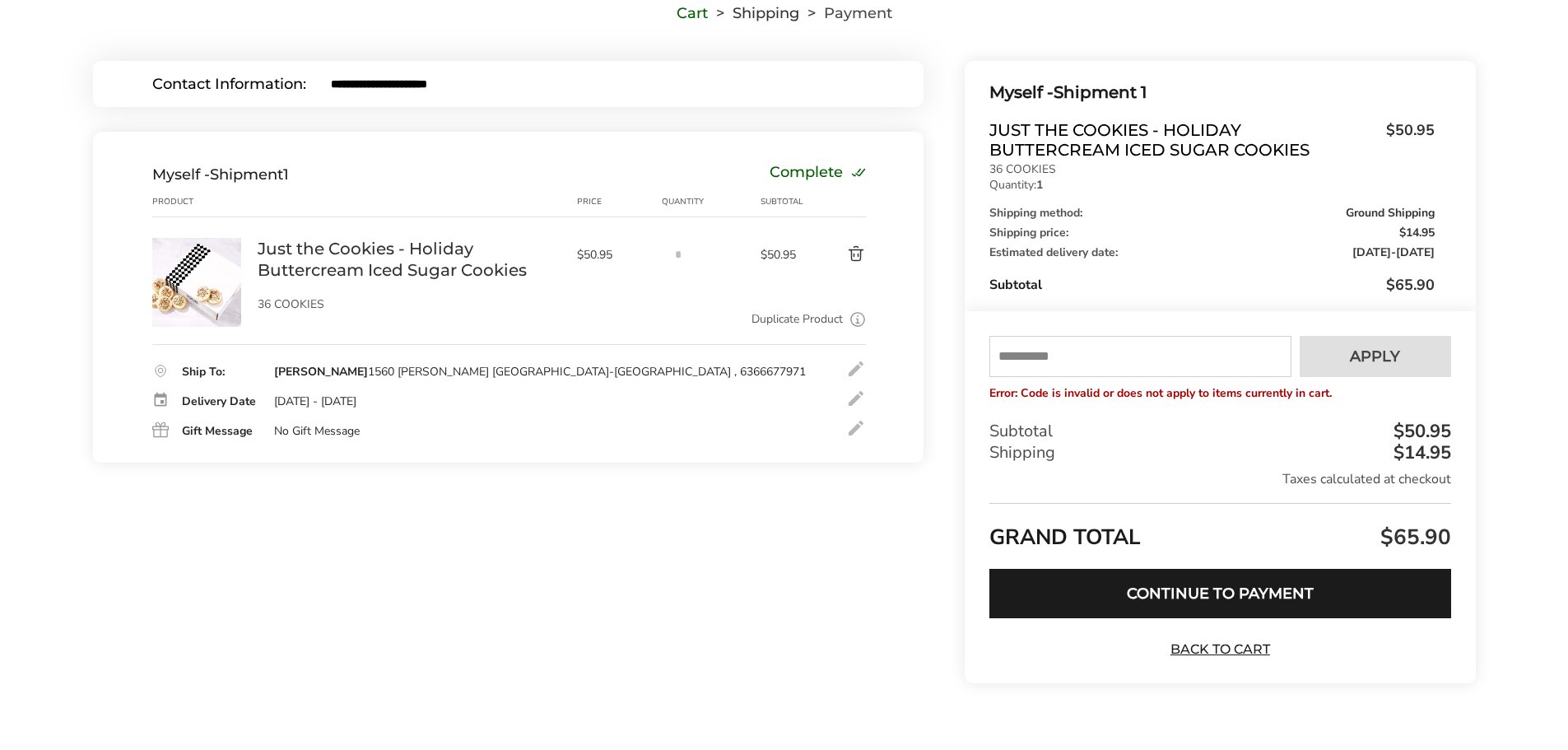
click at [1100, 361] on input "text" at bounding box center [1140, 355] width 302 height 41
type input "*******"
click at [1356, 361] on span "Apply" at bounding box center [1375, 356] width 50 height 15
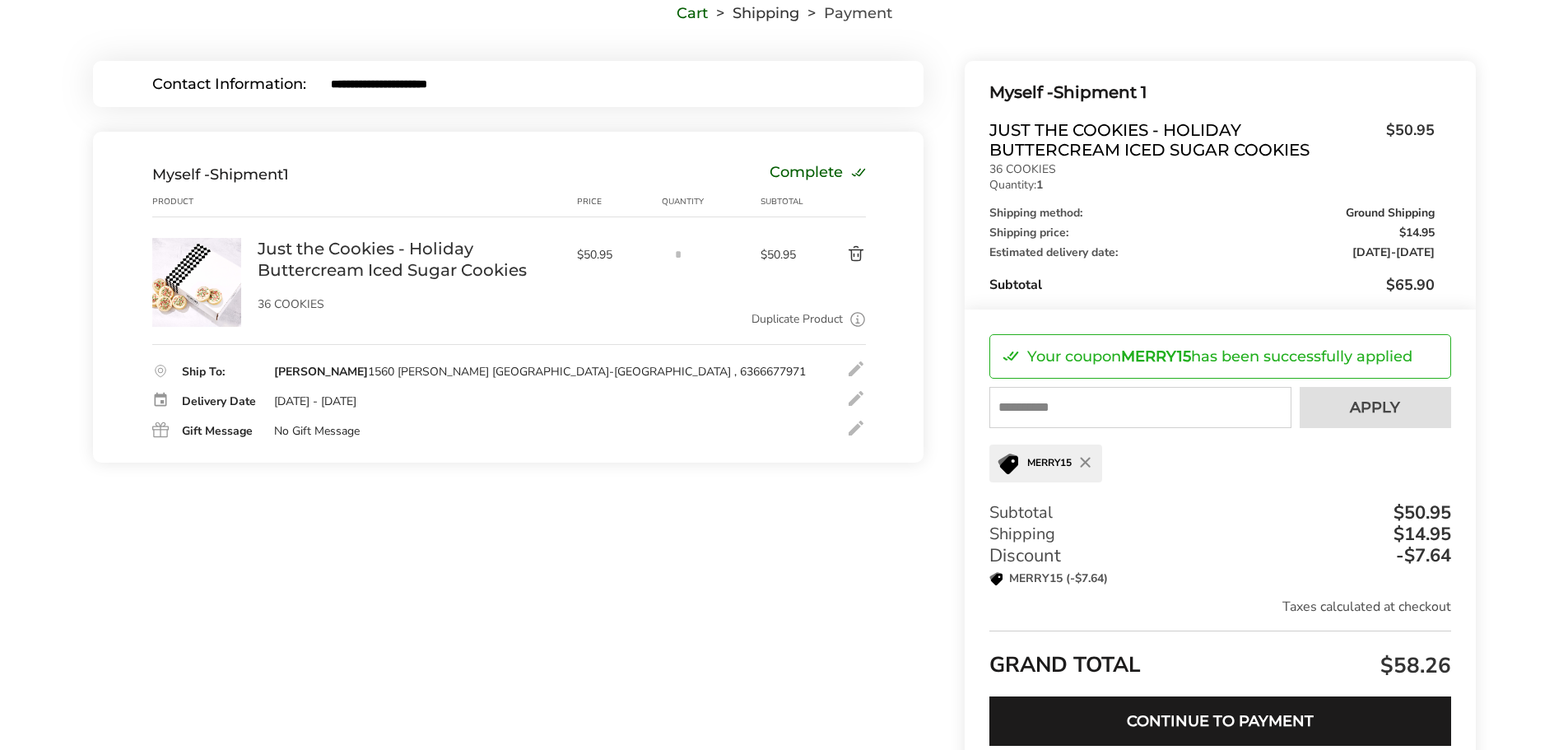
click at [1060, 413] on input "text" at bounding box center [1140, 407] width 302 height 41
type input "*****"
click at [1343, 407] on button "Apply" at bounding box center [1376, 407] width 151 height 41
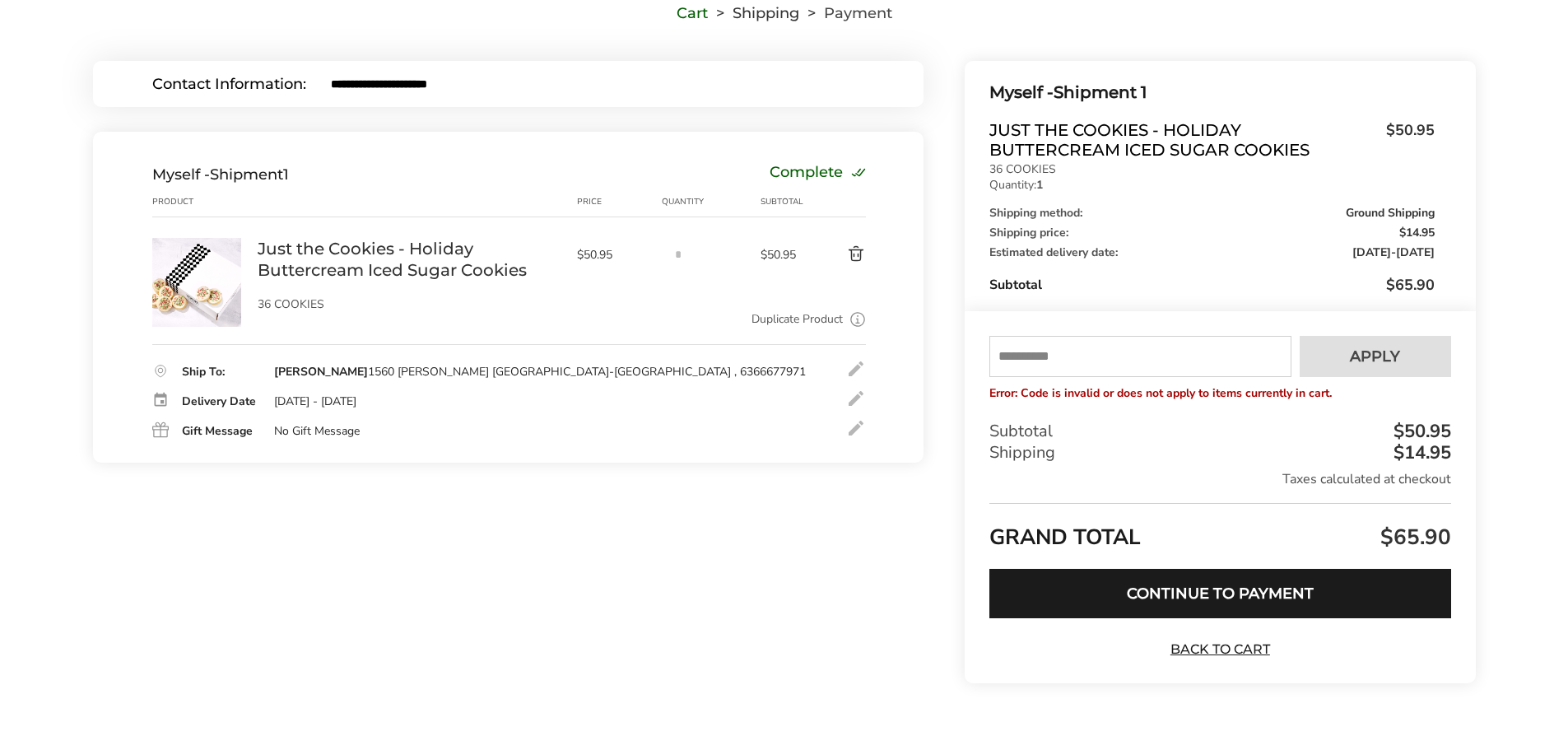
drag, startPoint x: 1072, startPoint y: 353, endPoint x: 984, endPoint y: 355, distance: 88.0
click at [984, 355] on div "Your coupon 10MAR is verified successfully Please enter your email to validate …" at bounding box center [1219, 497] width 510 height 372
type input "*******"
click at [1372, 366] on button "Apply" at bounding box center [1376, 355] width 151 height 41
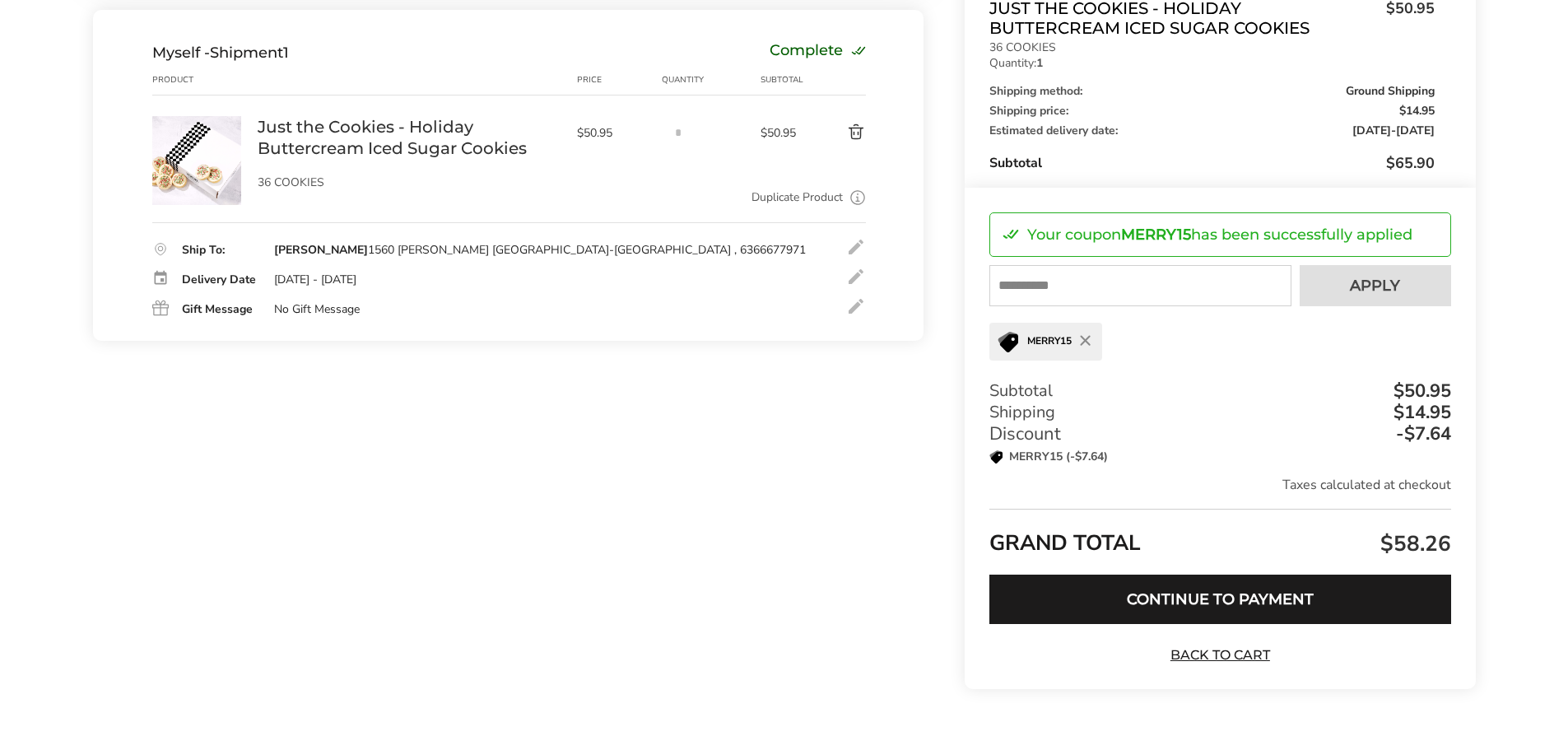
scroll to position [291, 0]
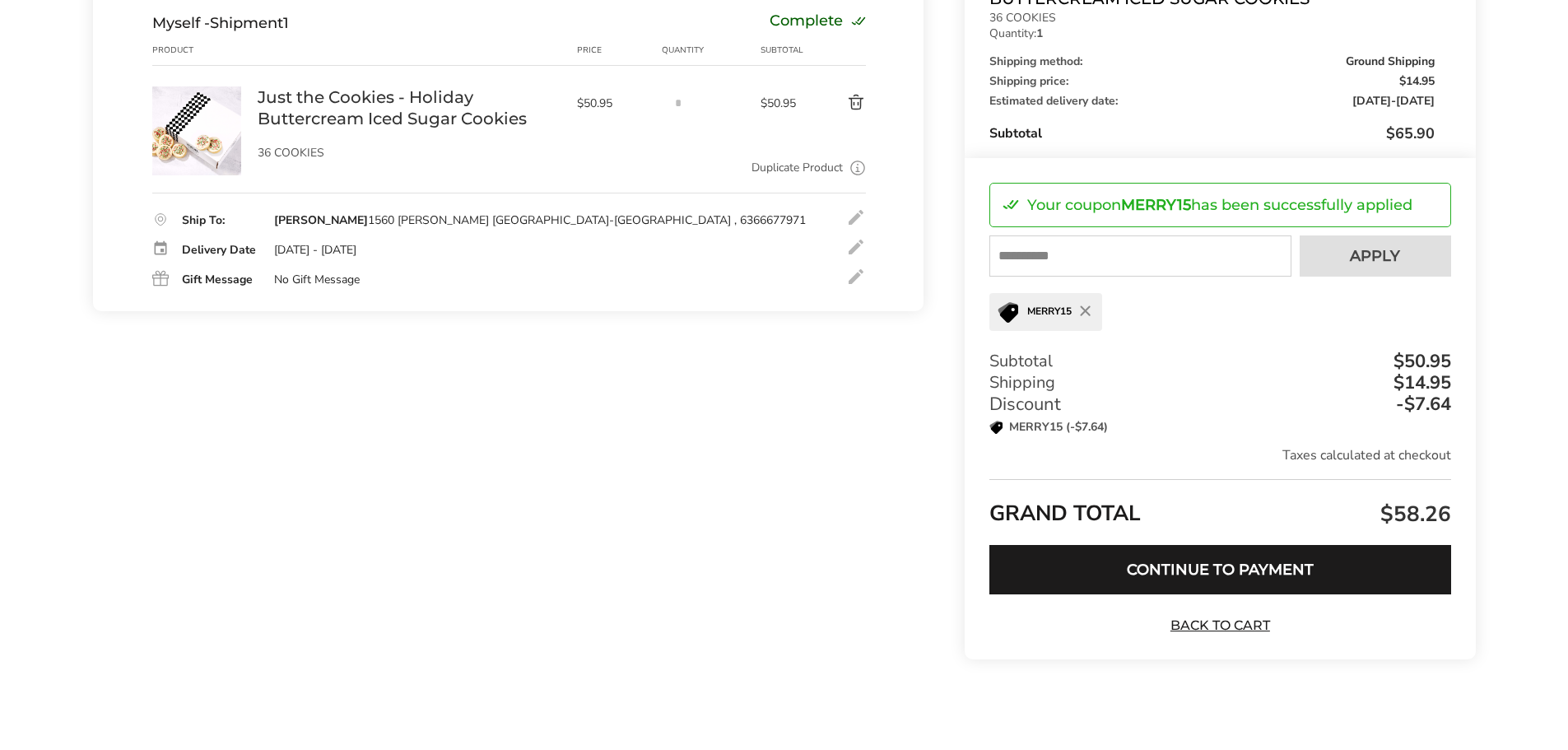
click at [1213, 567] on button "Continue to Payment" at bounding box center [1220, 569] width 461 height 50
